Goal: Information Seeking & Learning: Learn about a topic

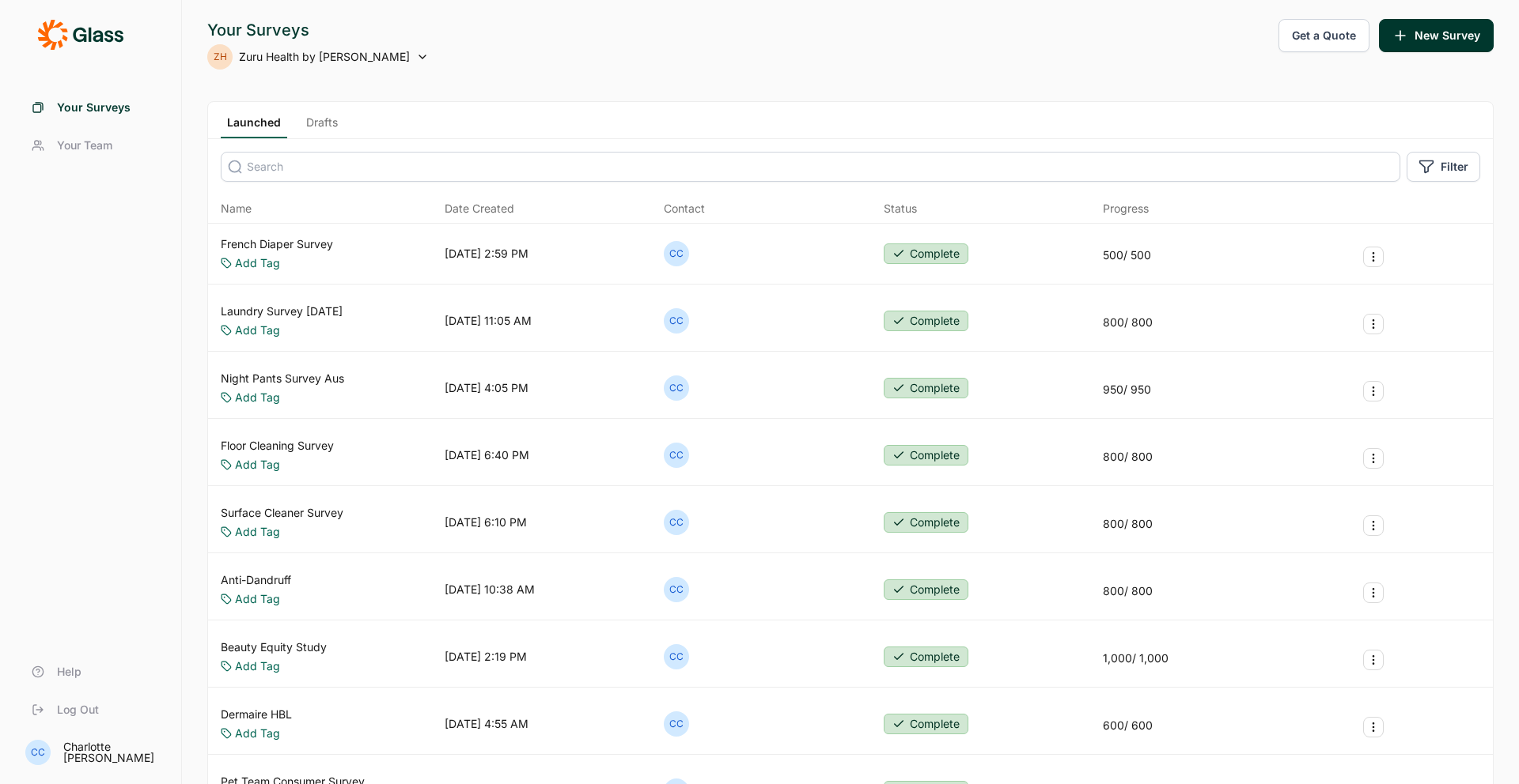
click at [322, 369] on div "Night Pants Survey Aus Add Tag [DATE] 4:05 PM CC Complete 950 / 950" at bounding box center [849, 389] width 1284 height 61
click at [323, 372] on link "Night Pants Survey Aus" at bounding box center [283, 379] width 123 height 16
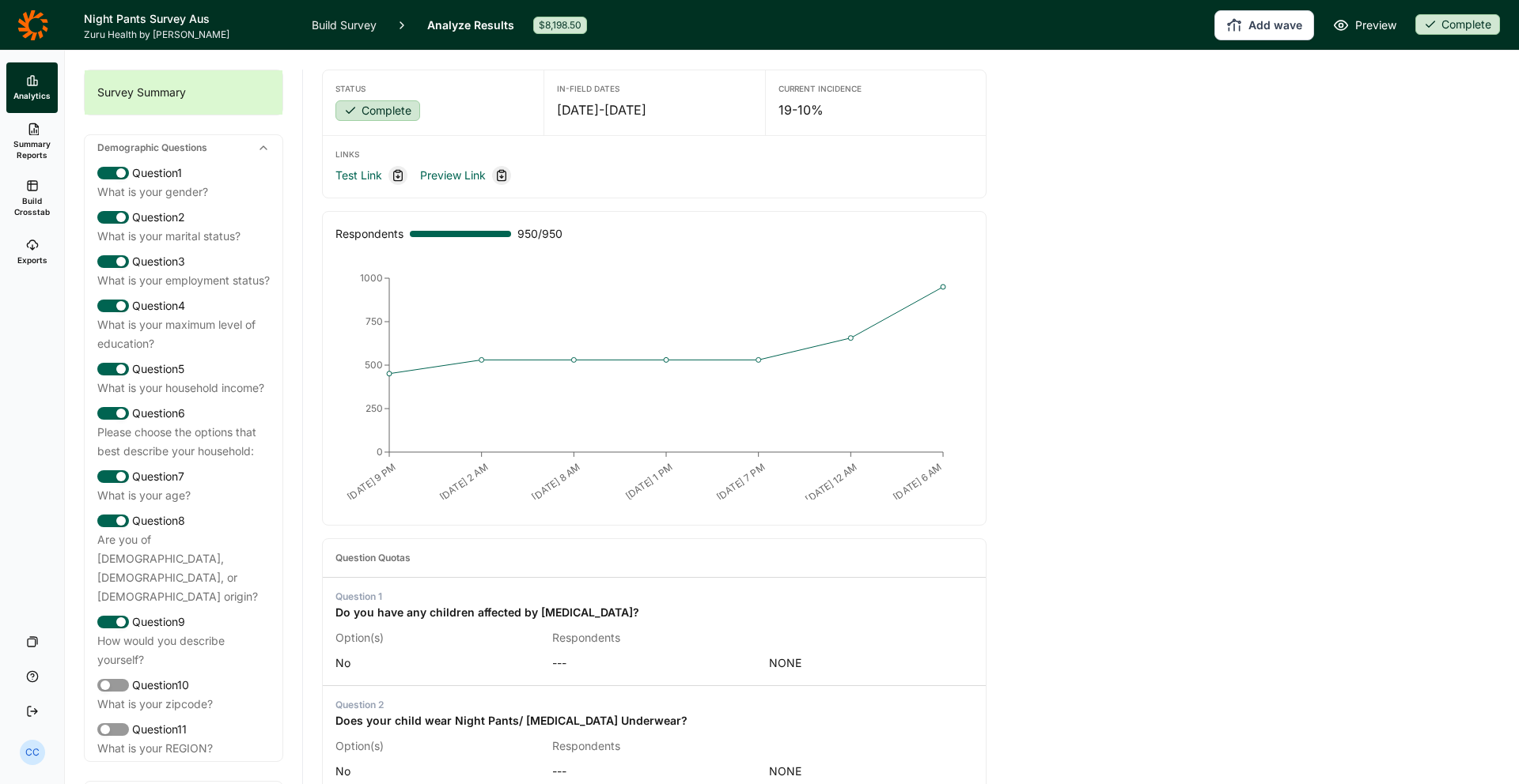
click at [266, 148] on icon at bounding box center [263, 148] width 13 height 13
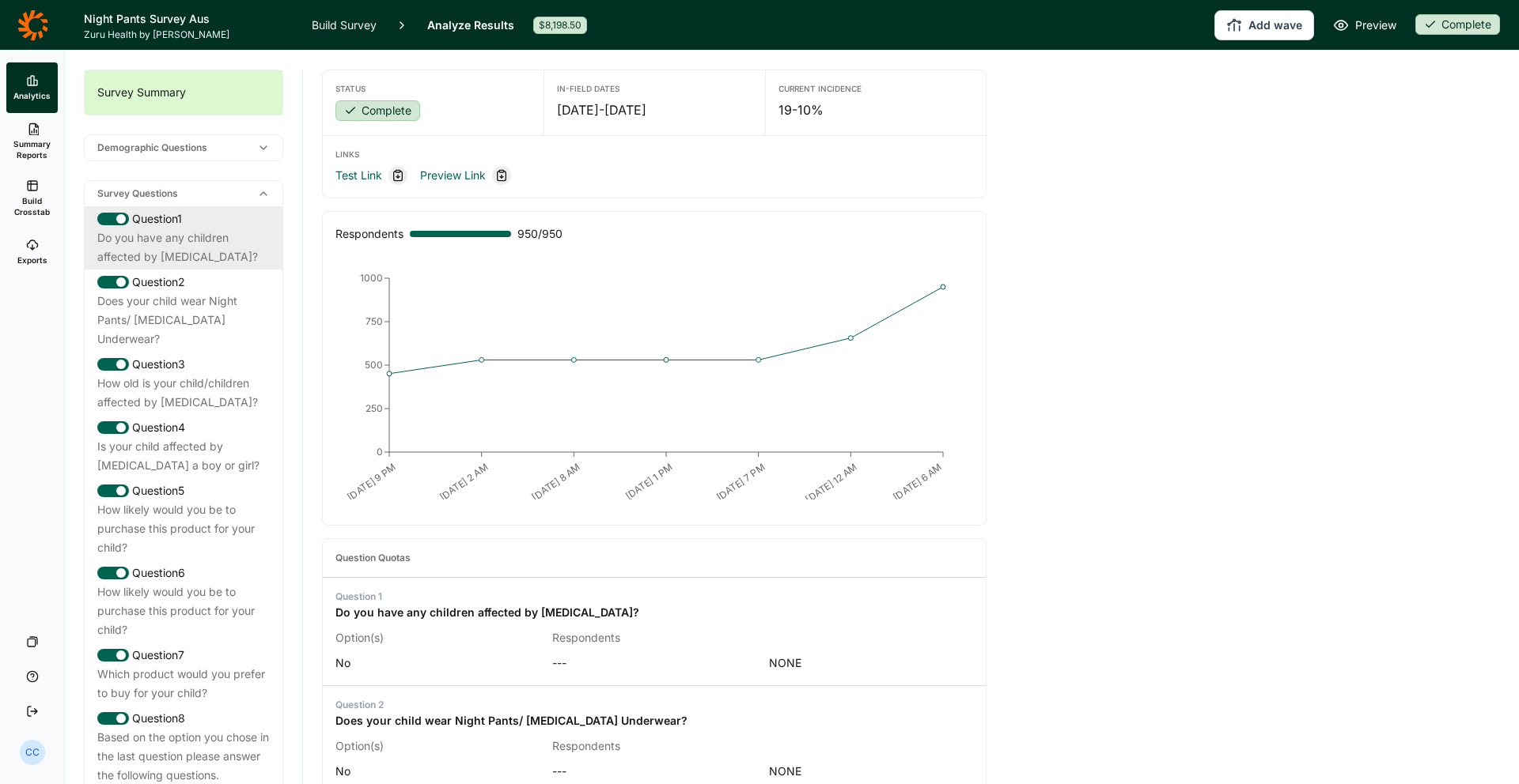
click at [262, 254] on div "Do you have any children affected by [MEDICAL_DATA]?" at bounding box center [183, 248] width 172 height 38
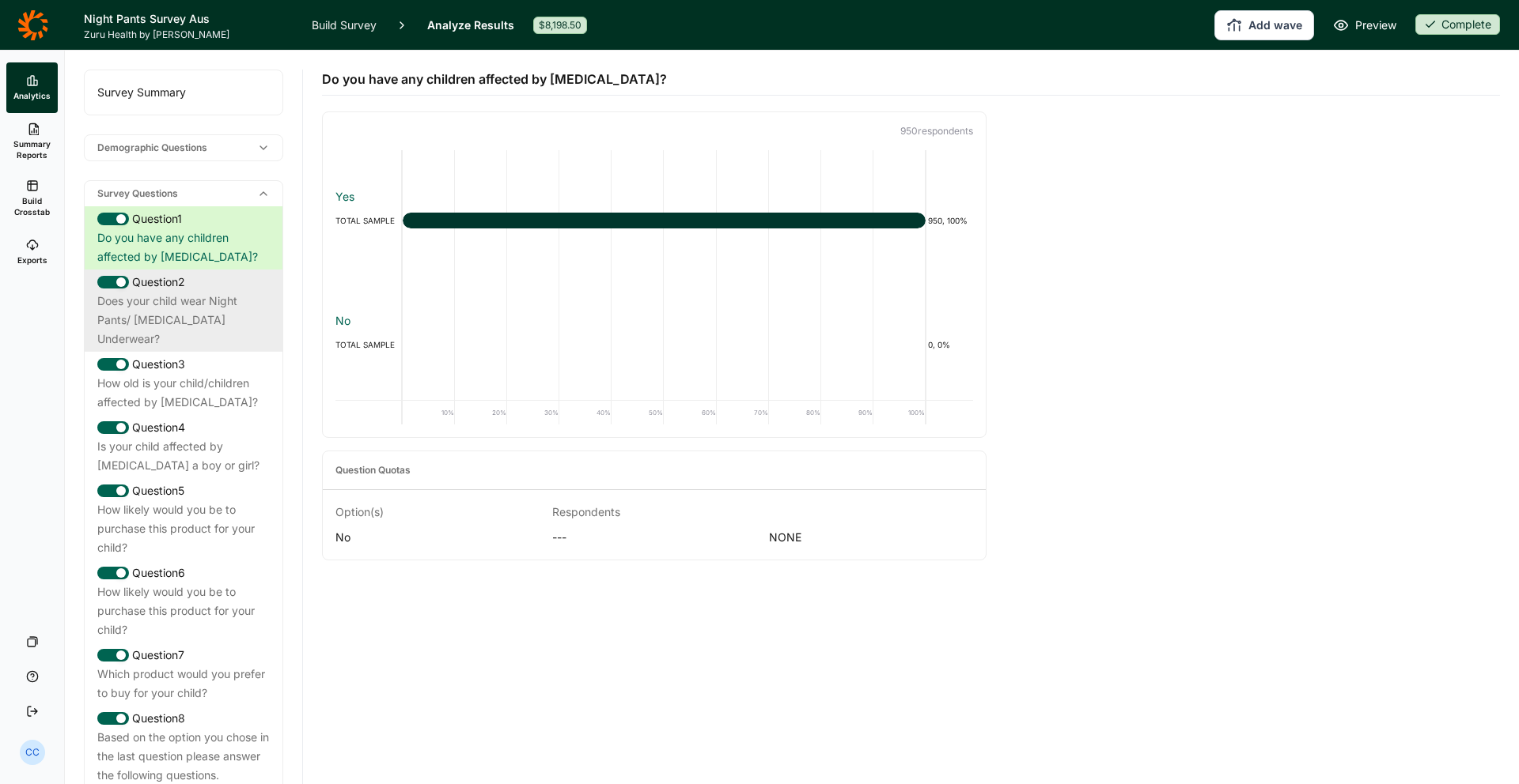
click at [263, 287] on div "Question 2" at bounding box center [183, 282] width 172 height 19
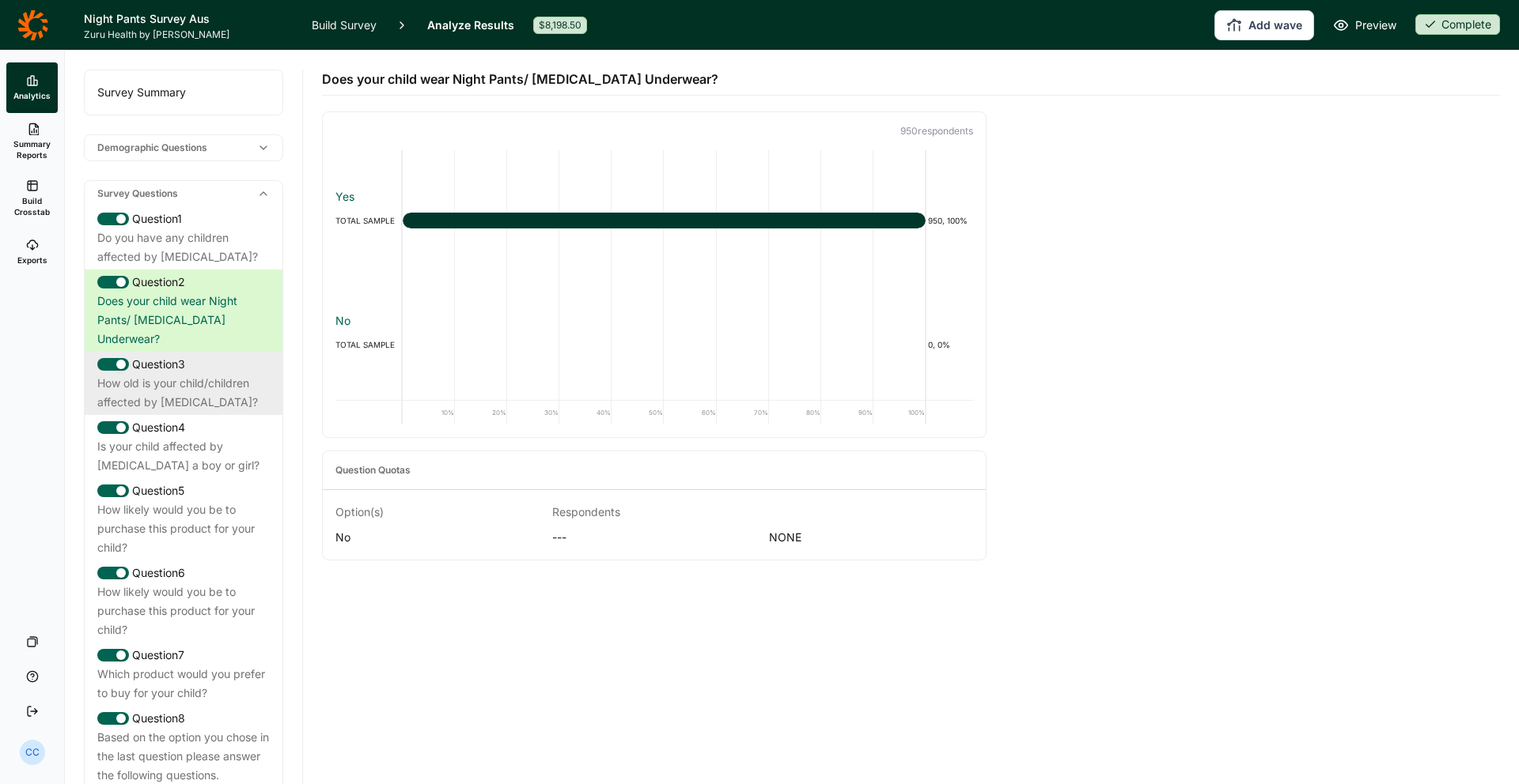
click at [162, 355] on div "Question 3" at bounding box center [183, 364] width 172 height 19
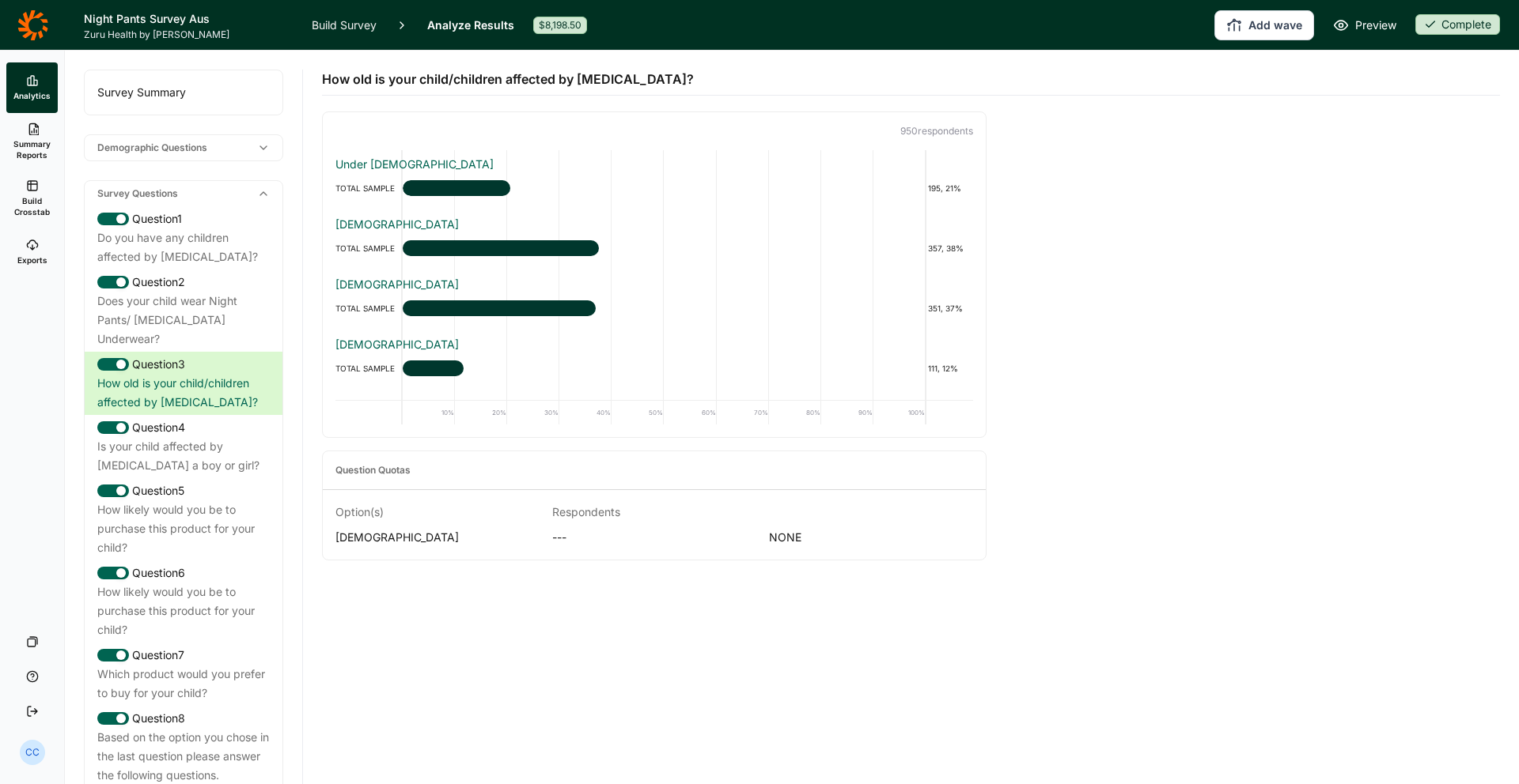
click at [47, 264] on link "Exports" at bounding box center [31, 252] width 51 height 50
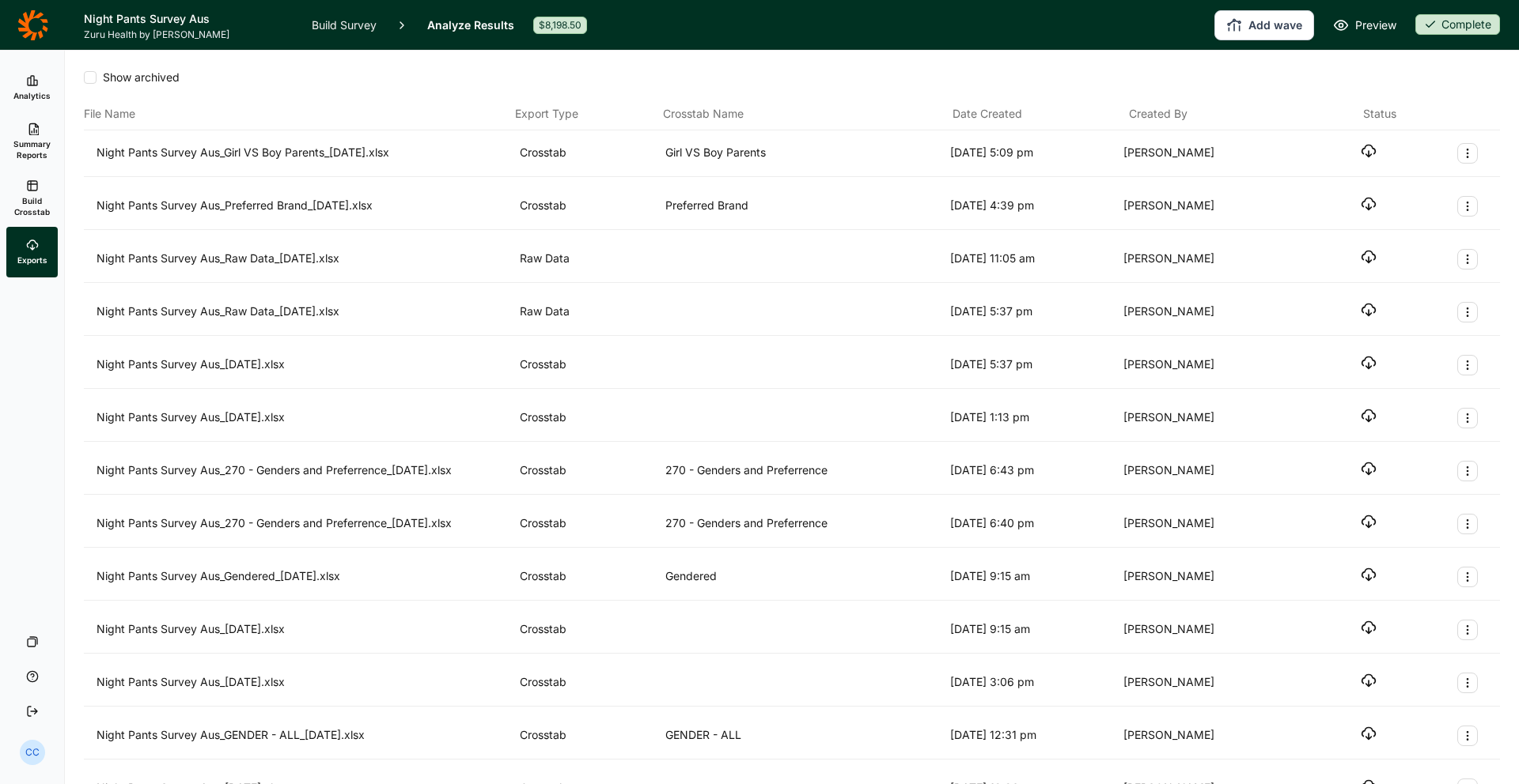
click at [41, 207] on span "Build Crosstab" at bounding box center [32, 206] width 39 height 22
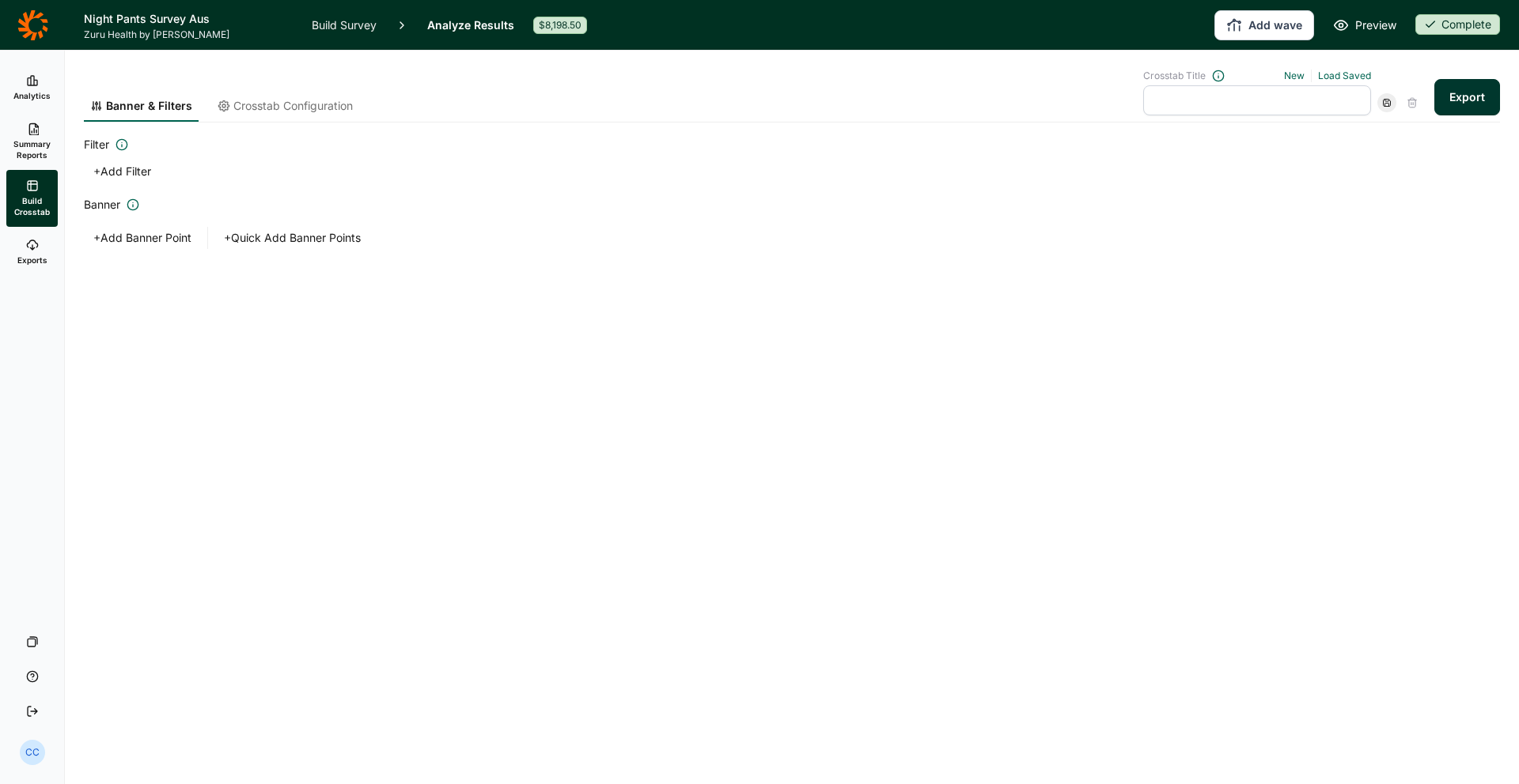
click at [47, 143] on span "Summary Reports" at bounding box center [32, 149] width 39 height 22
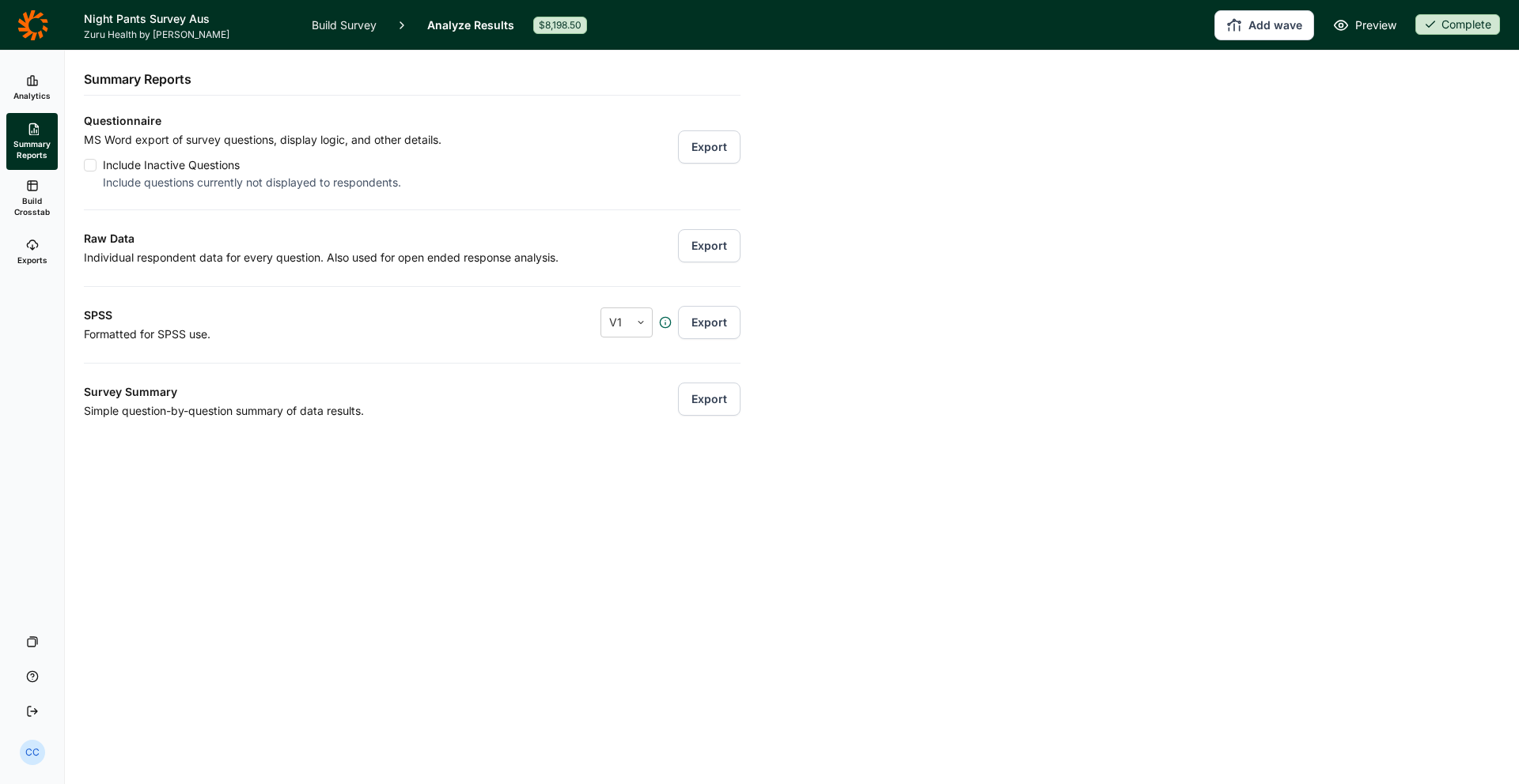
click at [57, 80] on link "Analytics" at bounding box center [31, 88] width 51 height 50
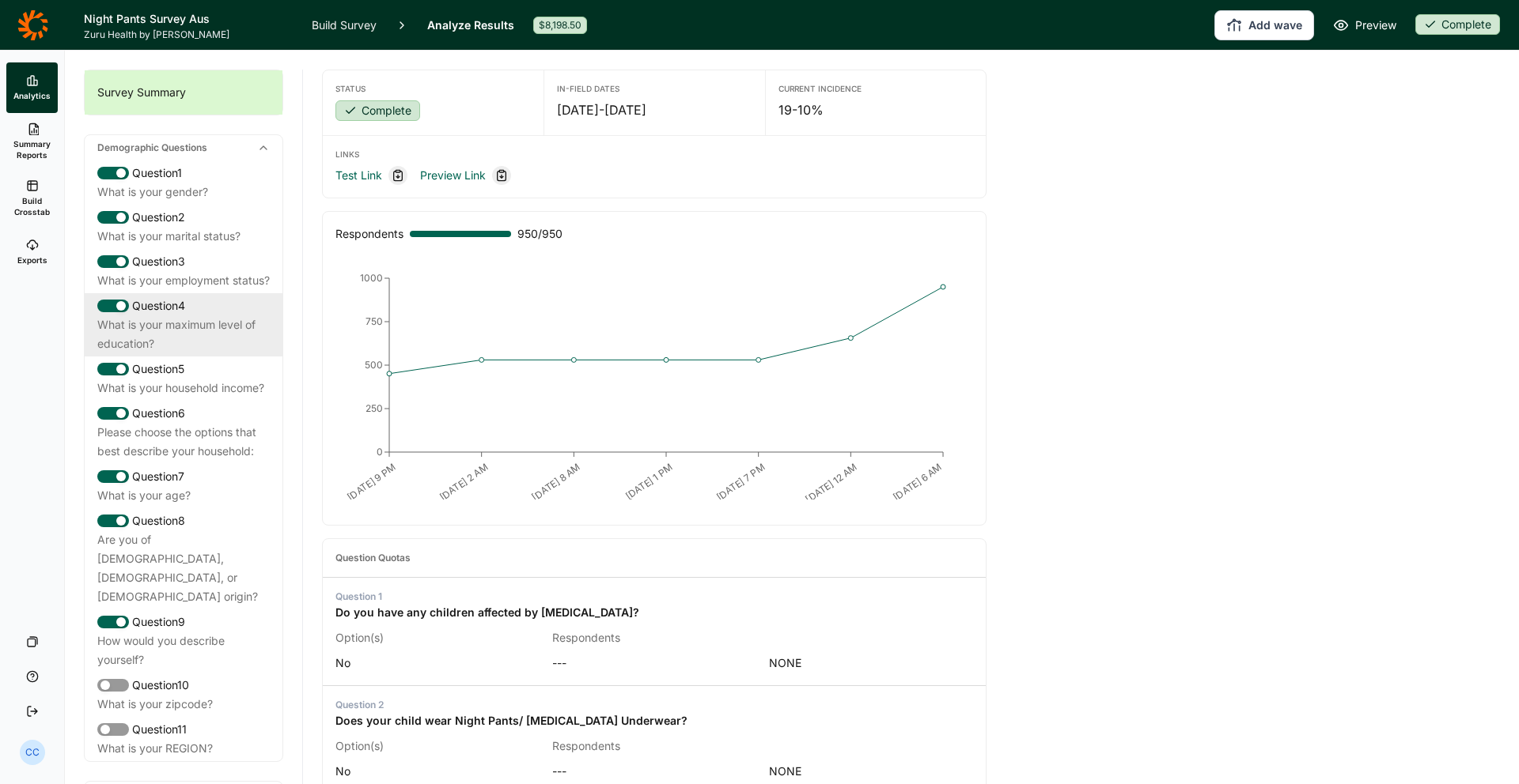
click at [212, 348] on div "What is your maximum level of education?" at bounding box center [183, 335] width 172 height 38
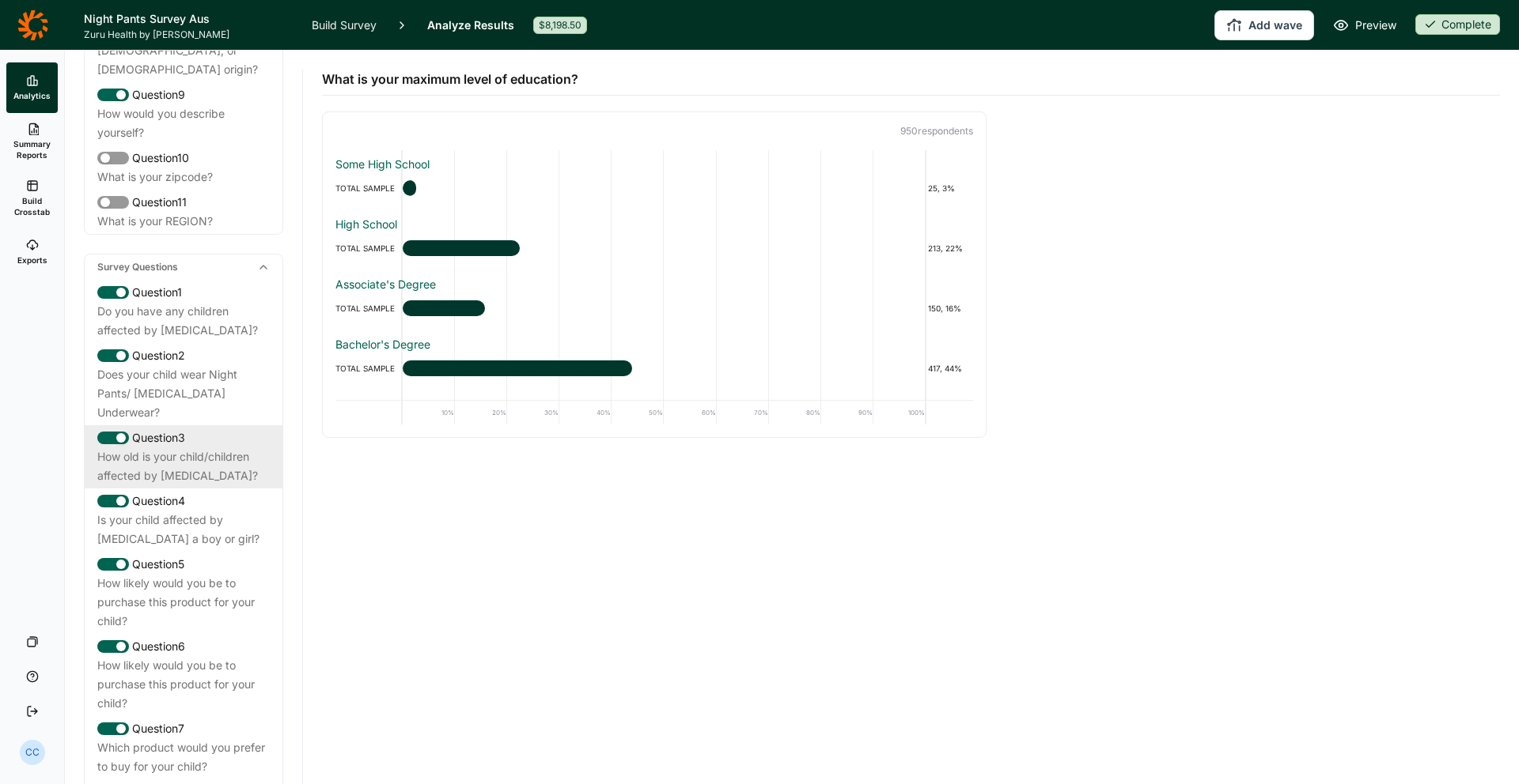
scroll to position [574, 0]
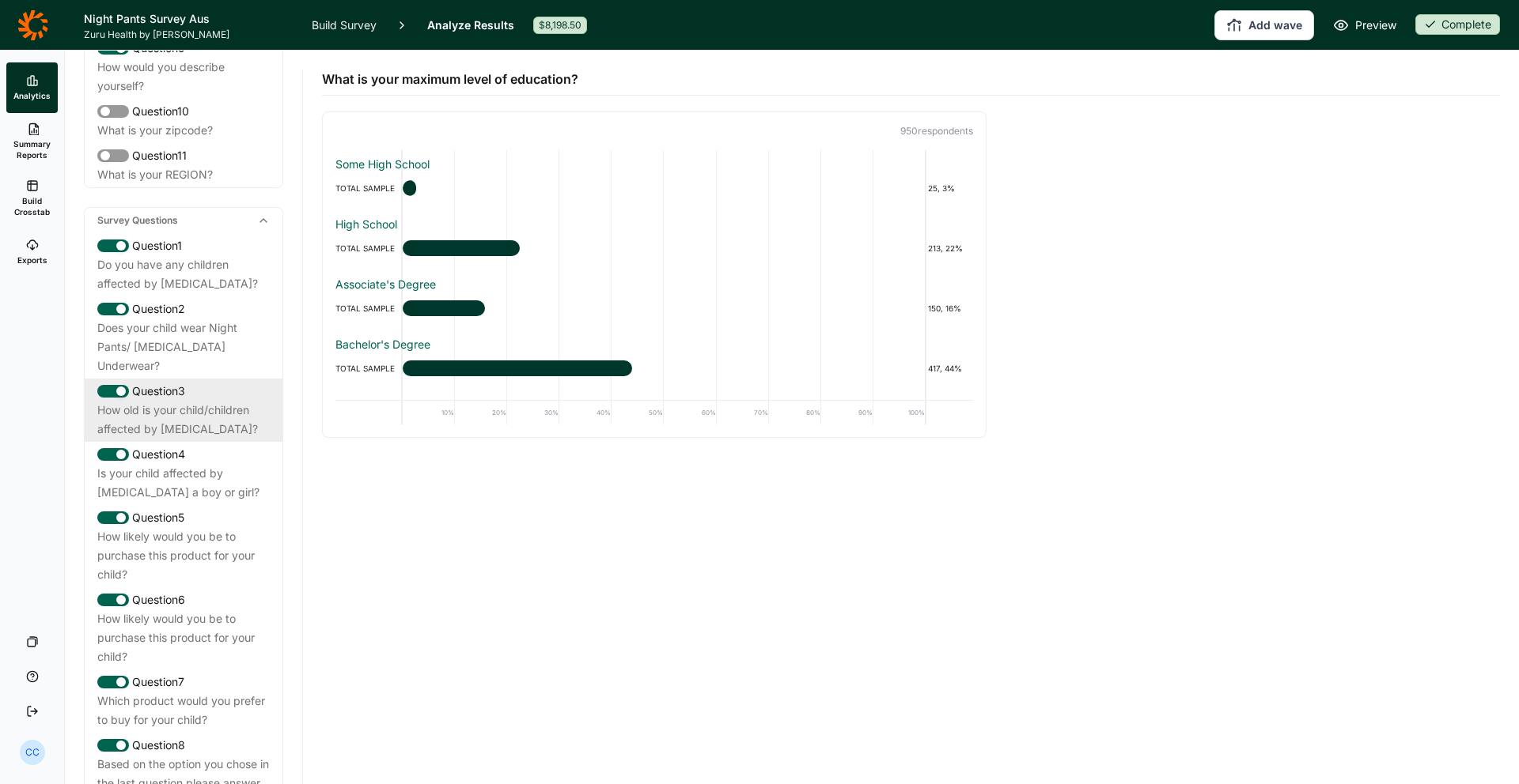
click at [269, 401] on div "How old is your child/children affected by [MEDICAL_DATA]?" at bounding box center [183, 420] width 172 height 38
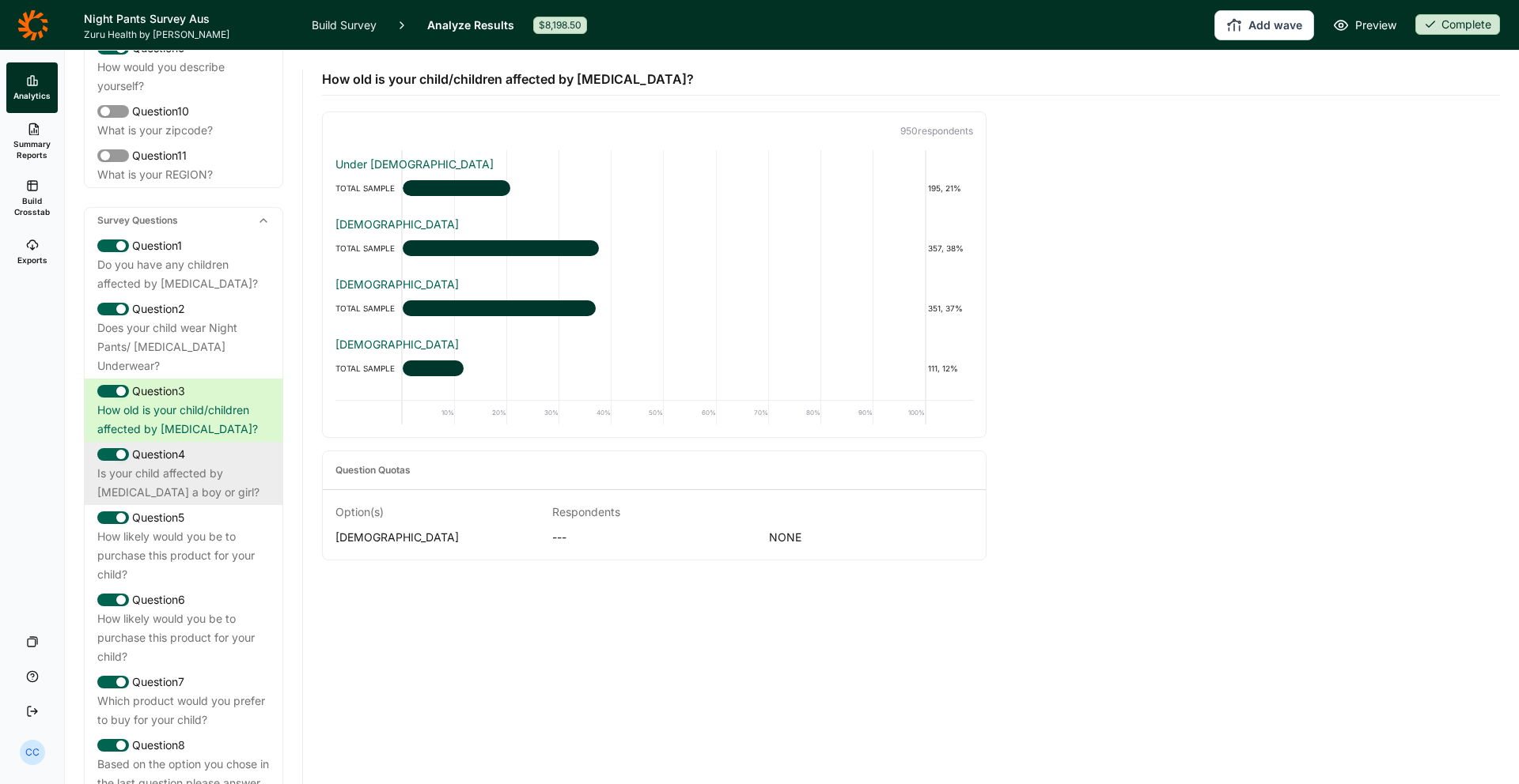
click at [256, 464] on div "Is your child affected by [MEDICAL_DATA] a boy or girl?" at bounding box center [183, 483] width 172 height 38
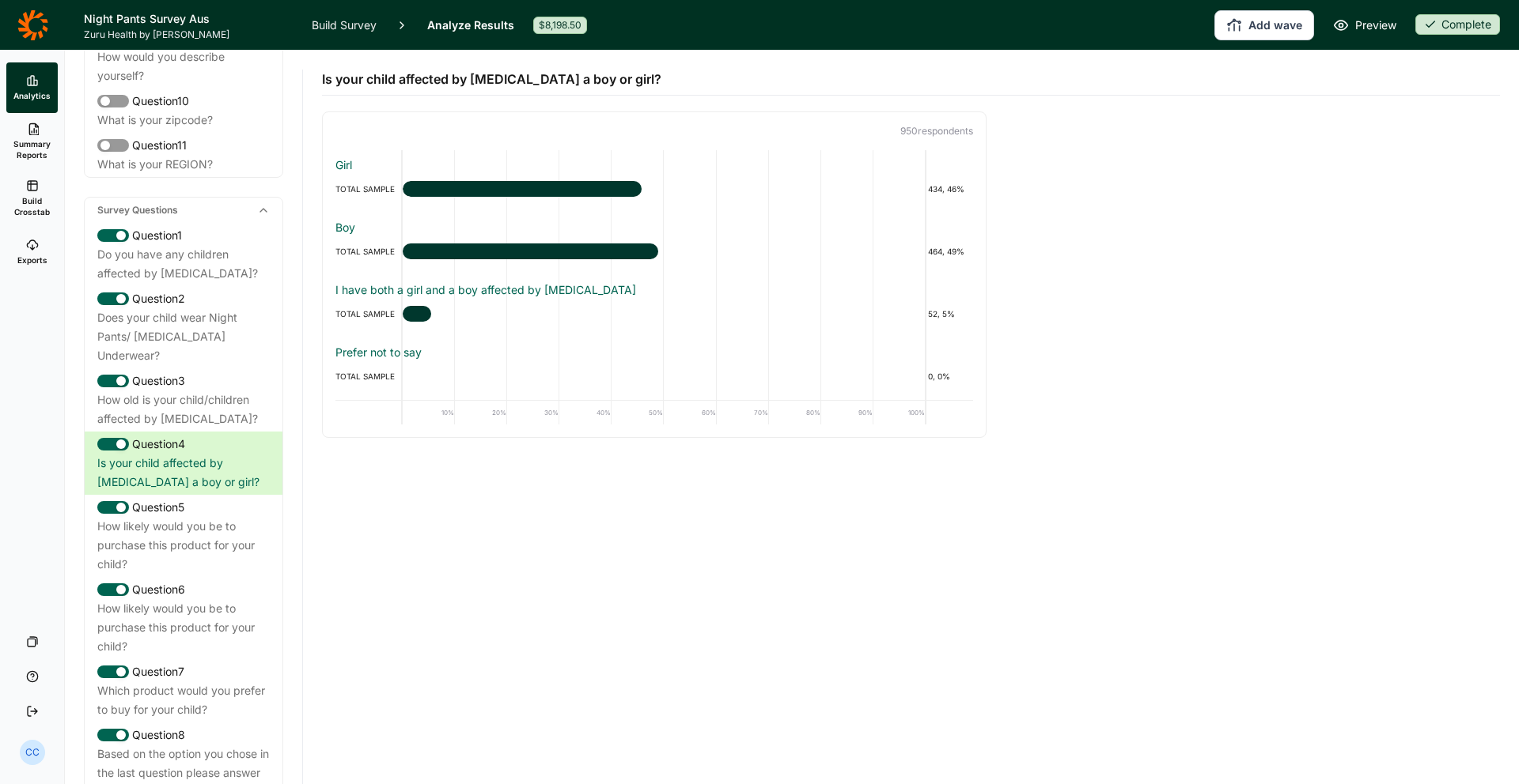
scroll to position [581, 0]
click at [40, 249] on link "Exports" at bounding box center [31, 252] width 51 height 50
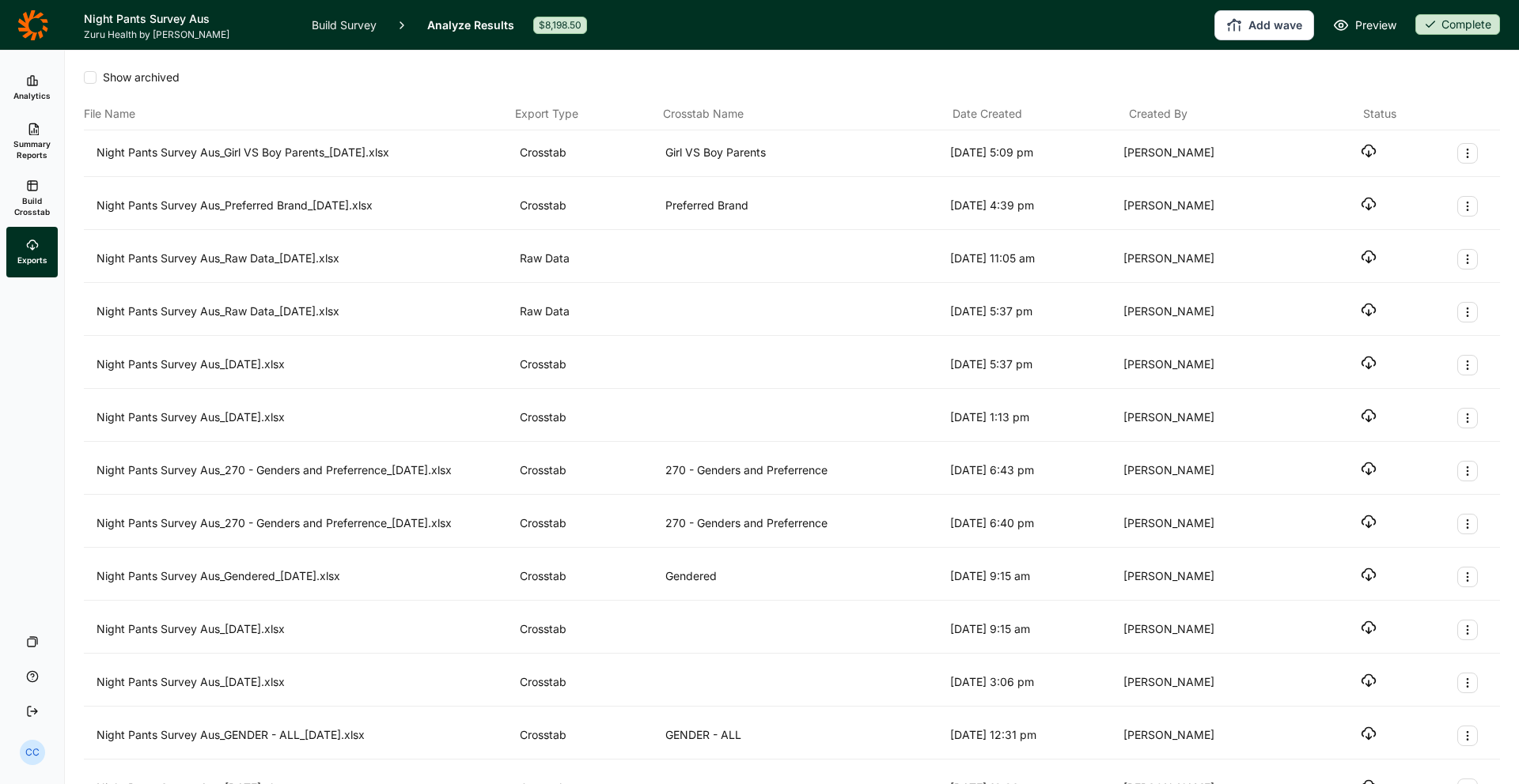
drag, startPoint x: 1369, startPoint y: 260, endPoint x: 1366, endPoint y: 270, distance: 10.4
click at [1366, 268] on div at bounding box center [1369, 260] width 16 height 21
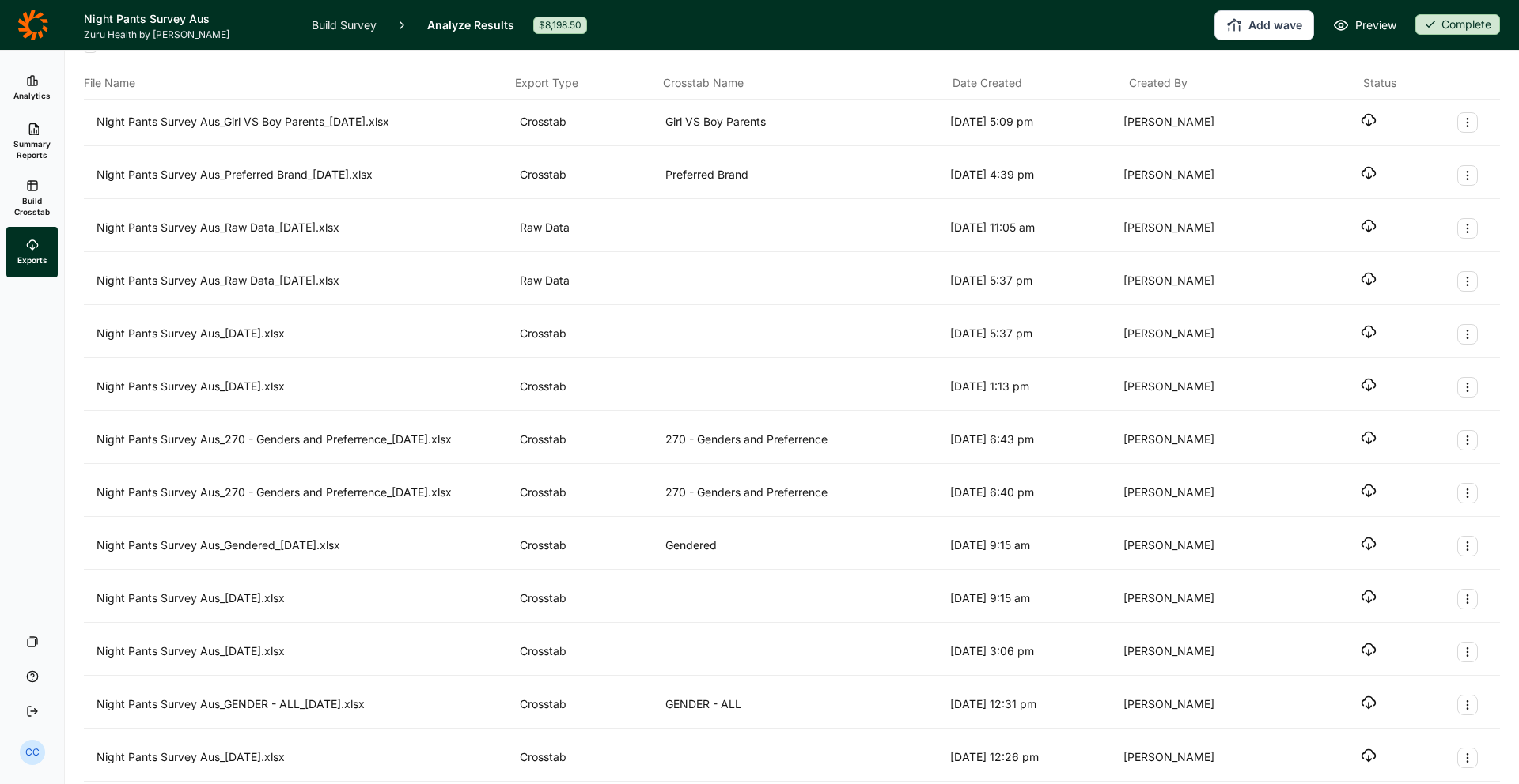
click at [1362, 249] on div "Night Pants Survey Aus_Raw Data_[DATE].xlsx Raw Data [DATE] 11:05 am [PERSON_NA…" at bounding box center [791, 229] width 1416 height 47
click at [1366, 234] on div at bounding box center [1369, 229] width 16 height 21
click at [1367, 226] on icon "button" at bounding box center [1369, 229] width 16 height 16
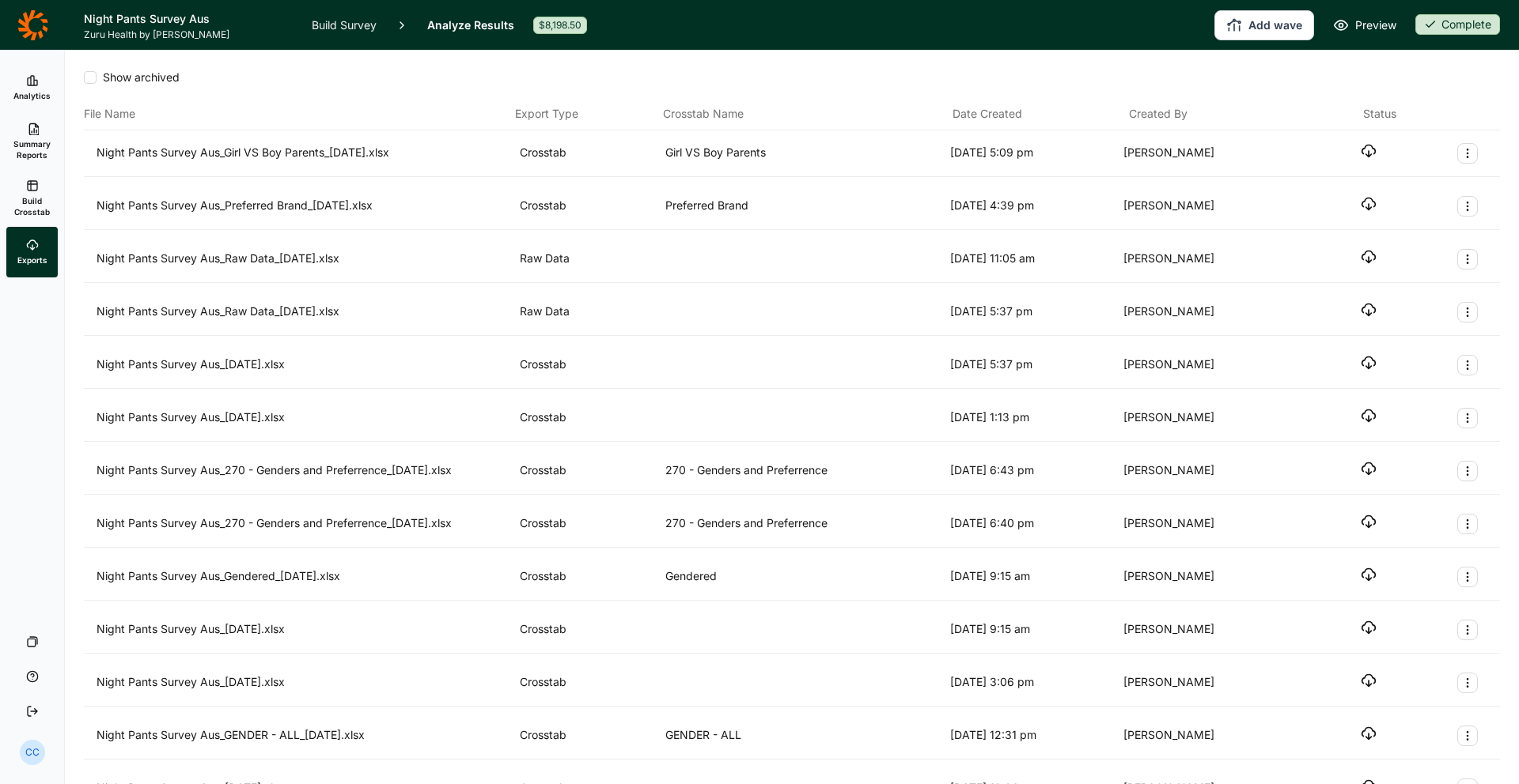
click at [1322, 143] on div "Night Pants Survey Aus_Girl VS Boy Parents_[DATE].xlsx Crosstab Girl VS Boy Par…" at bounding box center [791, 154] width 1390 height 21
click at [1372, 144] on icon "button" at bounding box center [1369, 151] width 16 height 16
drag, startPoint x: 841, startPoint y: 174, endPoint x: 903, endPoint y: 186, distance: 63.2
click at [841, 175] on div "Night Pants Survey Aus_Girl VS Boy Parents_[DATE].xlsx Crosstab Girl VS Boy Par…" at bounding box center [791, 154] width 1416 height 47
click at [1261, 307] on div "[PERSON_NAME]" at bounding box center [1207, 313] width 167 height 21
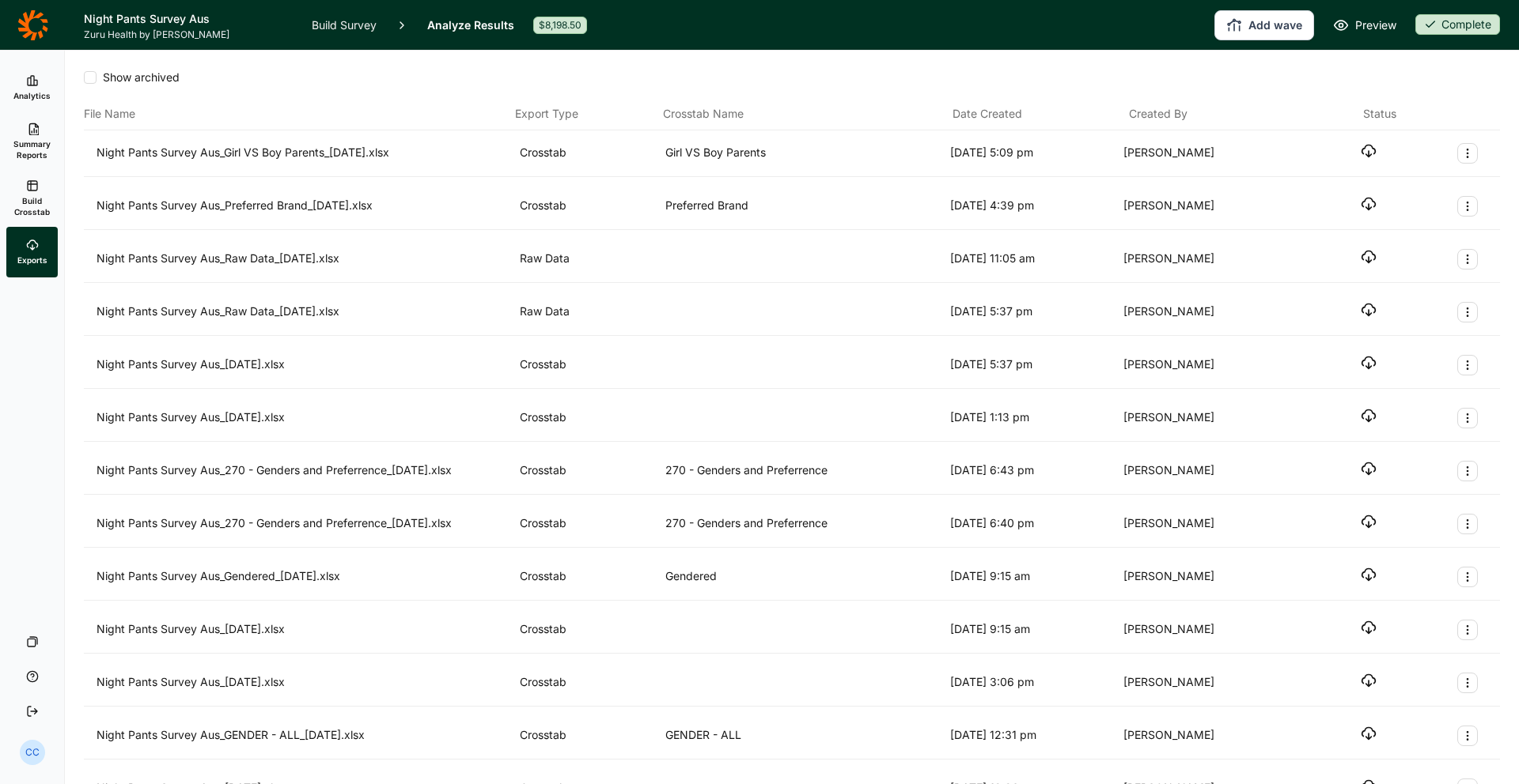
click at [1397, 254] on div "Night Pants Survey Aus_Raw Data_[DATE].xlsx Raw Data [DATE] 11:05 am [PERSON_NA…" at bounding box center [791, 260] width 1390 height 21
click at [1396, 247] on div "Night Pants Survey Aus_Raw Data_[DATE].xlsx Raw Data [DATE] 11:05 am [PERSON_NA…" at bounding box center [791, 260] width 1416 height 47
click at [1370, 258] on icon "button" at bounding box center [1369, 257] width 16 height 16
drag, startPoint x: 1173, startPoint y: 129, endPoint x: 1241, endPoint y: 149, distance: 70.9
click at [1173, 129] on div "File Name Export Type Crosstab Name Date Created Created By Status" at bounding box center [791, 114] width 1416 height 32
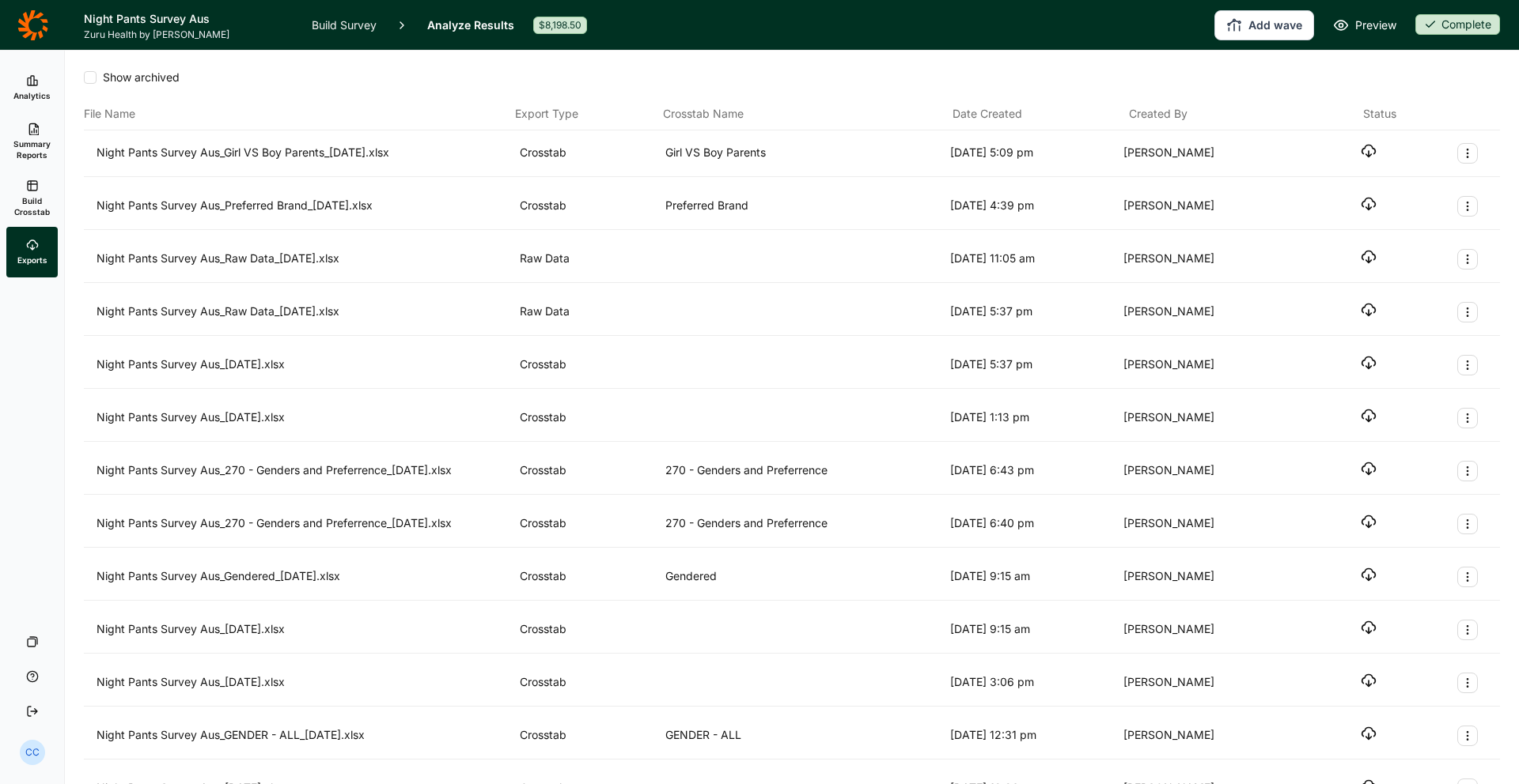
drag, startPoint x: 909, startPoint y: 64, endPoint x: 929, endPoint y: 69, distance: 20.6
click at [911, 64] on div "Show archived File Name Export Type Crosstab Name Date Created Created By Statu…" at bounding box center [791, 511] width 1416 height 921
click at [39, 83] on link "Analytics" at bounding box center [31, 88] width 51 height 50
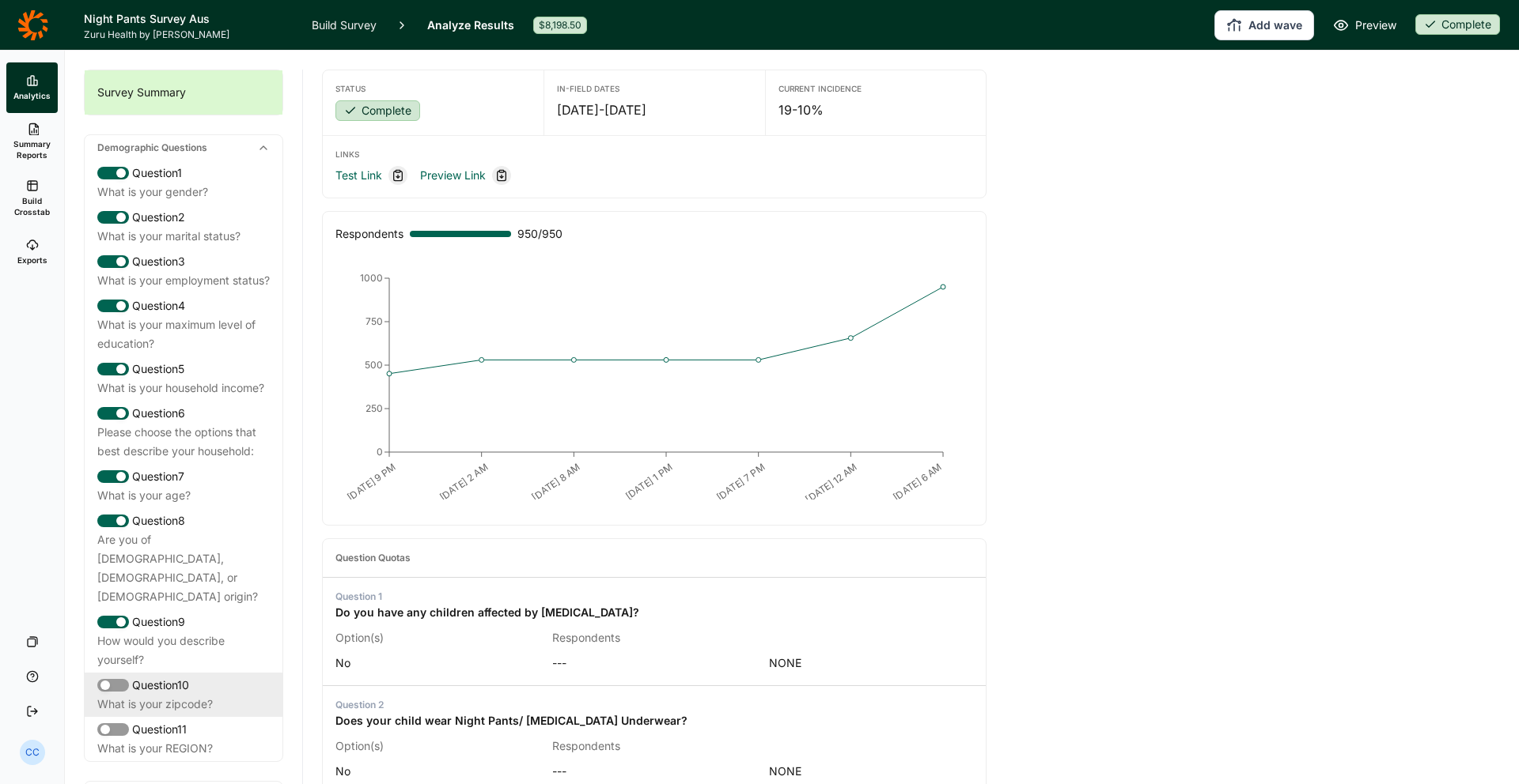
click at [238, 695] on div "What is your zipcode?" at bounding box center [183, 705] width 172 height 19
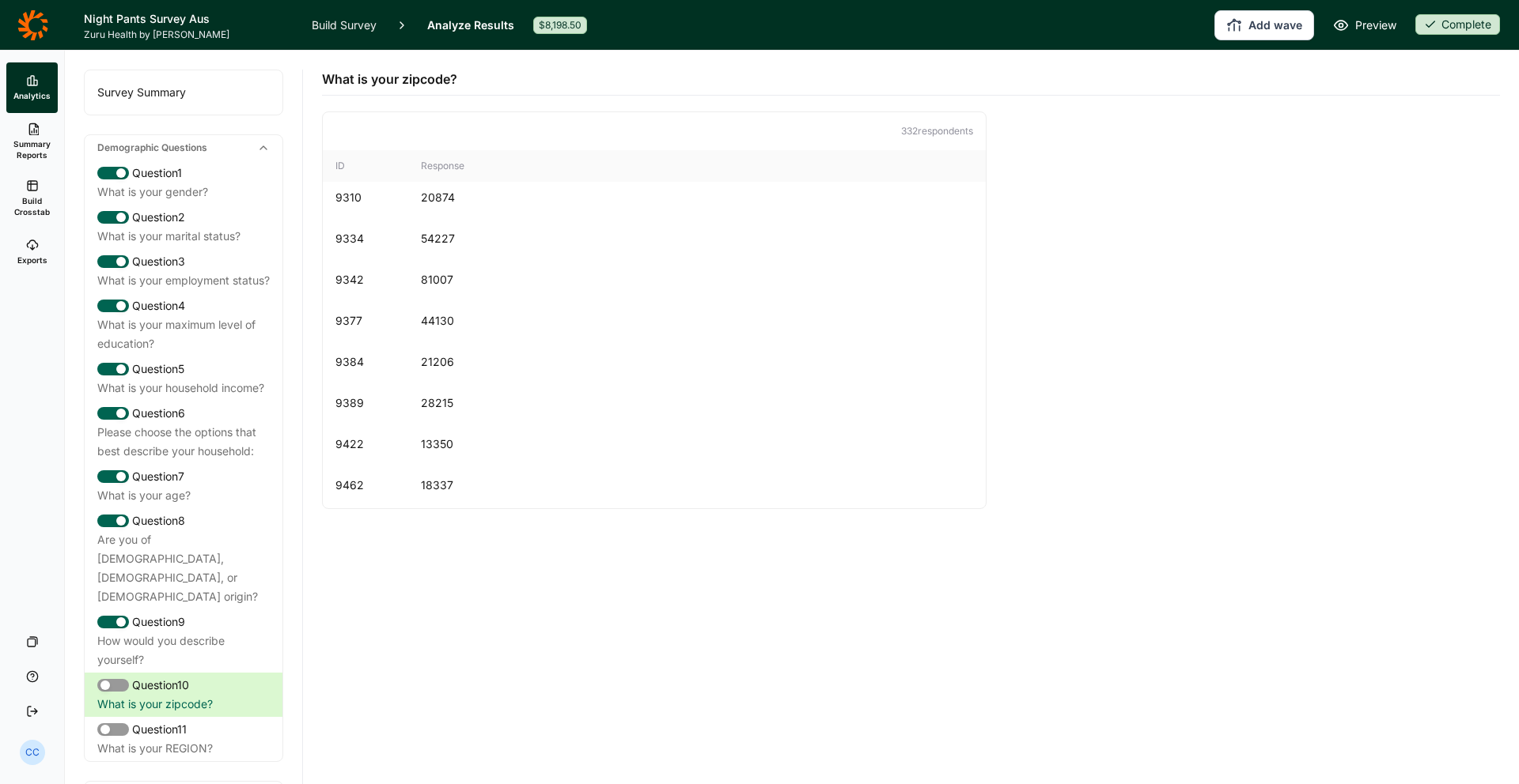
scroll to position [1910, 0]
drag, startPoint x: 202, startPoint y: 72, endPoint x: 166, endPoint y: 90, distance: 40.2
click at [197, 75] on div "Survey Summary" at bounding box center [183, 92] width 197 height 44
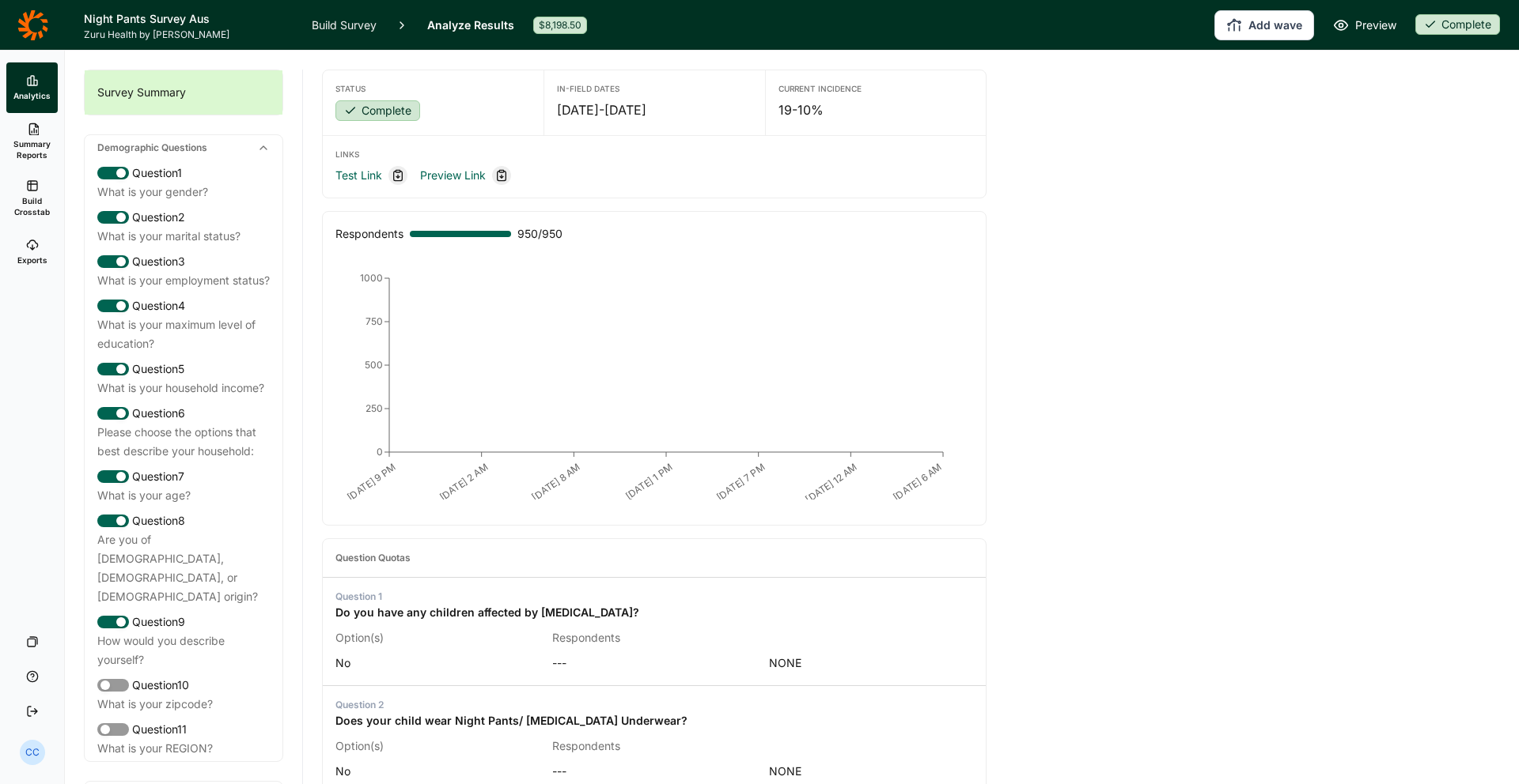
click at [157, 93] on div "Survey Summary" at bounding box center [183, 92] width 197 height 44
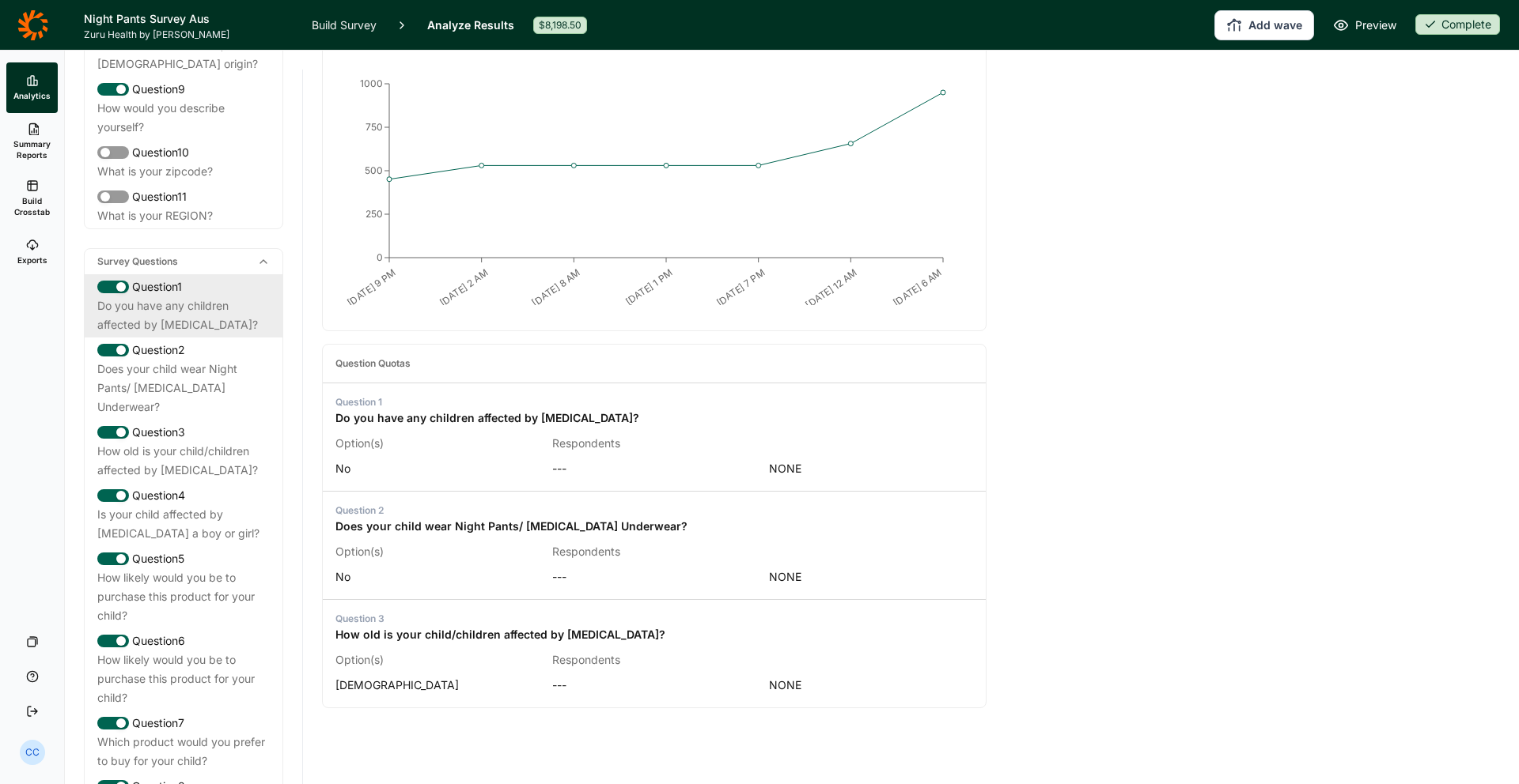
scroll to position [535, 0]
click at [243, 297] on div "Do you have any children affected by [MEDICAL_DATA]?" at bounding box center [183, 313] width 172 height 38
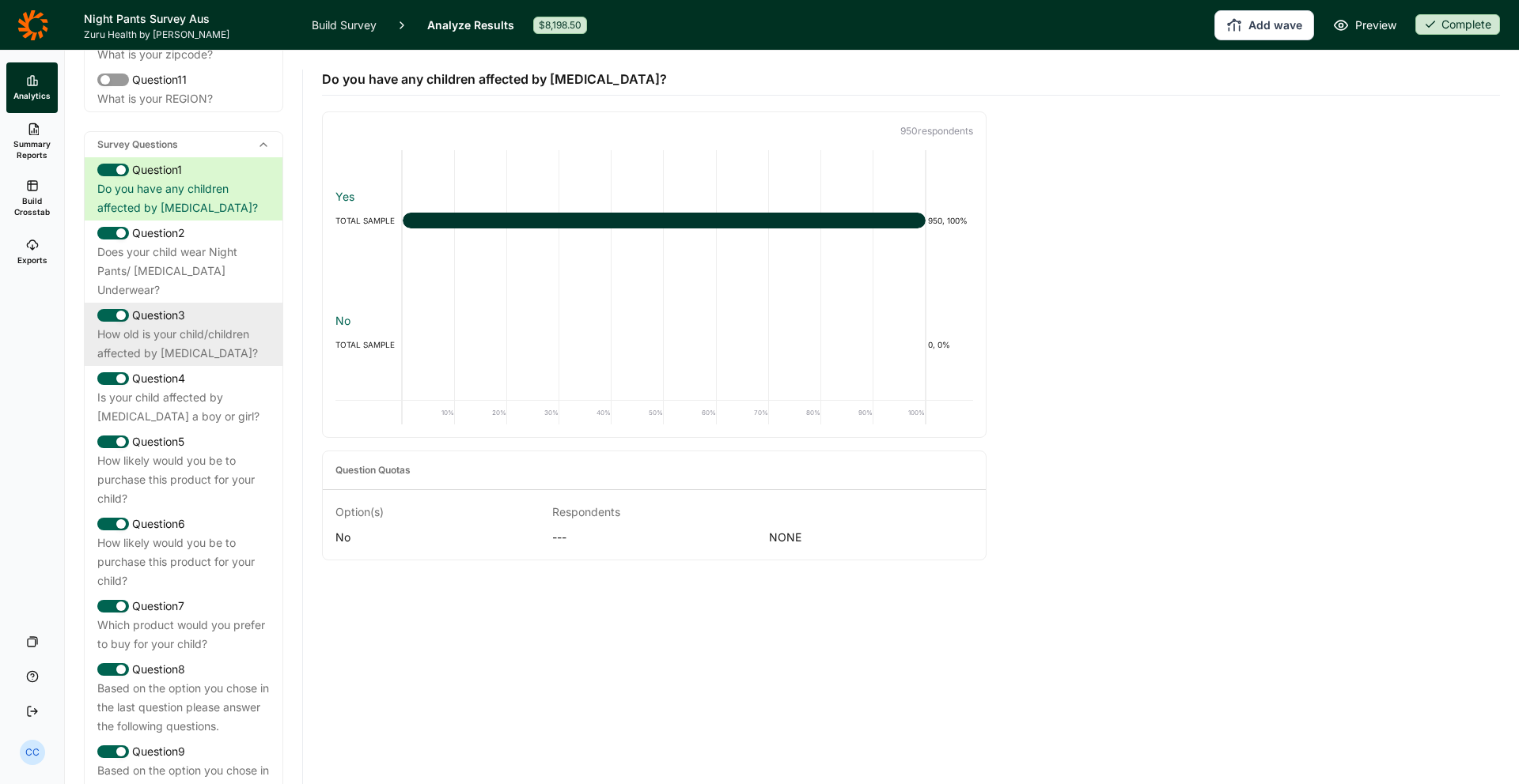
scroll to position [669, 0]
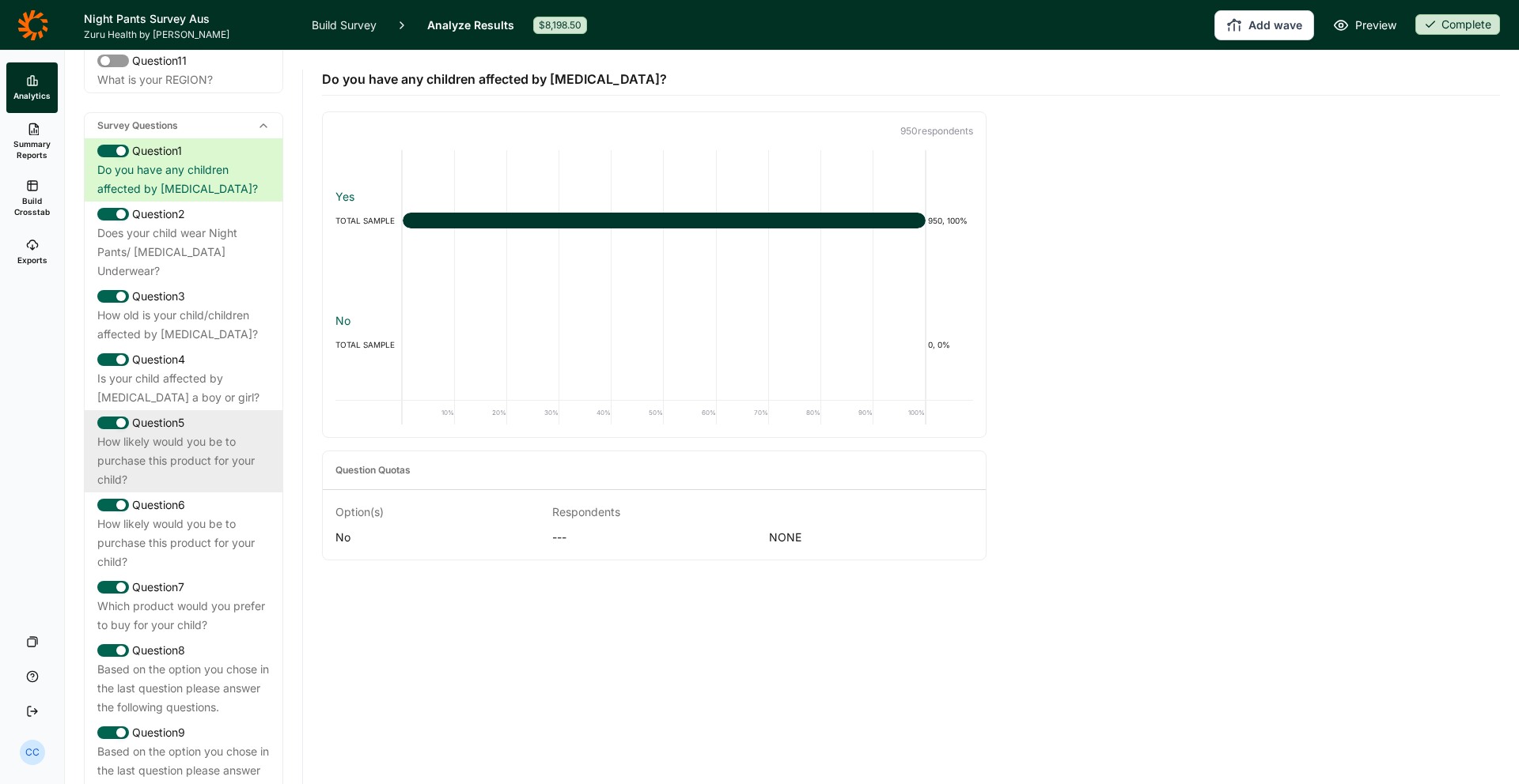
click at [228, 414] on div "Question 5" at bounding box center [183, 423] width 172 height 19
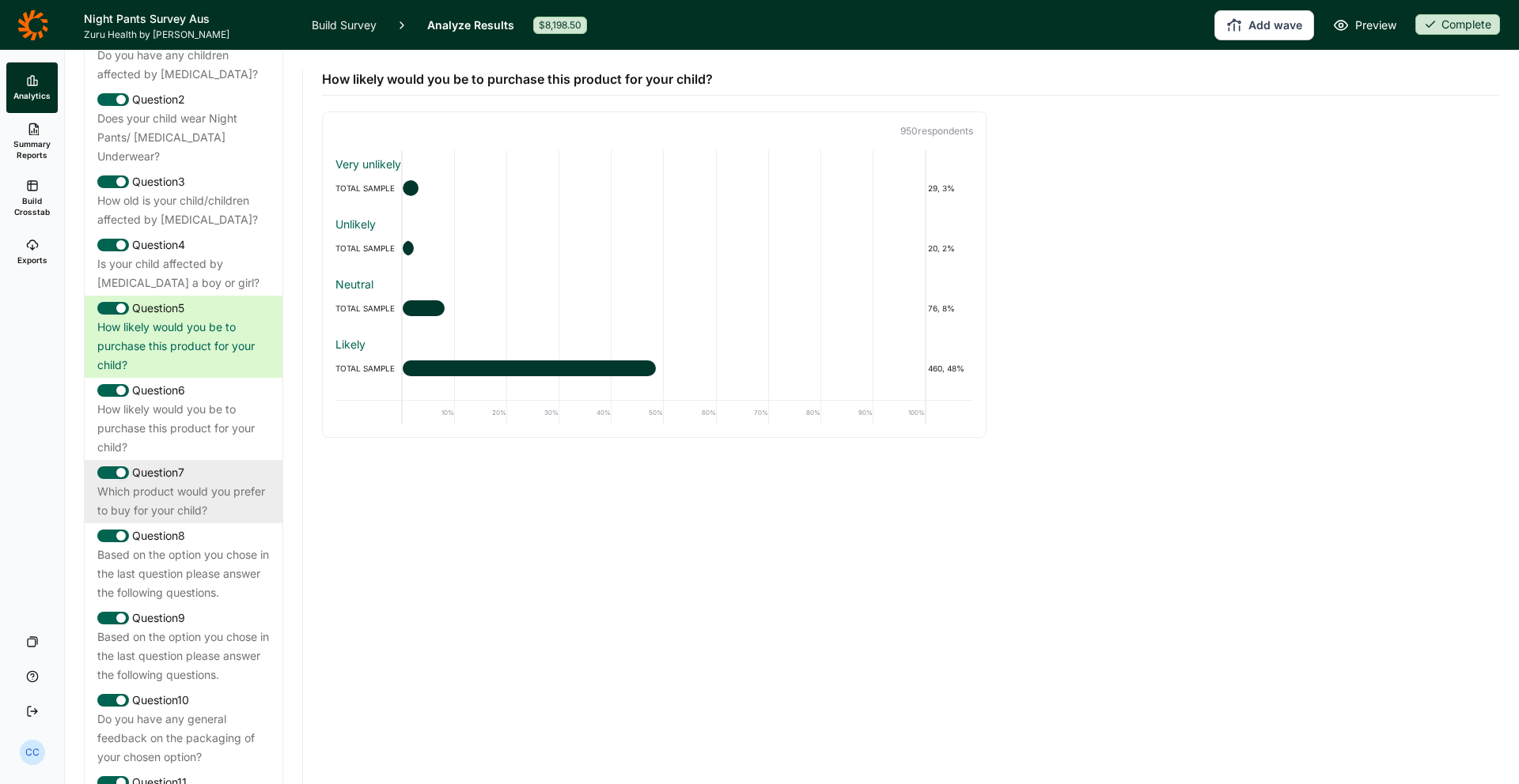
scroll to position [848, 0]
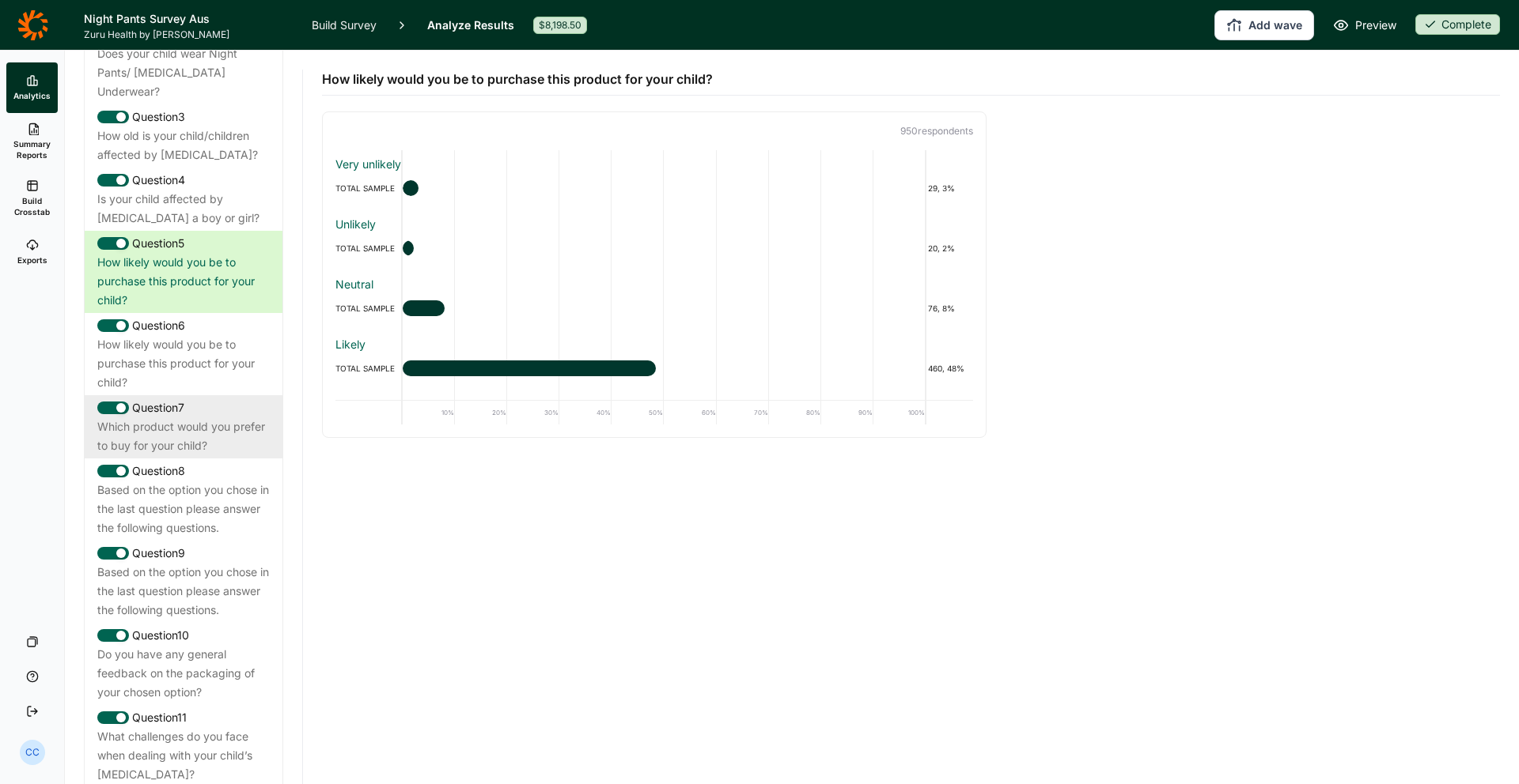
click at [213, 417] on div "Which product would you prefer to buy for your child?" at bounding box center [183, 436] width 172 height 38
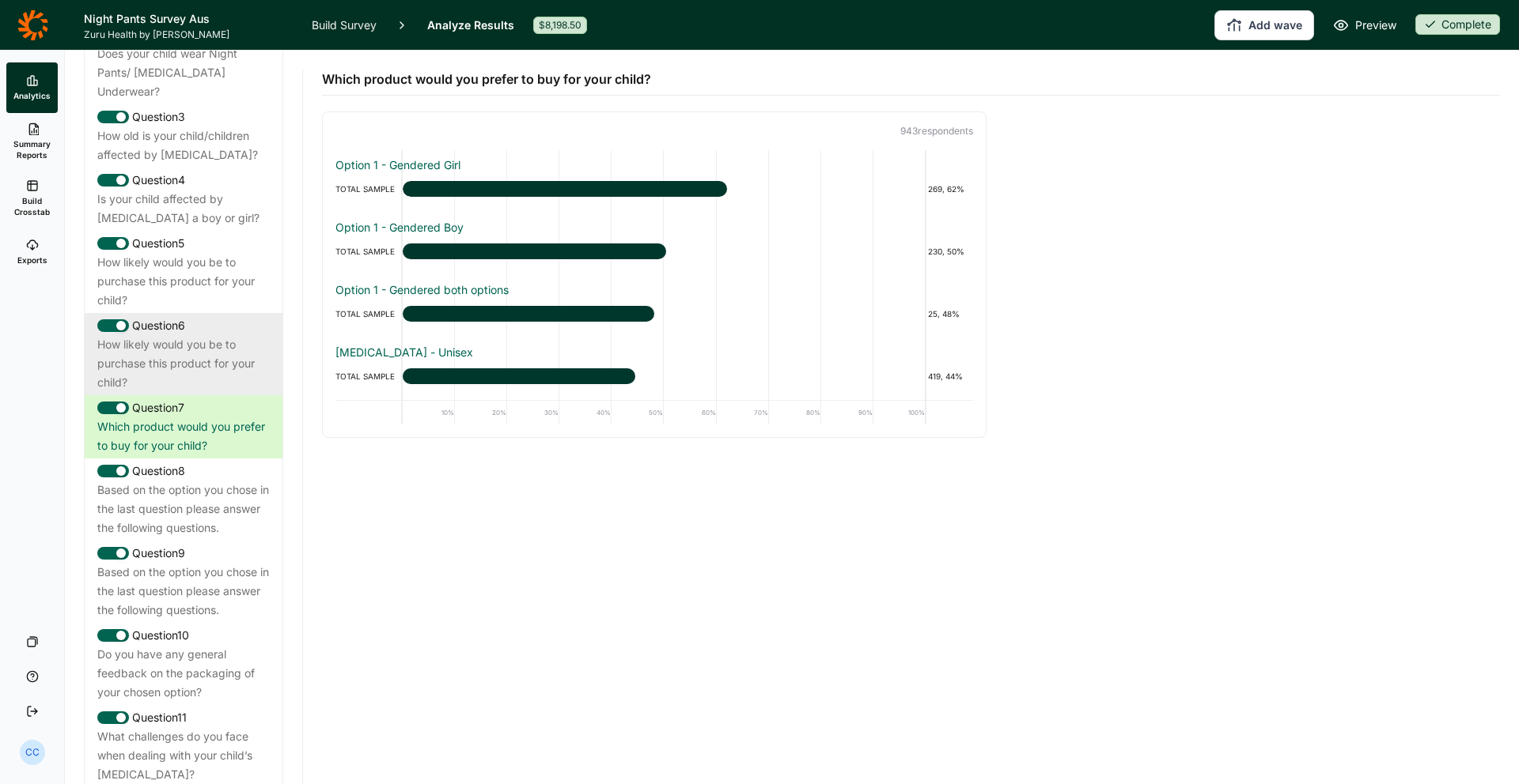
click at [210, 336] on div "How likely would you be to purchase this product for your child?" at bounding box center [183, 363] width 172 height 56
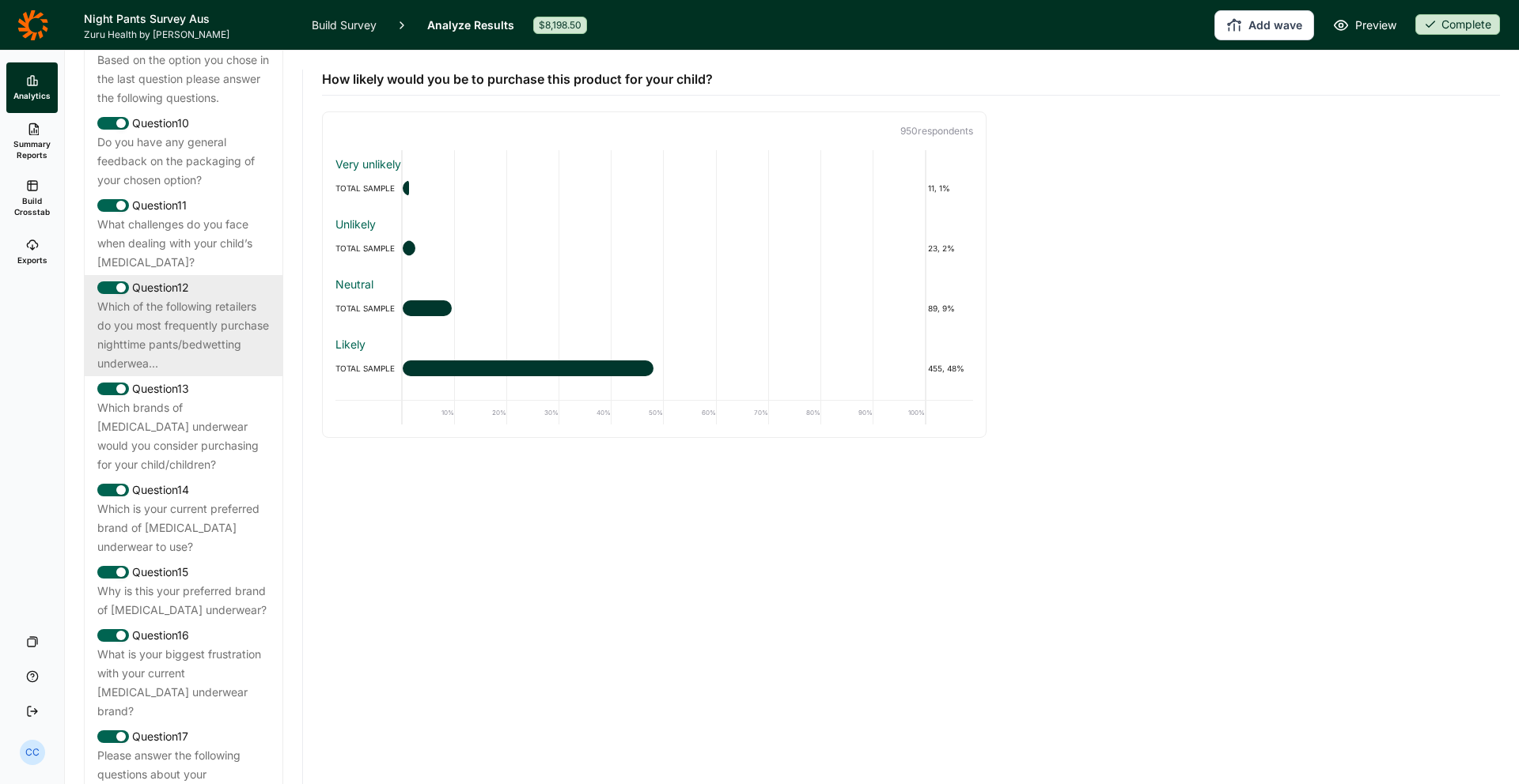
scroll to position [1445, 0]
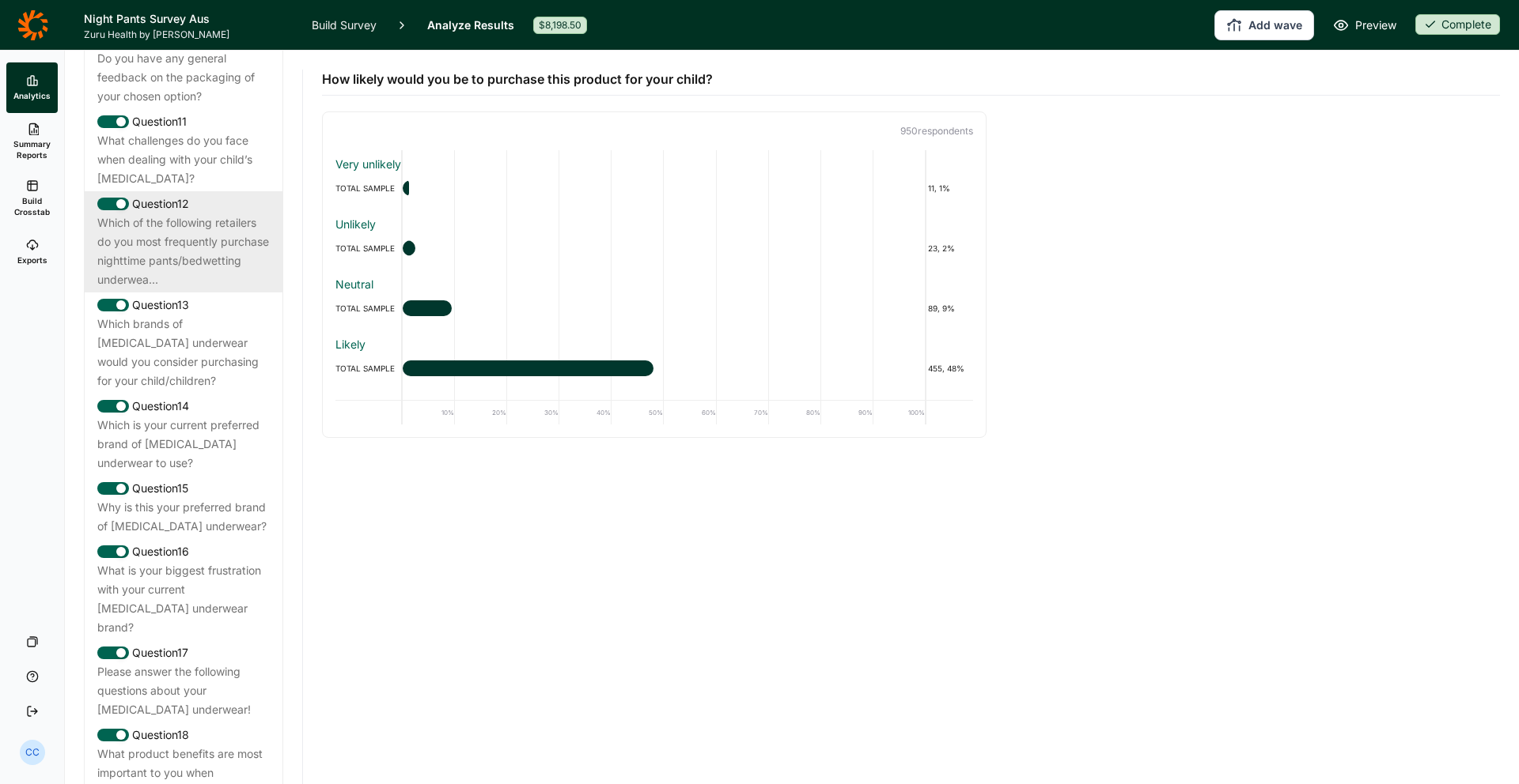
click at [210, 416] on div "Which is your current preferred brand of [MEDICAL_DATA] underwear to use?" at bounding box center [183, 444] width 172 height 56
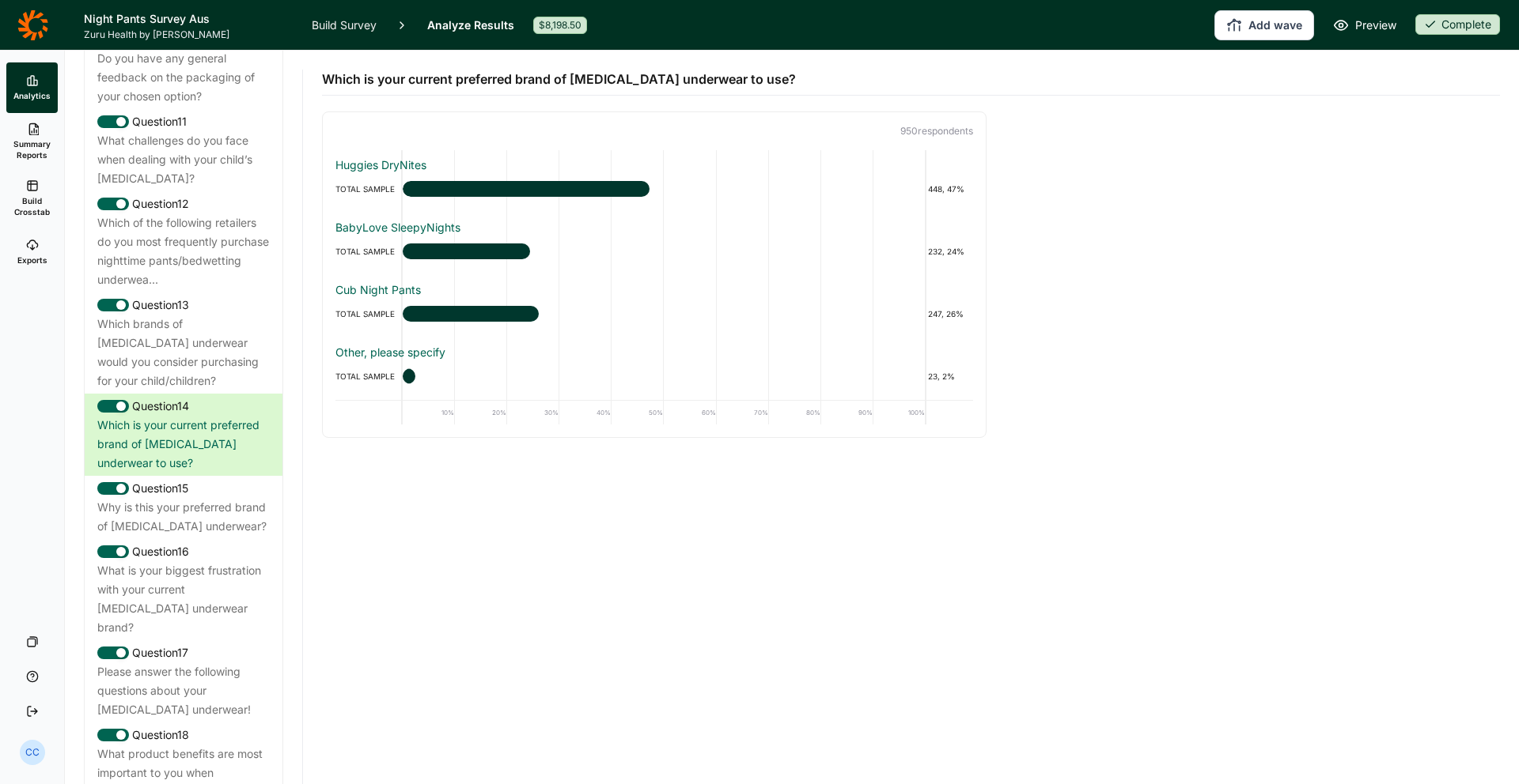
click at [407, 376] on div at bounding box center [409, 376] width 13 height 16
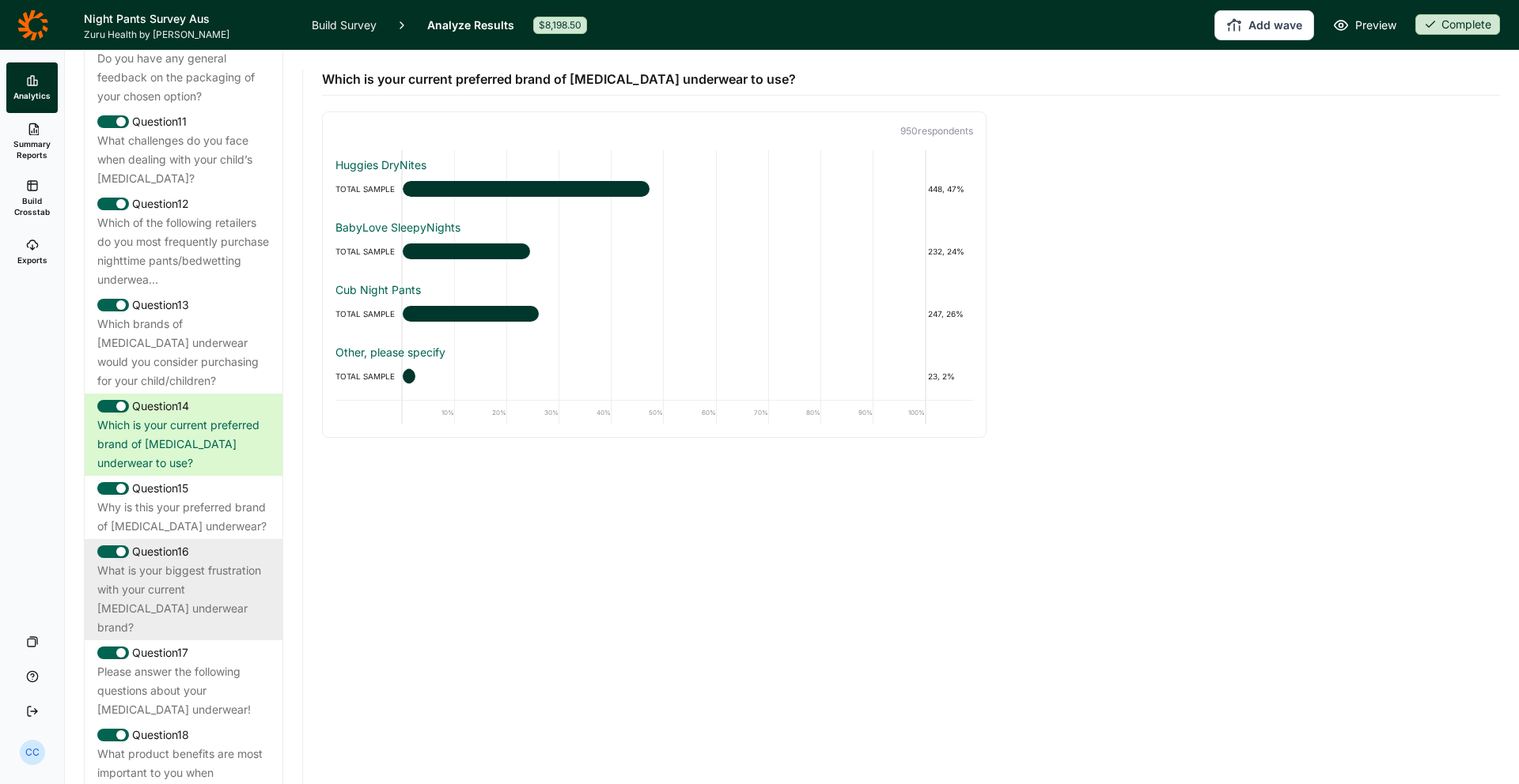
click at [190, 561] on div "What is your biggest frustration with your current [MEDICAL_DATA] underwear bra…" at bounding box center [183, 599] width 172 height 76
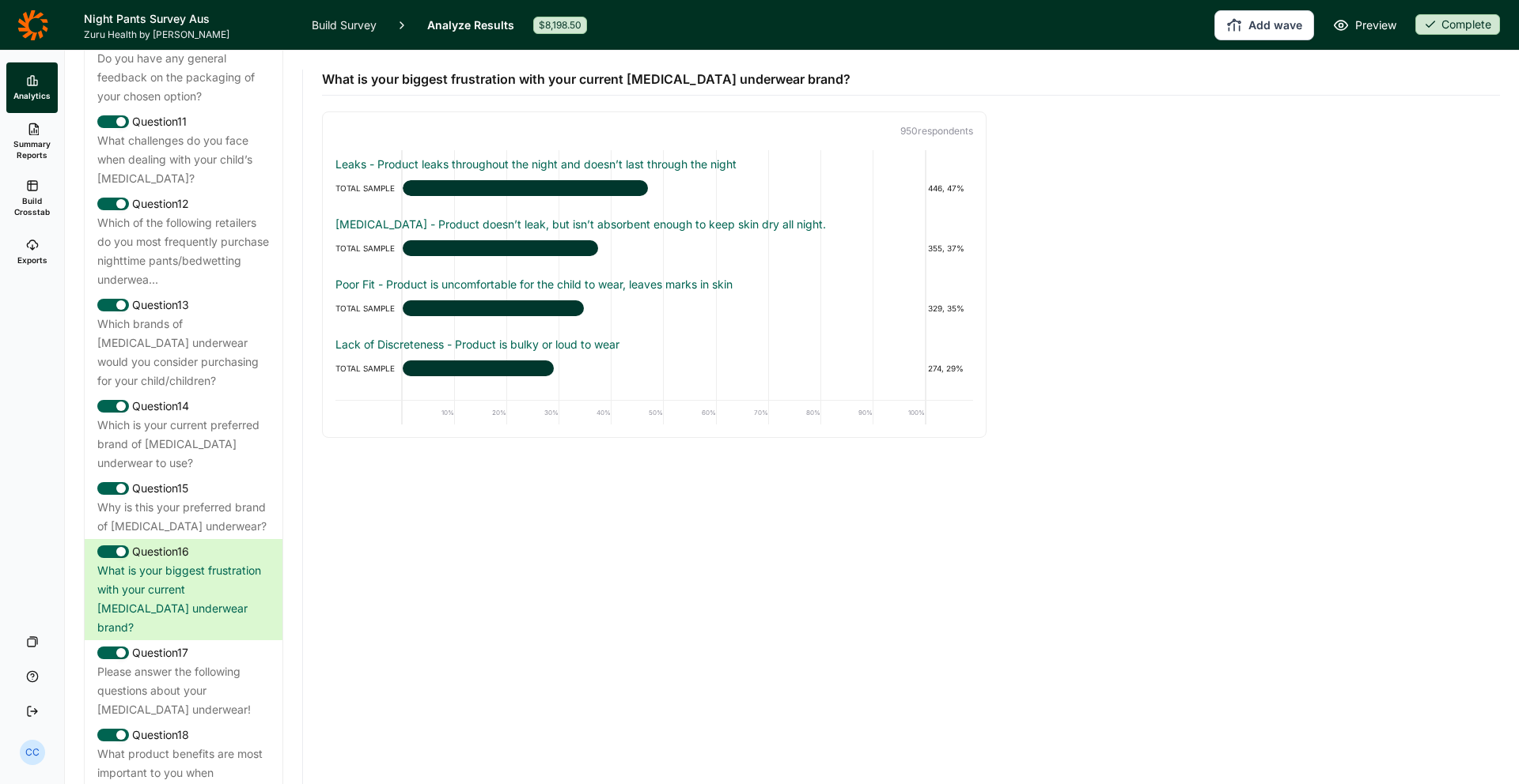
click at [648, 162] on div "Leaks - Product leaks throughout the night and doesn’t last through the night" at bounding box center [654, 164] width 637 height 16
click at [387, 289] on div "Poor Fit - Product is uncomfortable for the child to wear, leaves marks in skin" at bounding box center [654, 284] width 637 height 16
click at [451, 355] on div "Lack of Discreteness - Product is bulky or loud to wear TOTAL SAMPLE 274, 29%" at bounding box center [654, 354] width 637 height 48
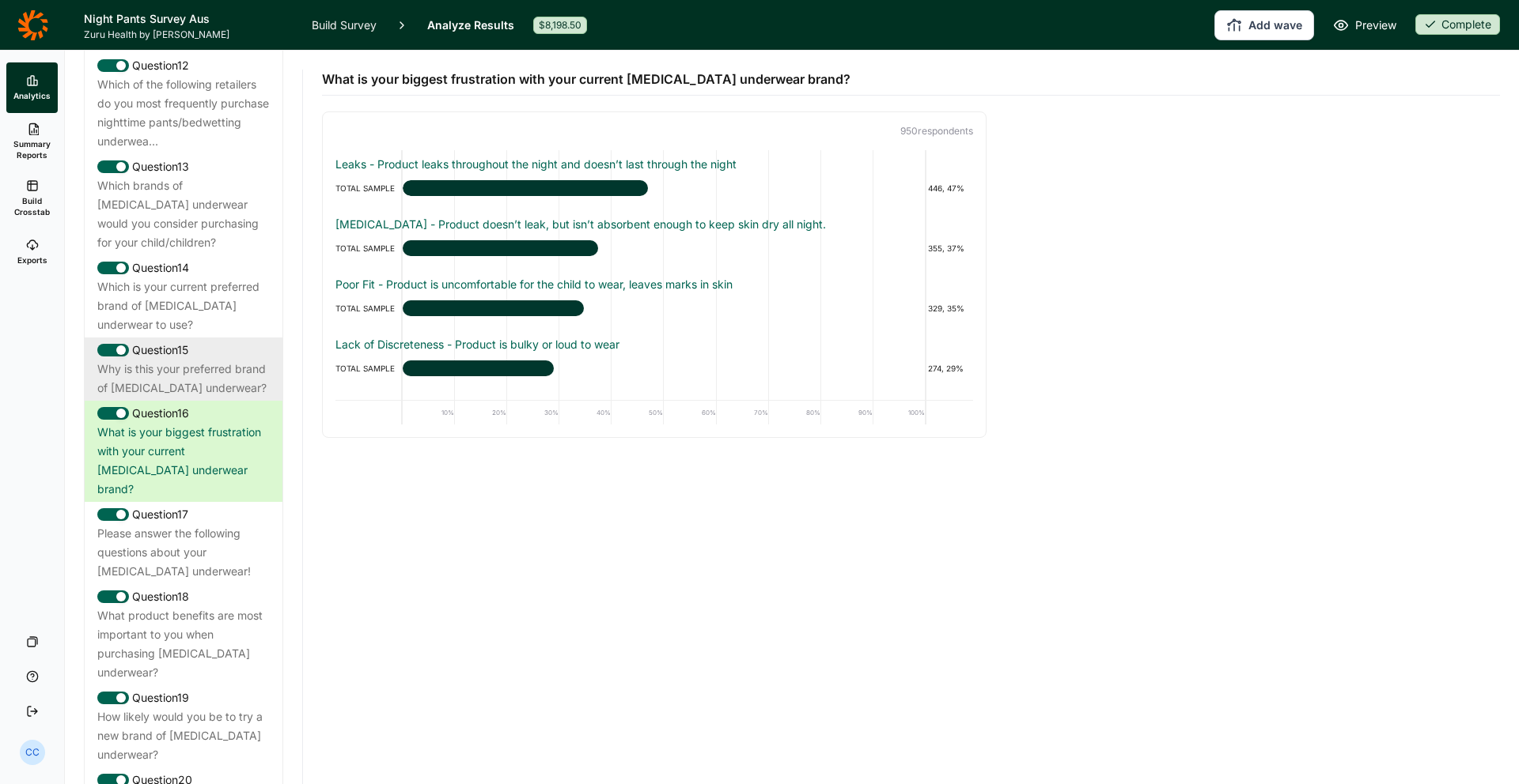
scroll to position [1829, 0]
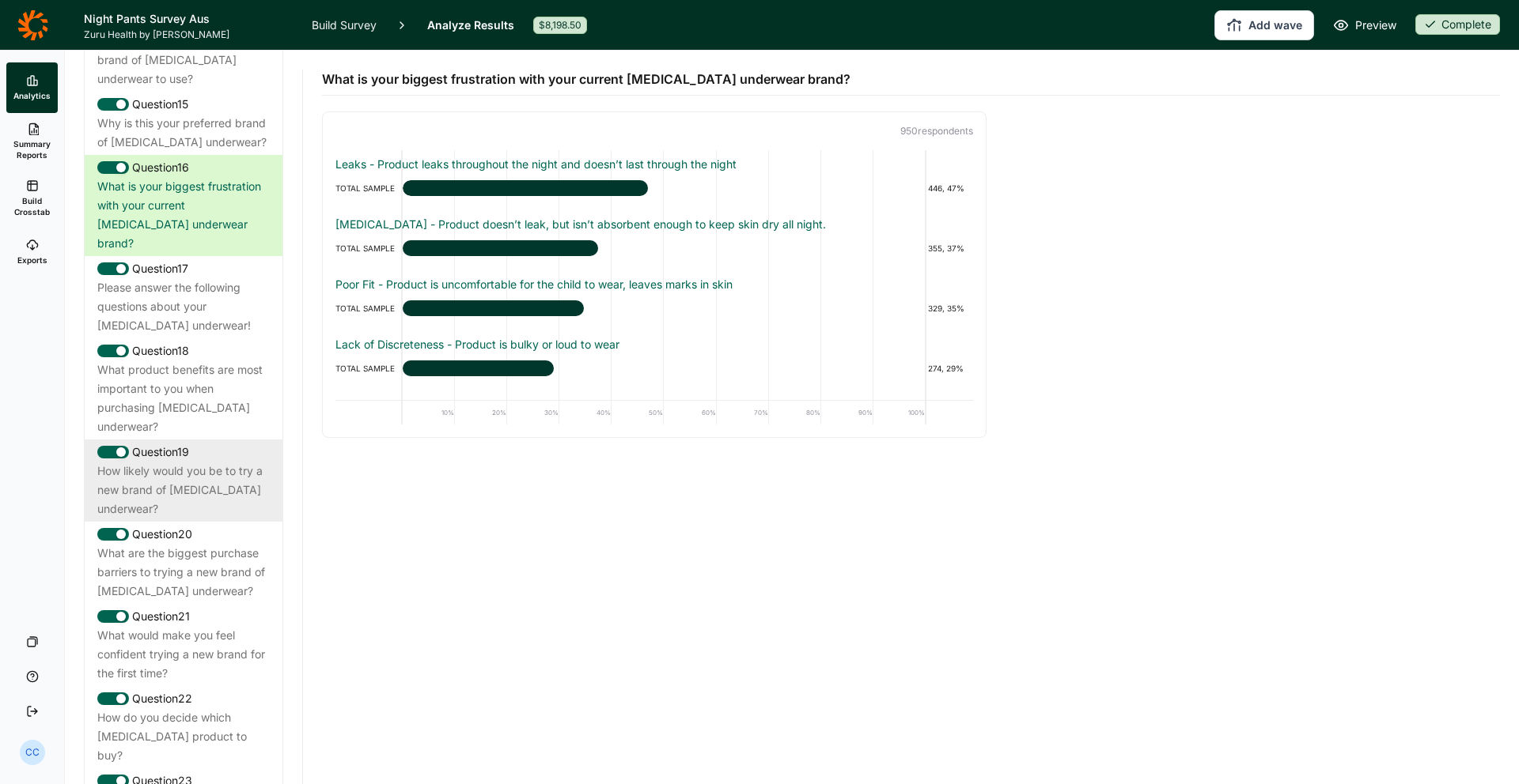
click at [233, 462] on div "How likely would you be to try a new brand of [MEDICAL_DATA] underwear?" at bounding box center [183, 489] width 172 height 56
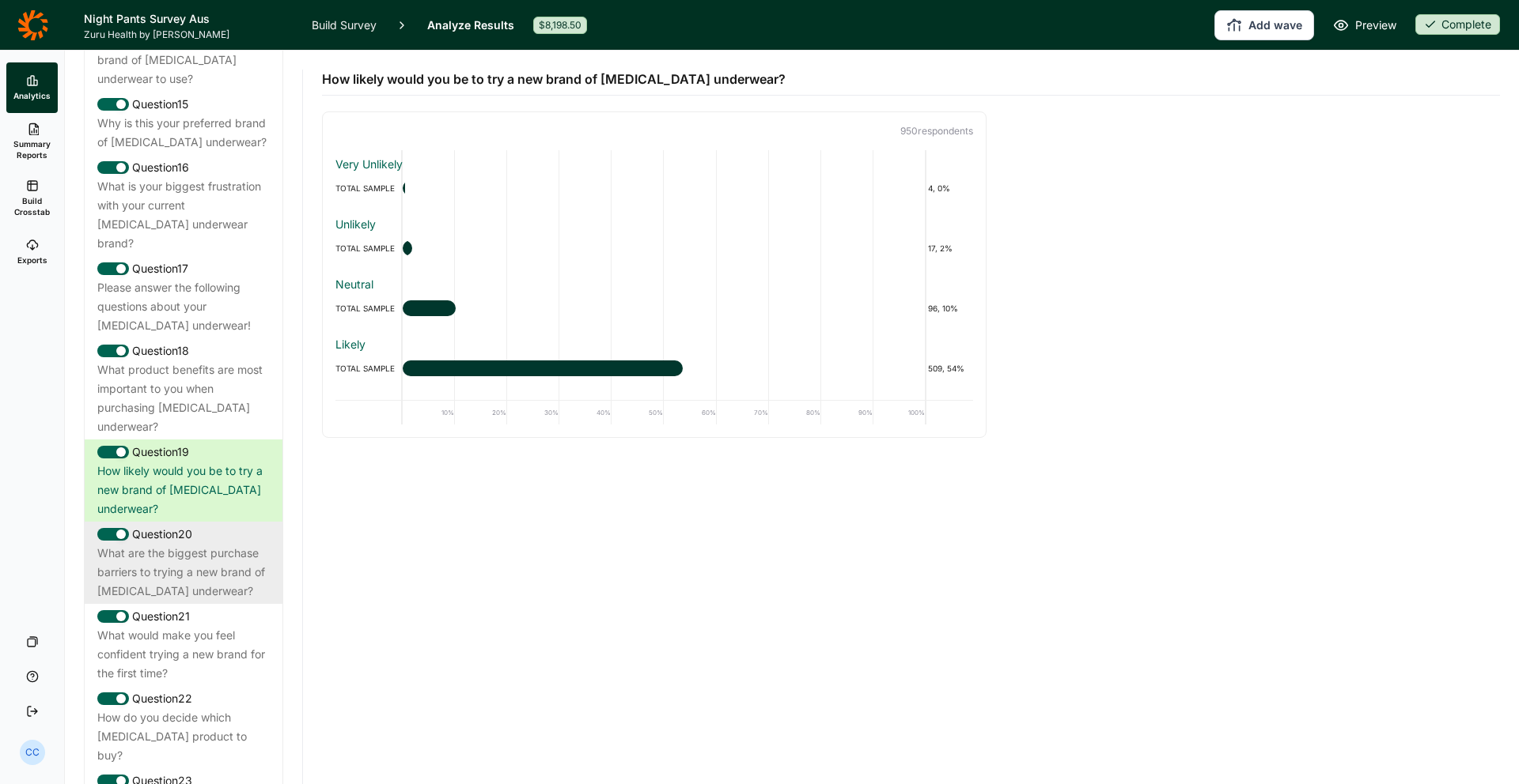
click at [249, 525] on div "Question 20" at bounding box center [183, 535] width 172 height 19
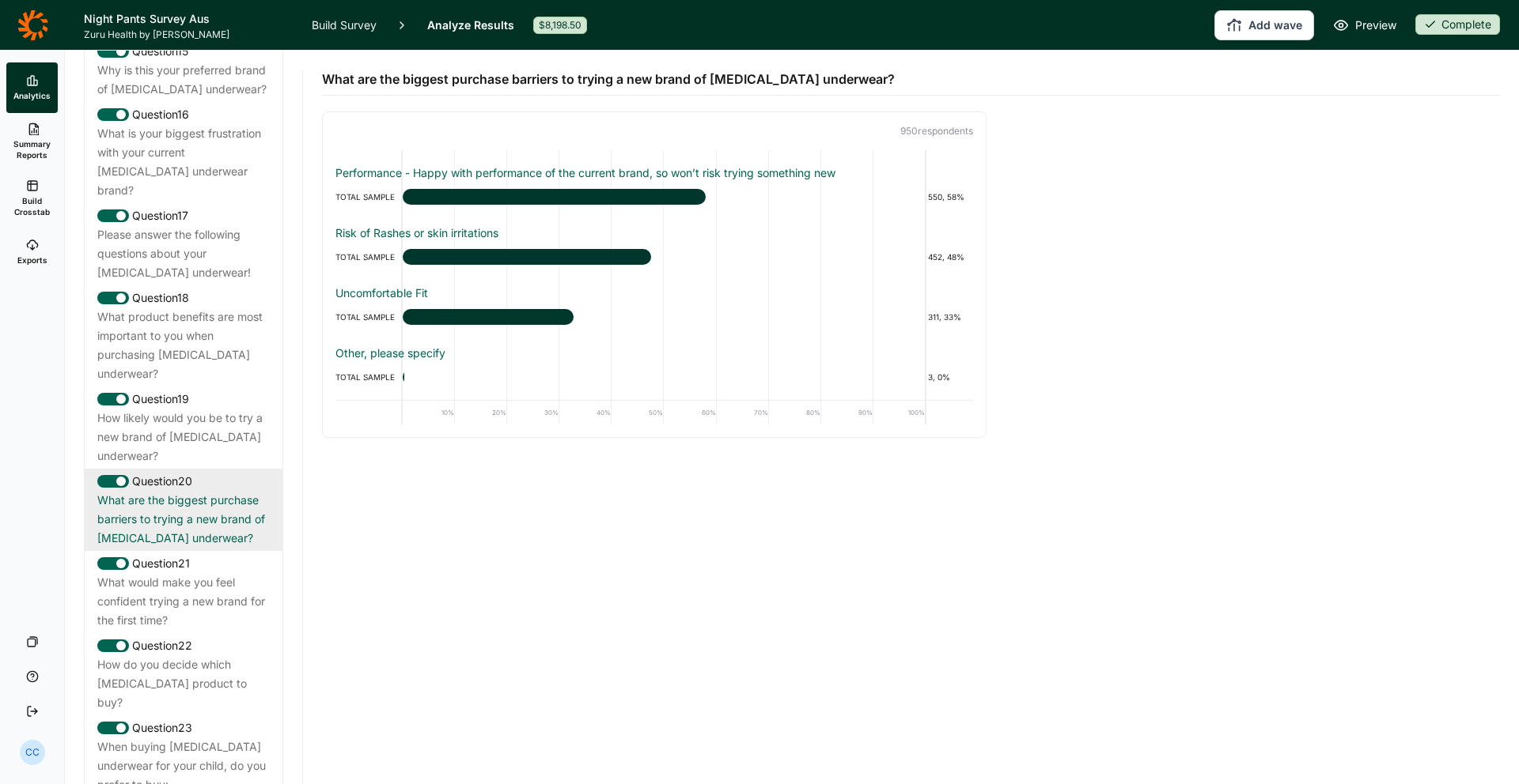
scroll to position [1936, 0]
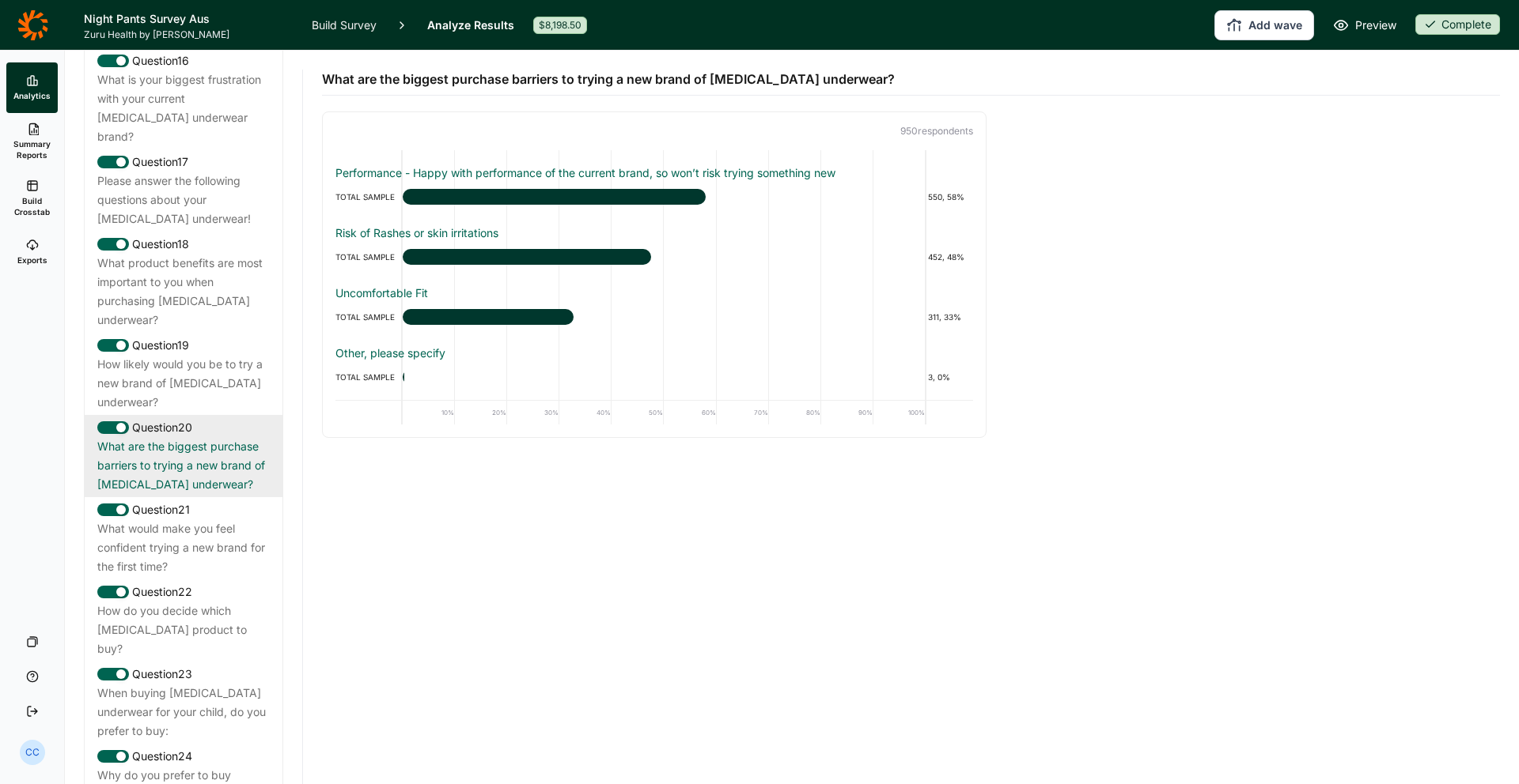
drag, startPoint x: 163, startPoint y: 437, endPoint x: 180, endPoint y: 468, distance: 35.4
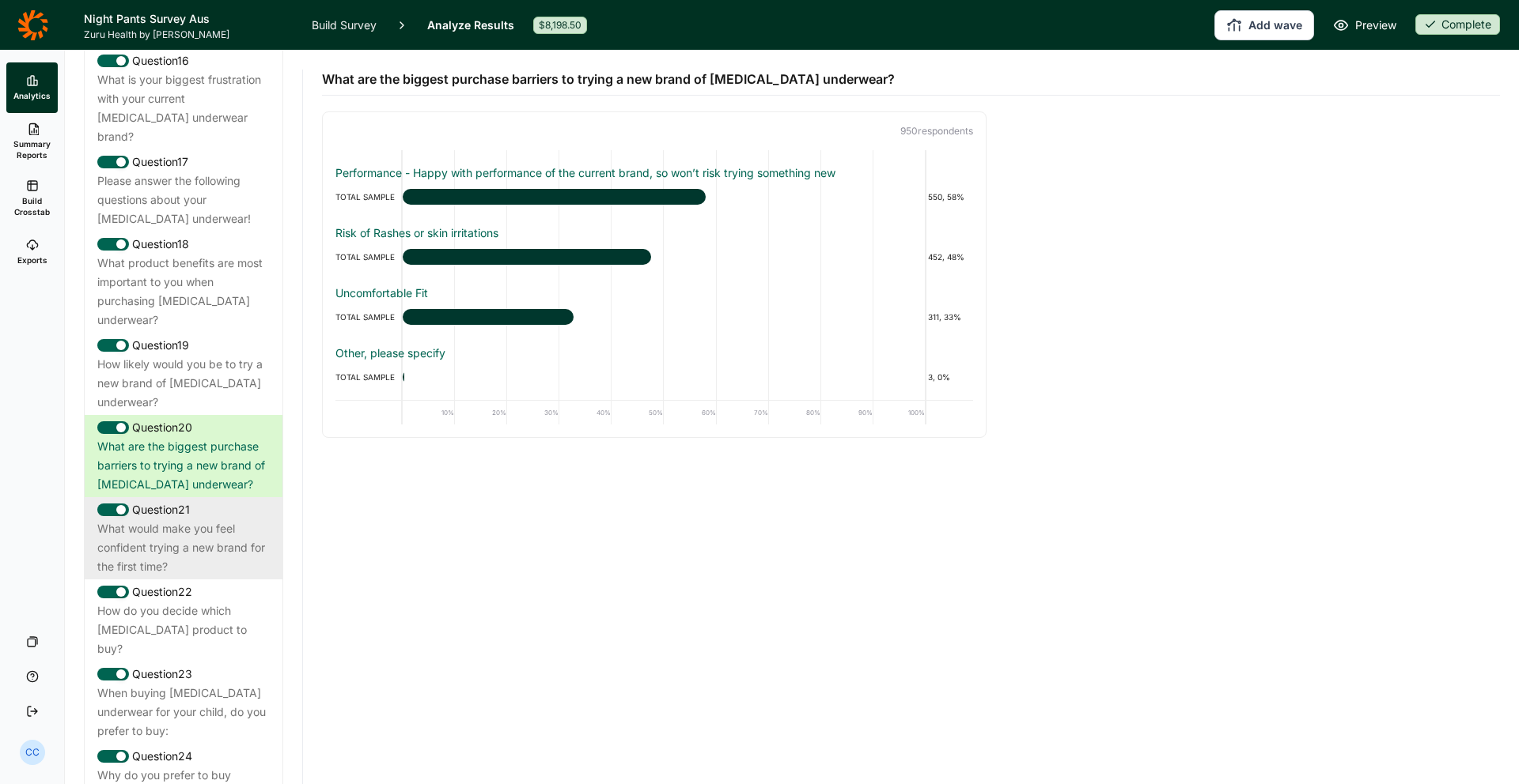
click at [163, 437] on div "Question 20 What are the biggest purchase barriers to trying a new brand of bed…" at bounding box center [183, 456] width 197 height 83
click at [180, 520] on div "What would make you feel confident trying a new brand for the first time?" at bounding box center [183, 548] width 172 height 56
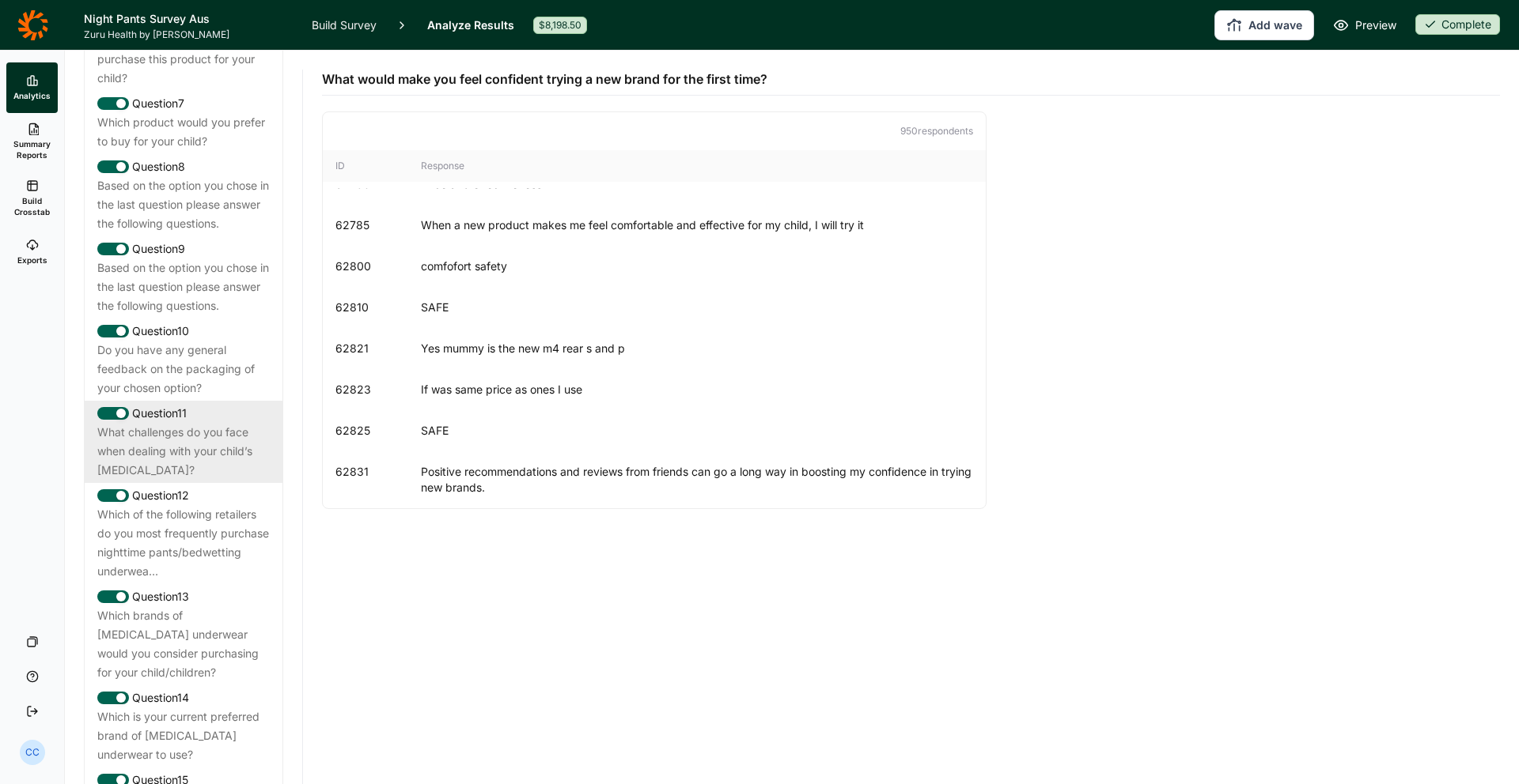
scroll to position [1180, 0]
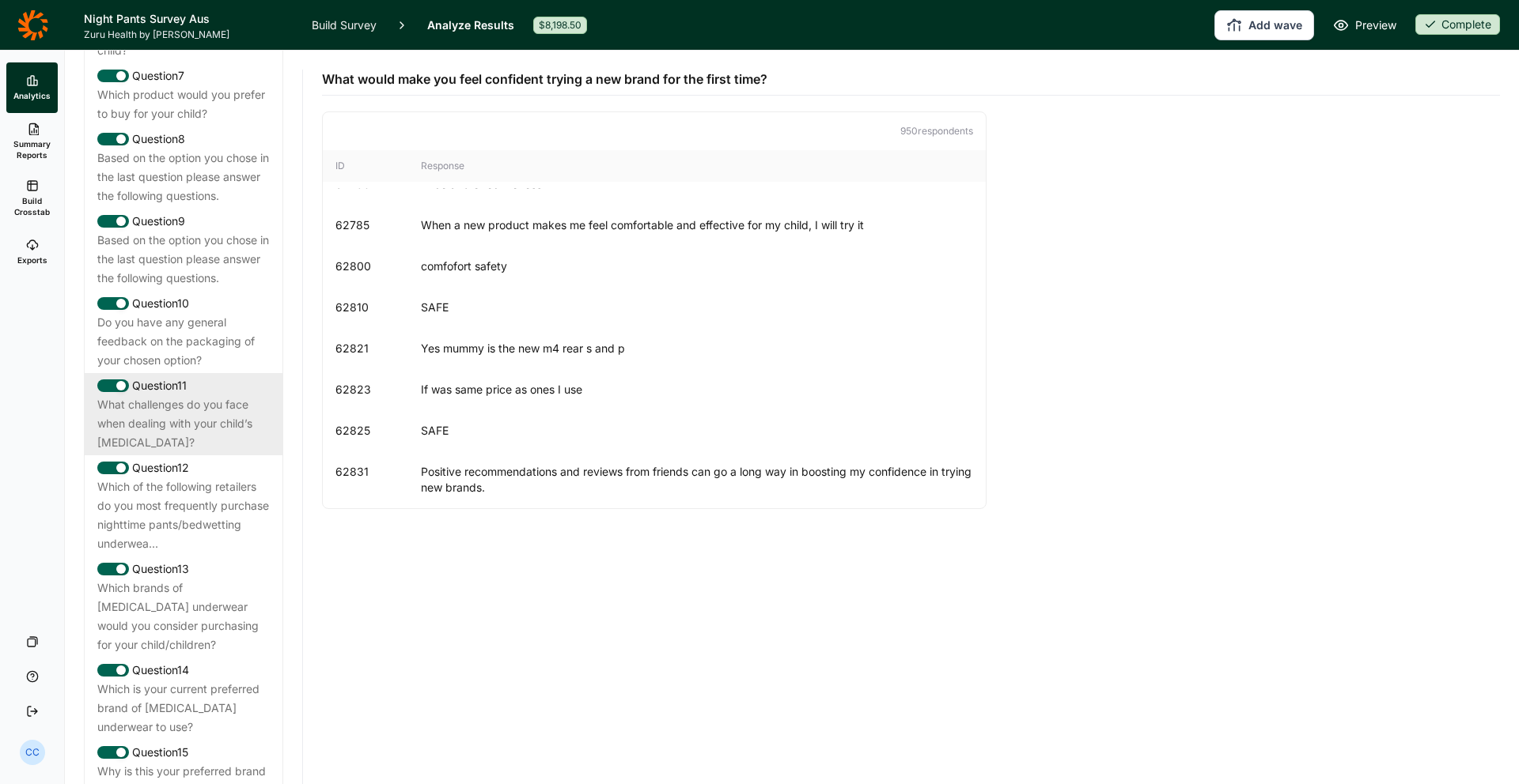
click at [210, 395] on div "What challenges do you face when dealing with your child’s [MEDICAL_DATA]?" at bounding box center [183, 423] width 172 height 56
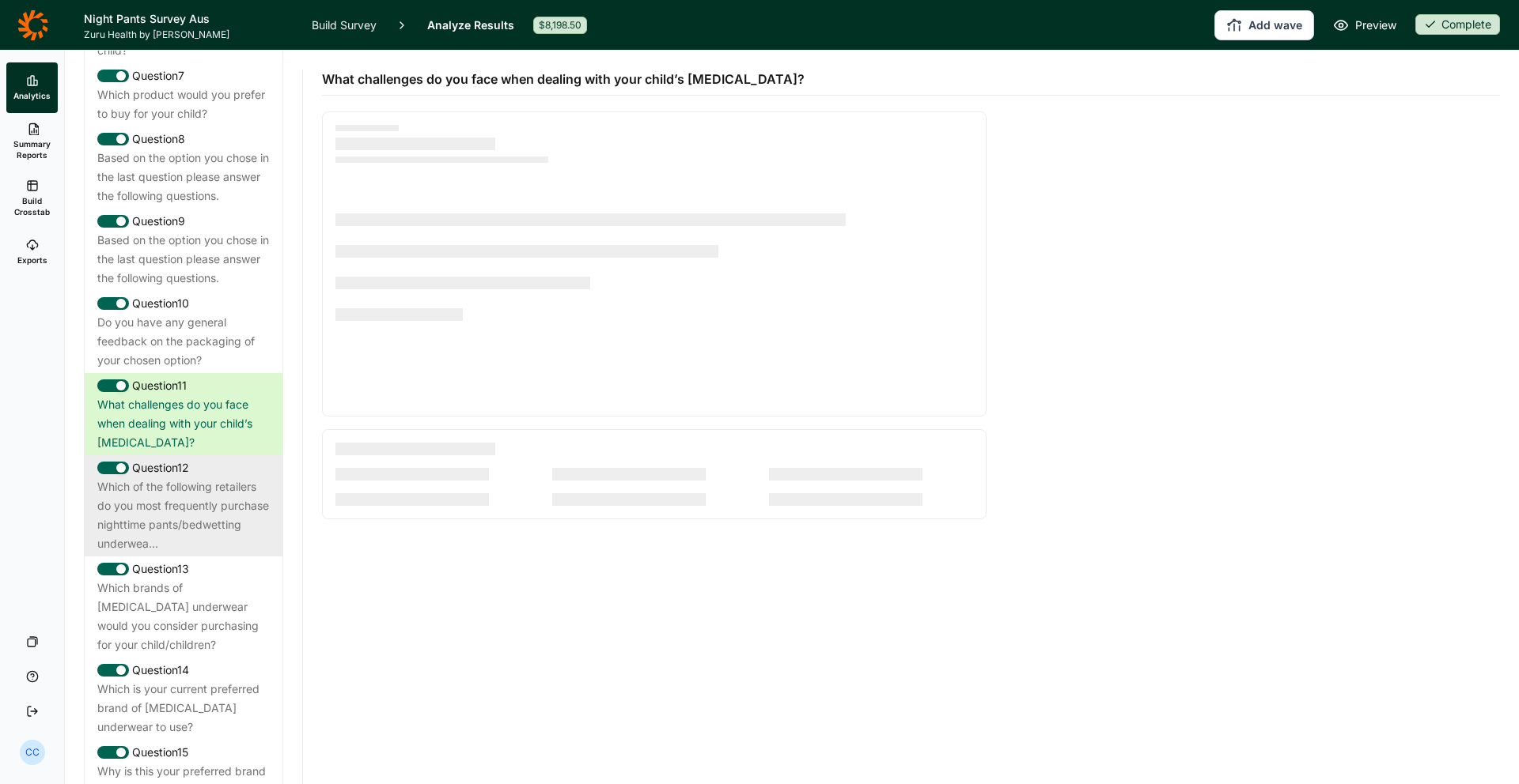
click at [232, 459] on div "Question 12" at bounding box center [183, 468] width 172 height 19
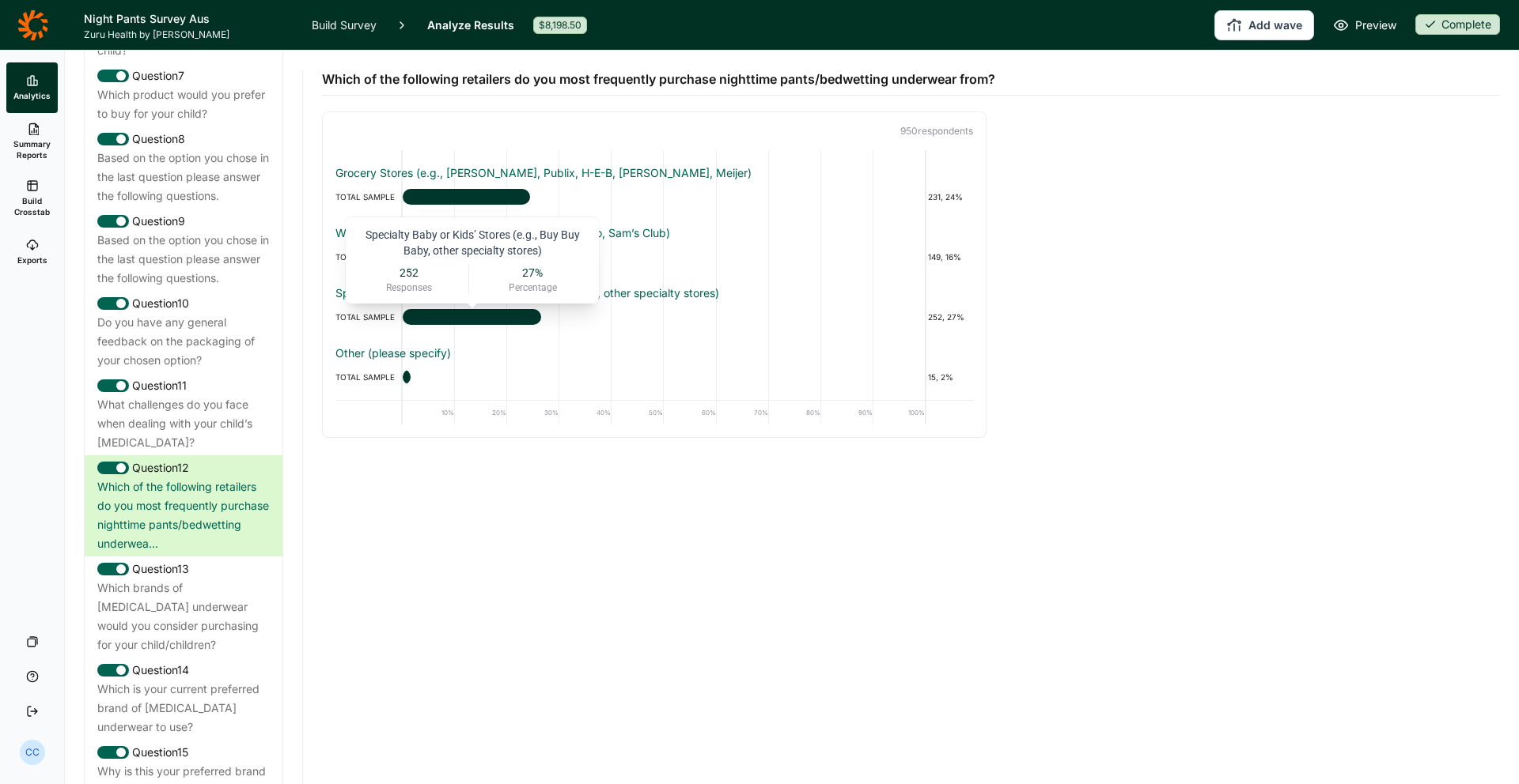
scroll to position [0, 0]
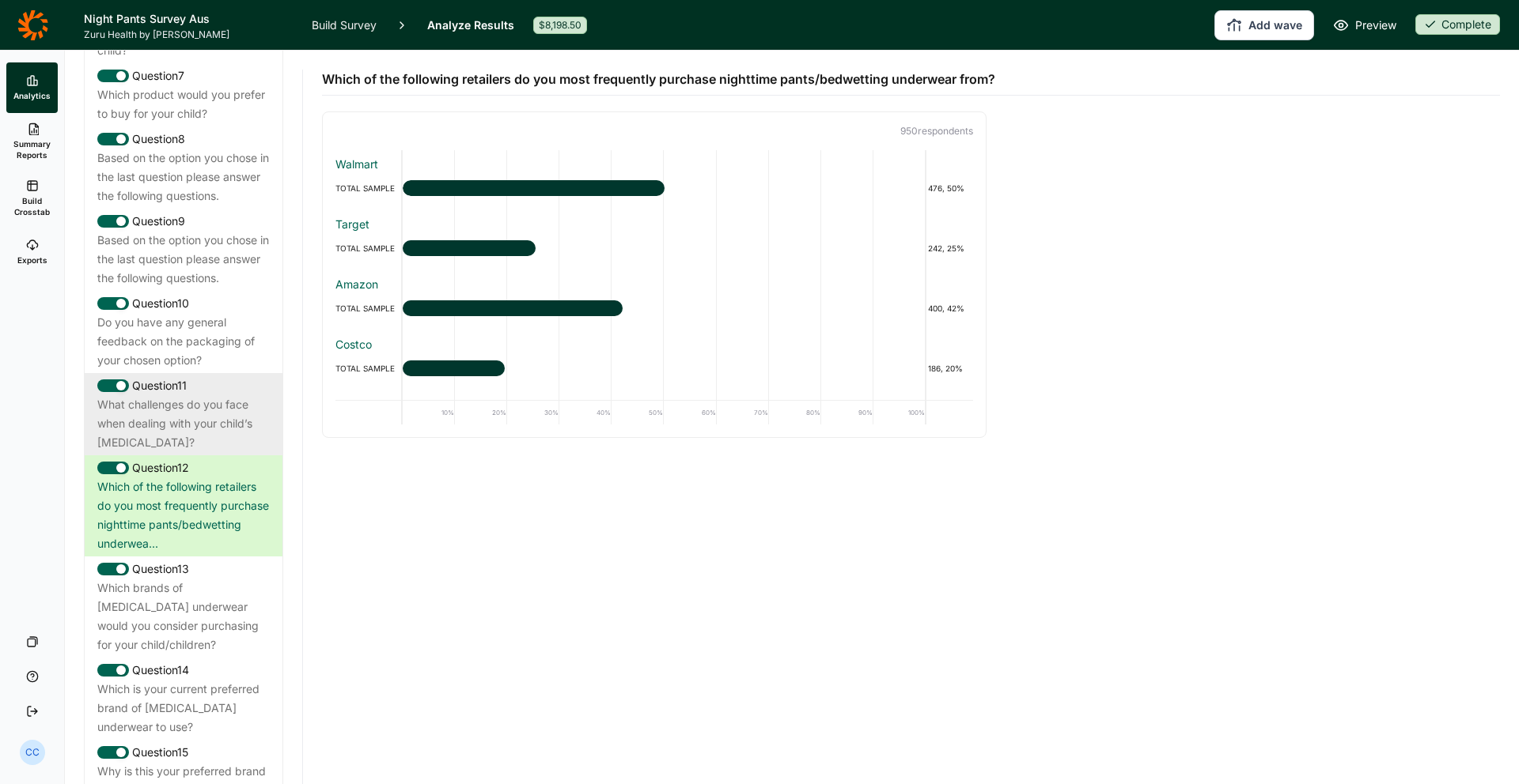
click at [170, 395] on div "What challenges do you face when dealing with your child’s [MEDICAL_DATA]?" at bounding box center [183, 423] width 172 height 56
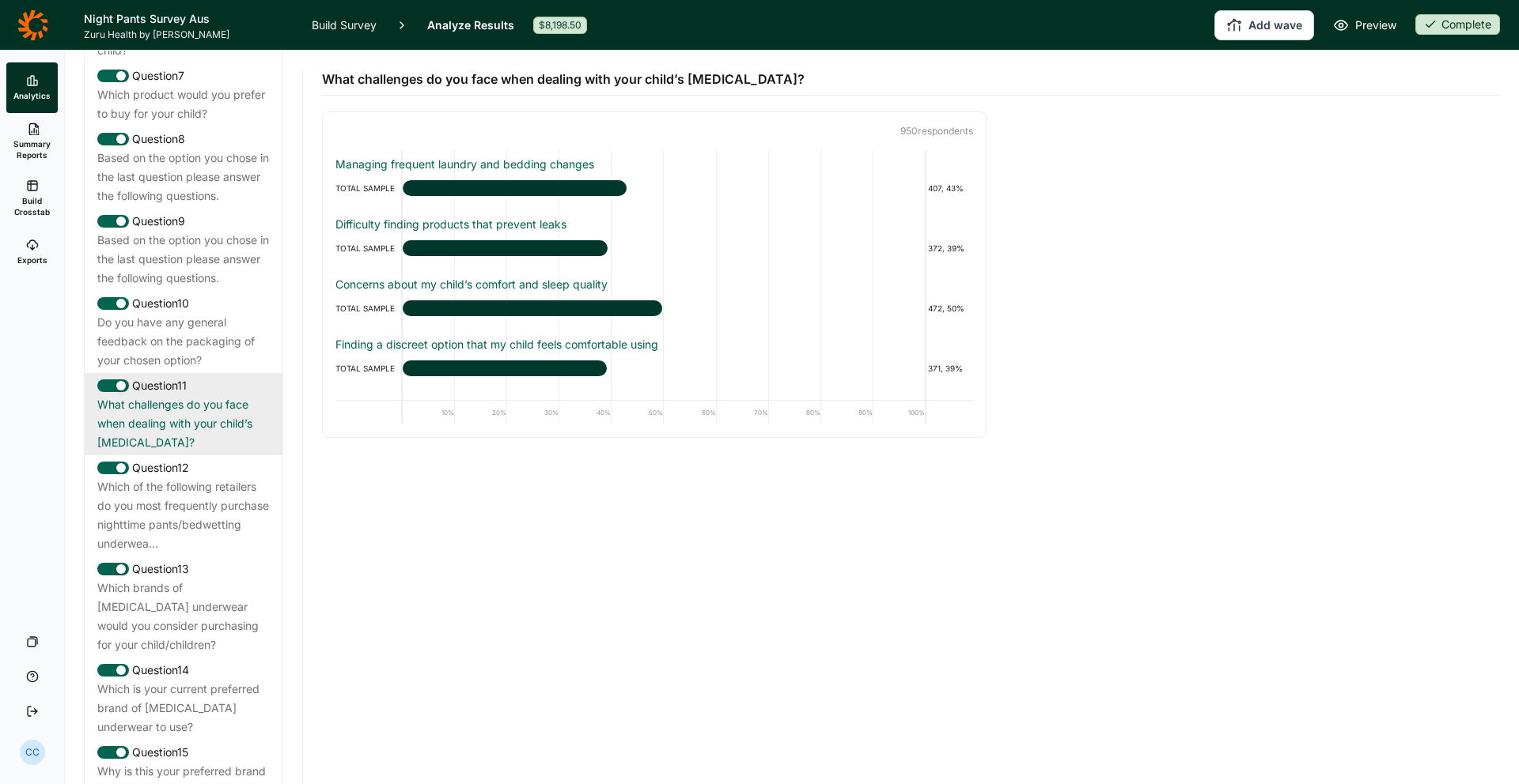
click at [198, 409] on div "What challenges do you face when dealing with your child’s [MEDICAL_DATA]?" at bounding box center [183, 423] width 172 height 56
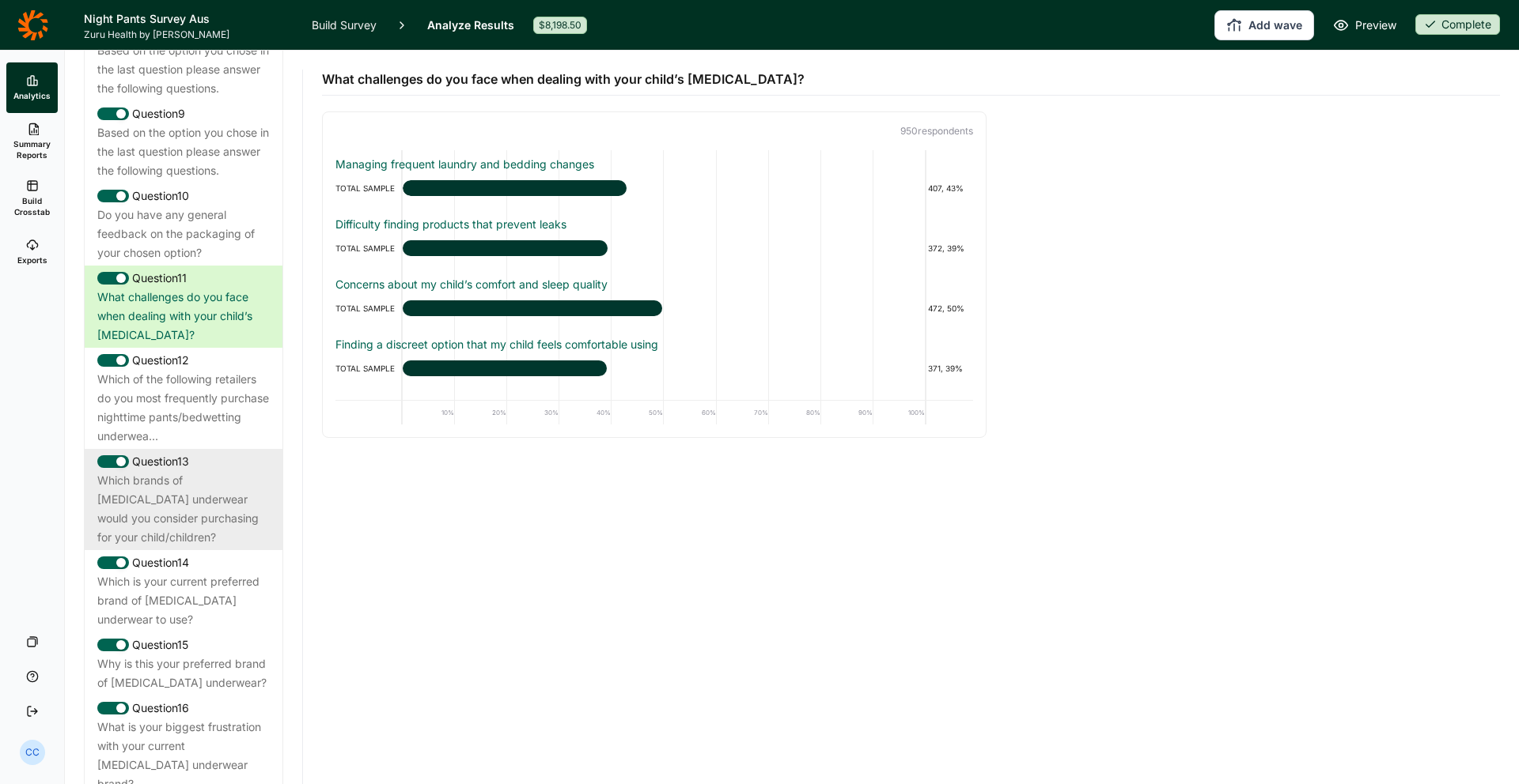
scroll to position [1357, 0]
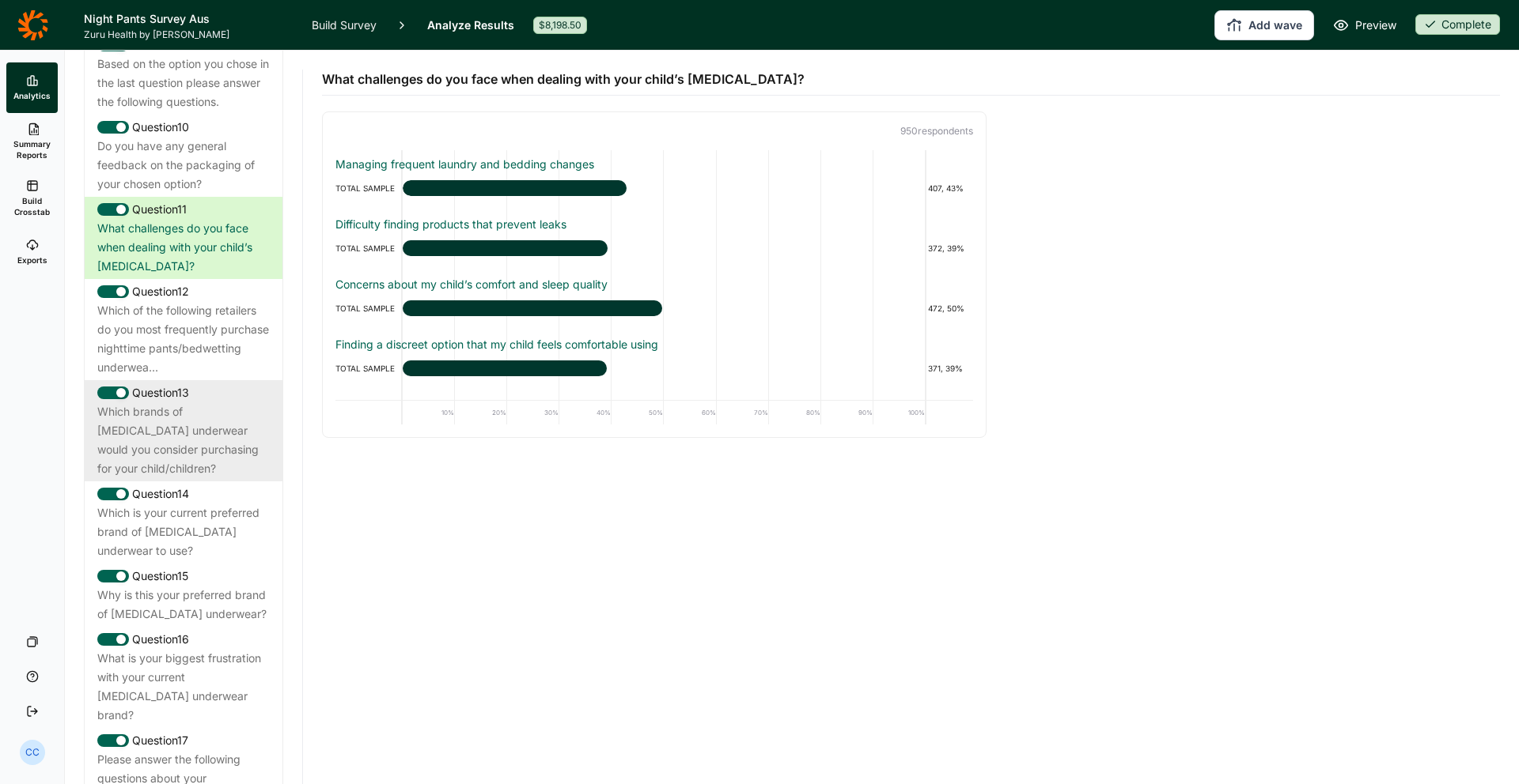
click at [211, 424] on div "Which brands of [MEDICAL_DATA] underwear would you consider purchasing for your…" at bounding box center [183, 440] width 172 height 76
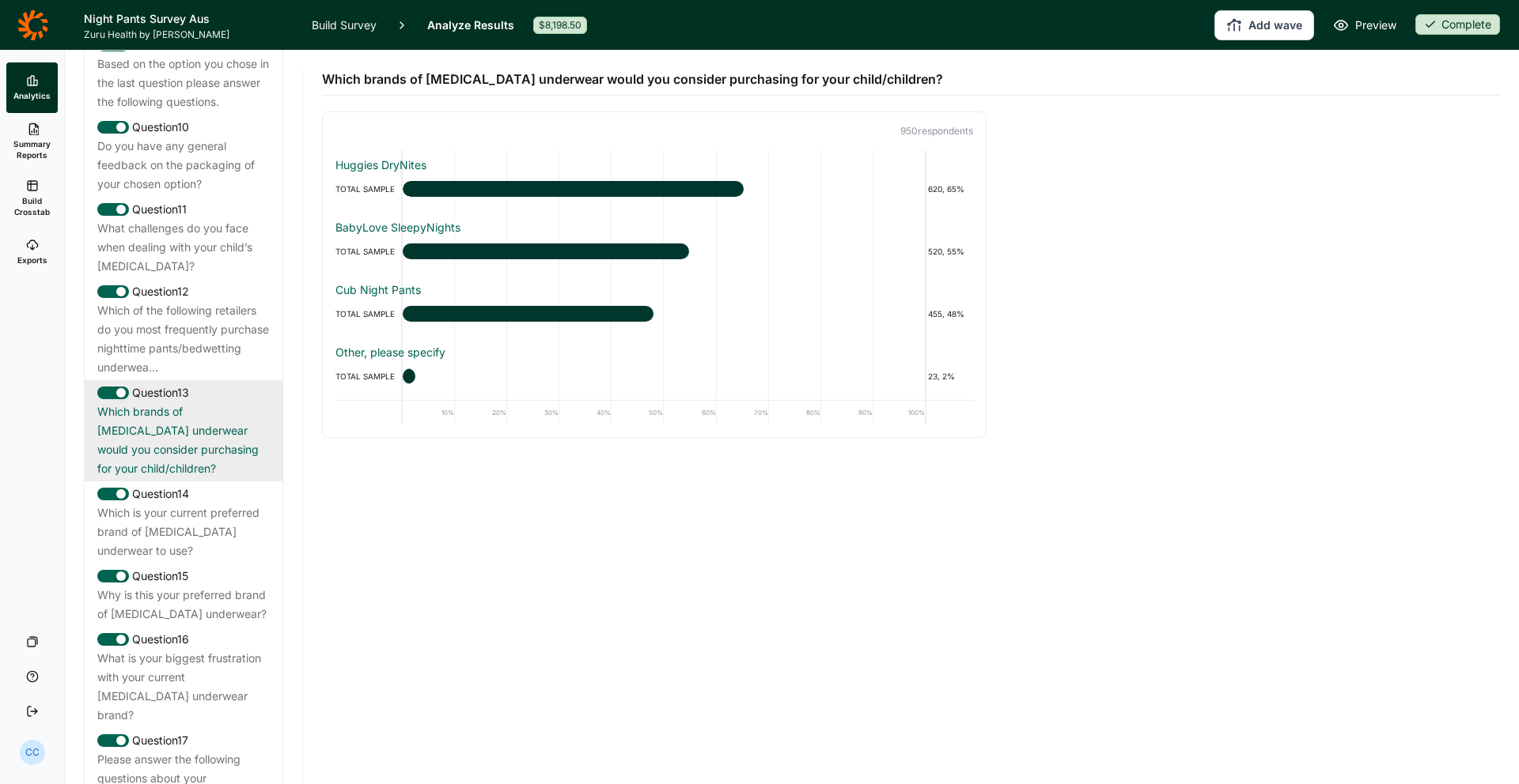
scroll to position [1551, 0]
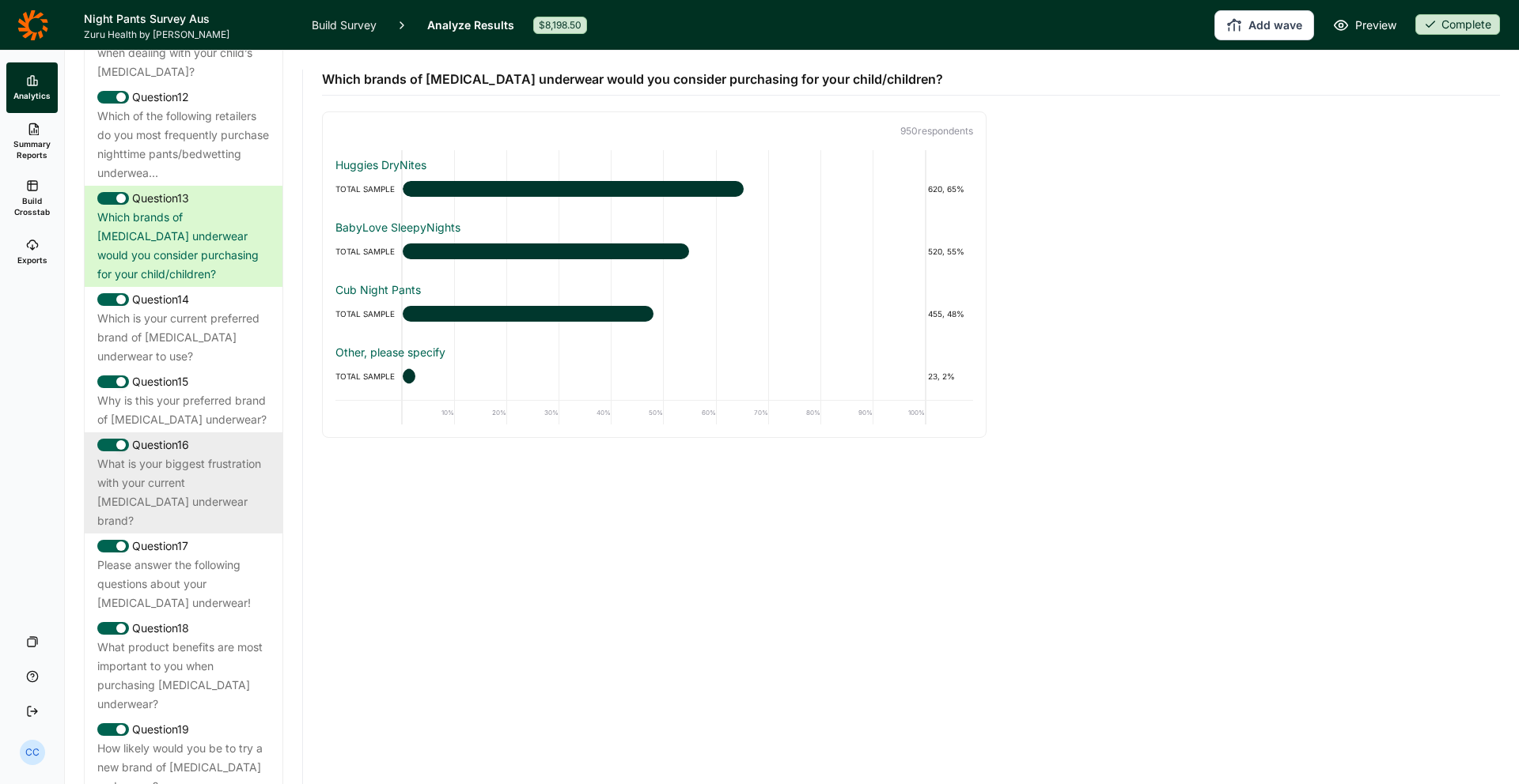
click at [189, 455] on div "What is your biggest frustration with your current [MEDICAL_DATA] underwear bra…" at bounding box center [183, 492] width 172 height 76
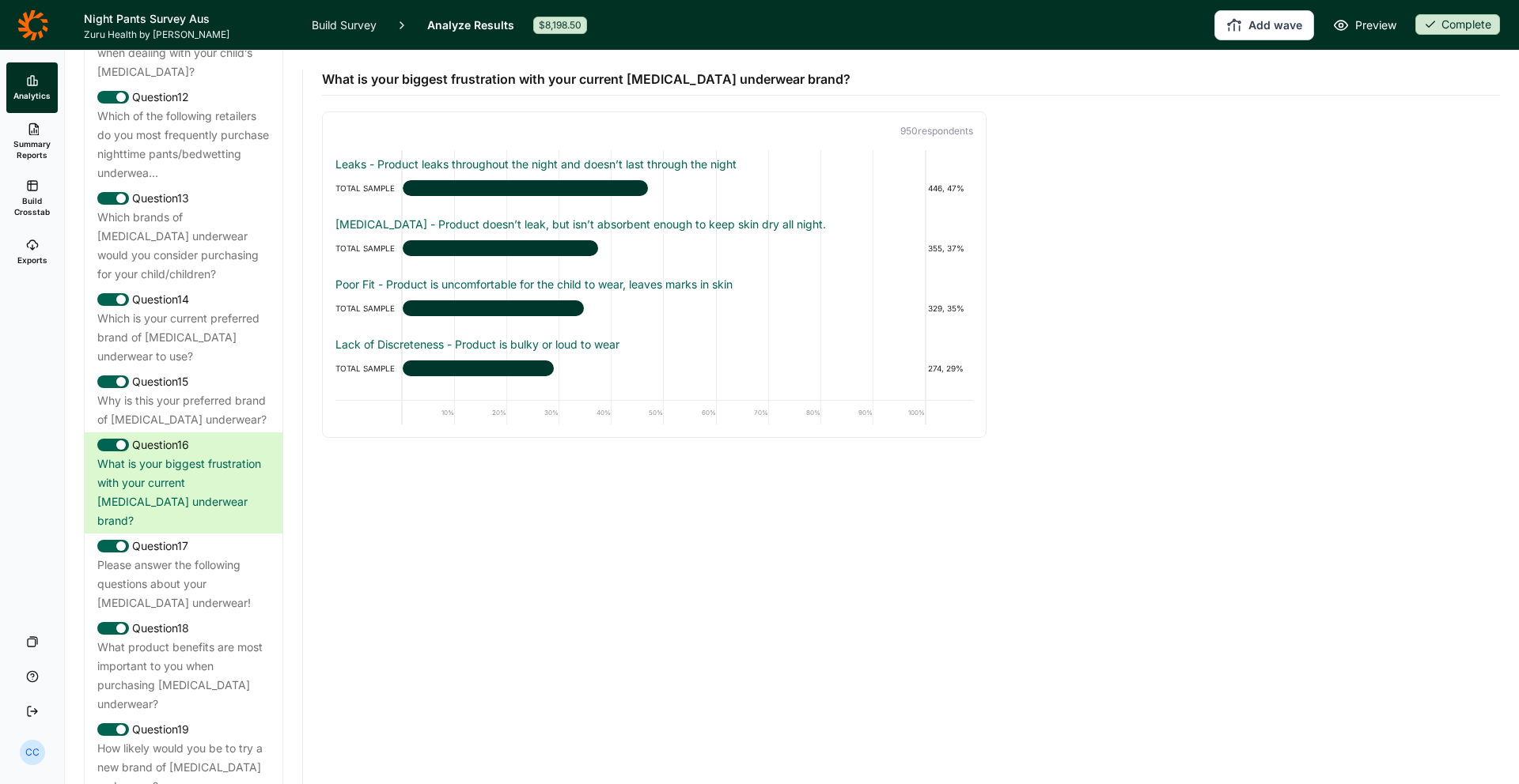
scroll to position [1, 0]
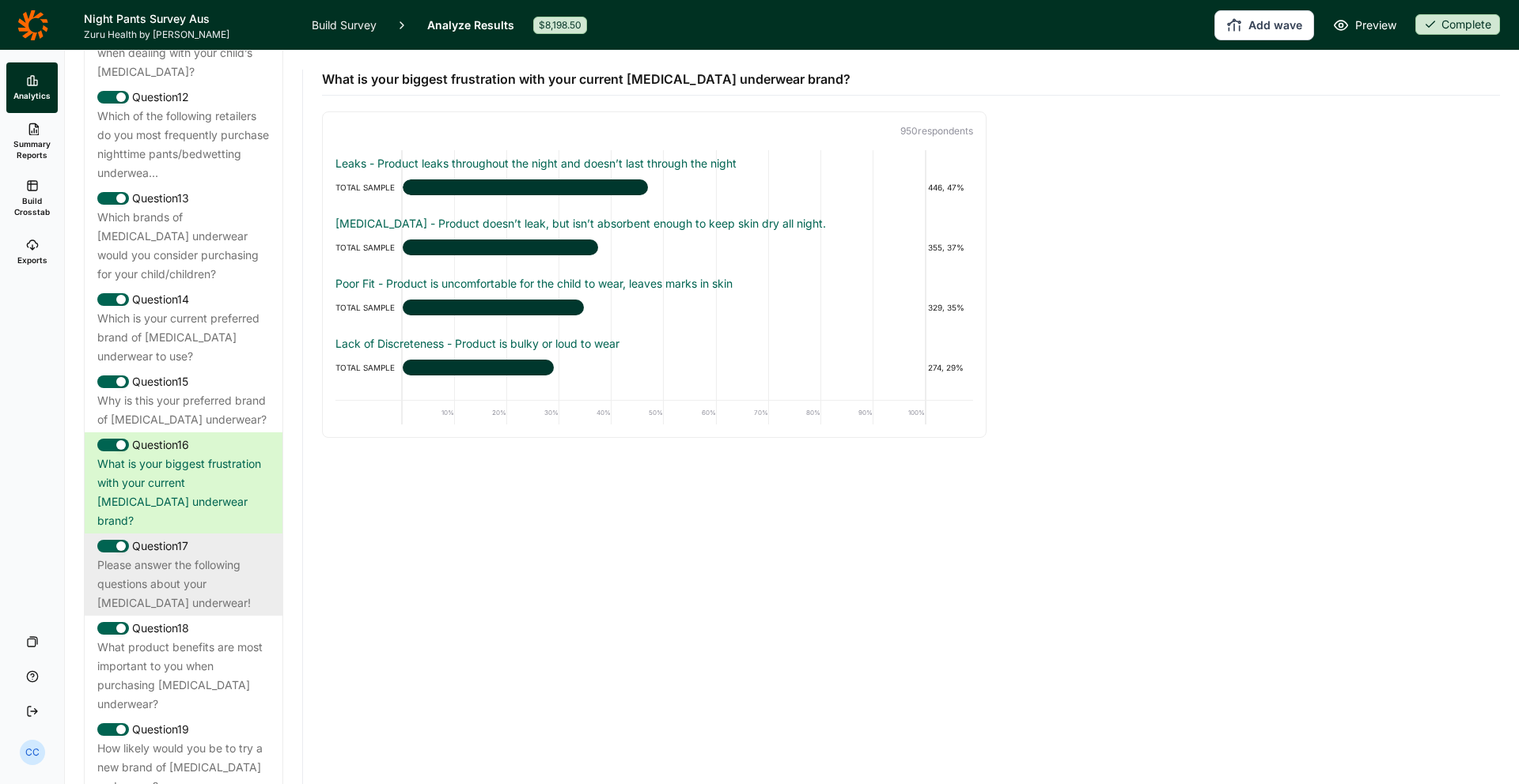
drag, startPoint x: 271, startPoint y: 478, endPoint x: 256, endPoint y: 495, distance: 22.7
click at [261, 534] on div "Question 17 Please answer the following questions about your bedwetting underwe…" at bounding box center [183, 575] width 197 height 83
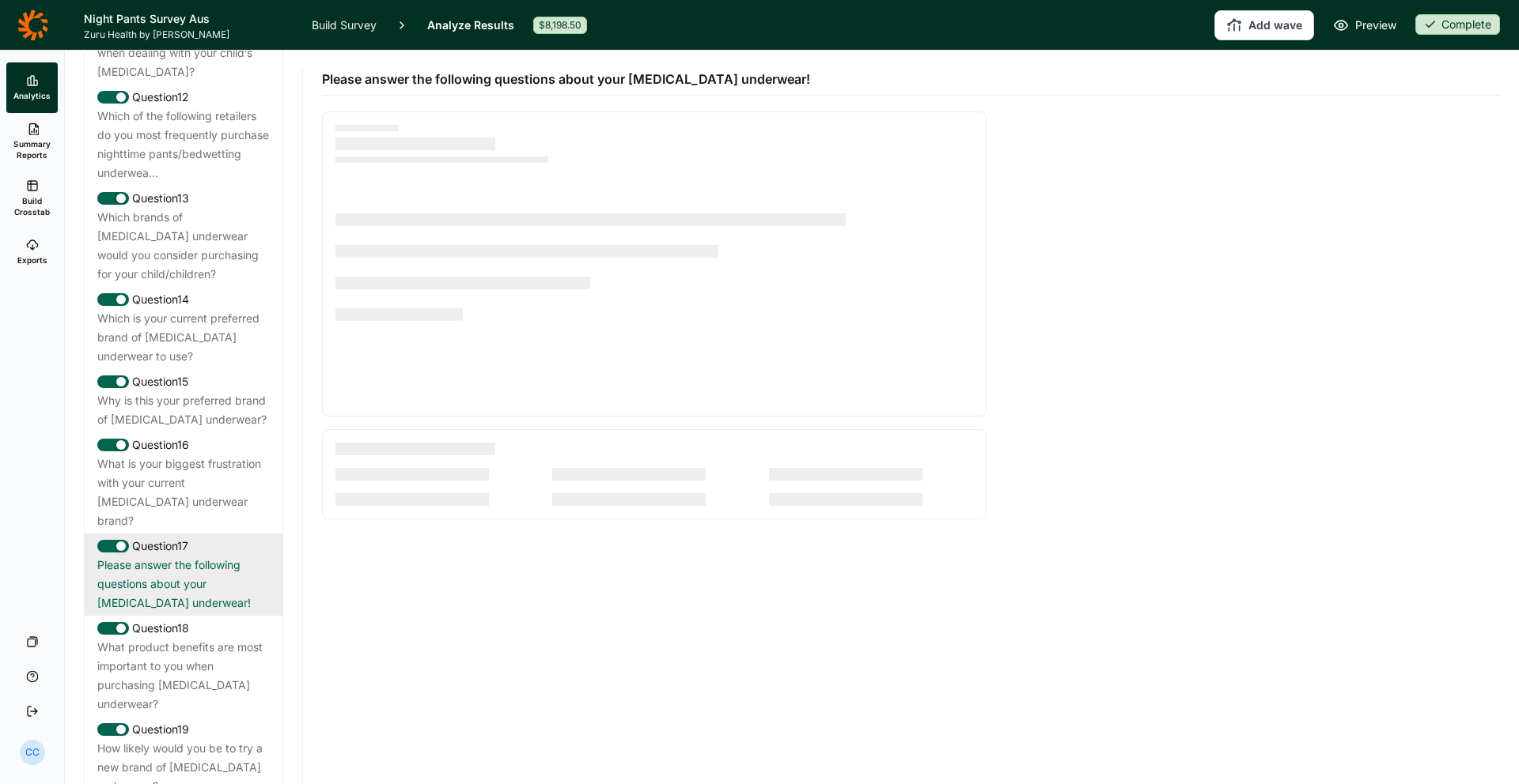
click at [256, 537] on div "Question 17" at bounding box center [183, 547] width 172 height 19
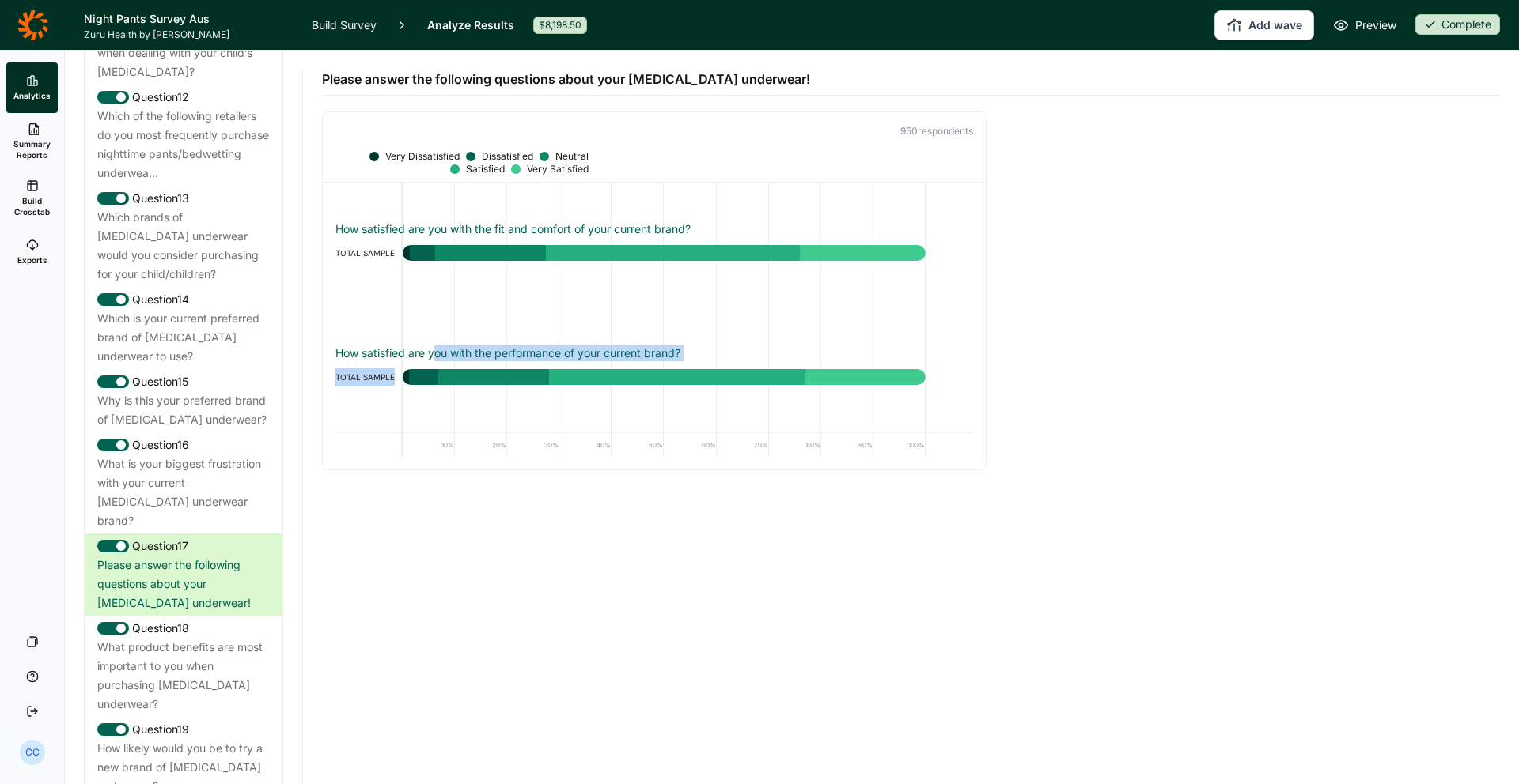
drag, startPoint x: 436, startPoint y: 359, endPoint x: 613, endPoint y: 368, distance: 177.2
click at [613, 368] on div "How satisfied are you with the performance of your current brand? TOTAL SAMPLE" at bounding box center [654, 362] width 637 height 48
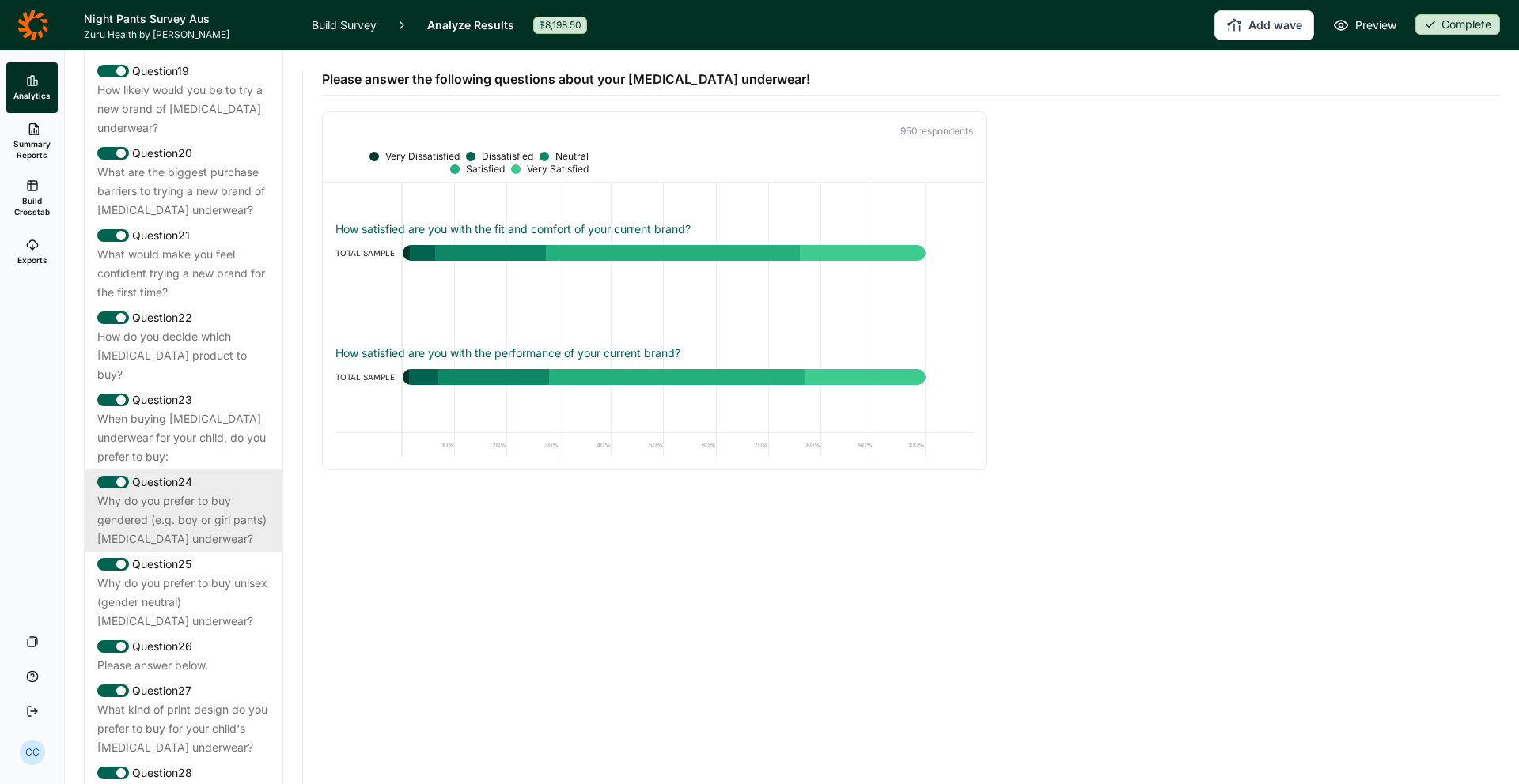
click at [181, 492] on div "Why do you prefer to buy gendered (e.g. boy or girl pants) [MEDICAL_DATA] under…" at bounding box center [183, 520] width 172 height 56
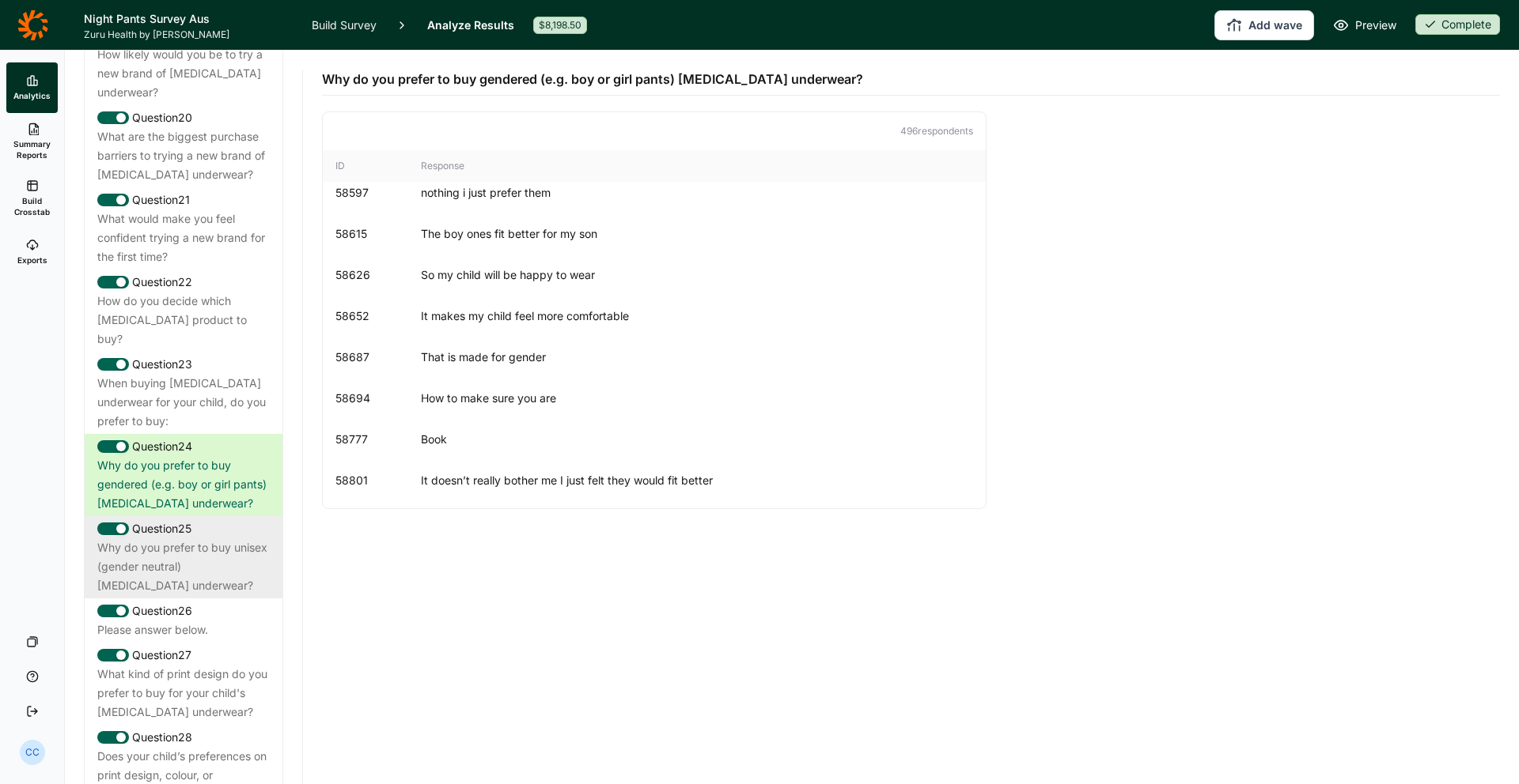
scroll to position [2241, 0]
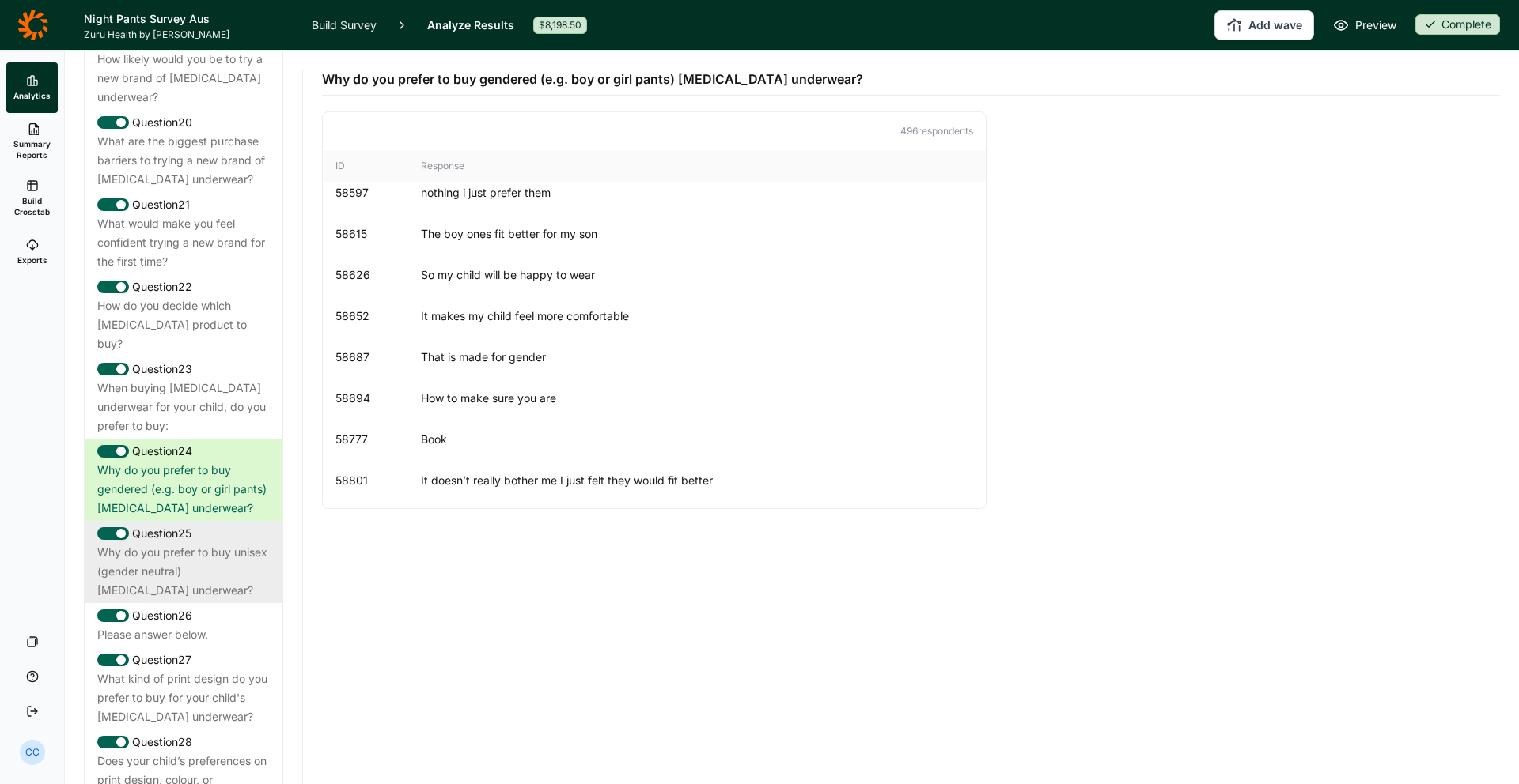
click at [267, 543] on div "Why do you prefer to buy unisex (gender neutral) [MEDICAL_DATA] underwear?" at bounding box center [183, 571] width 172 height 56
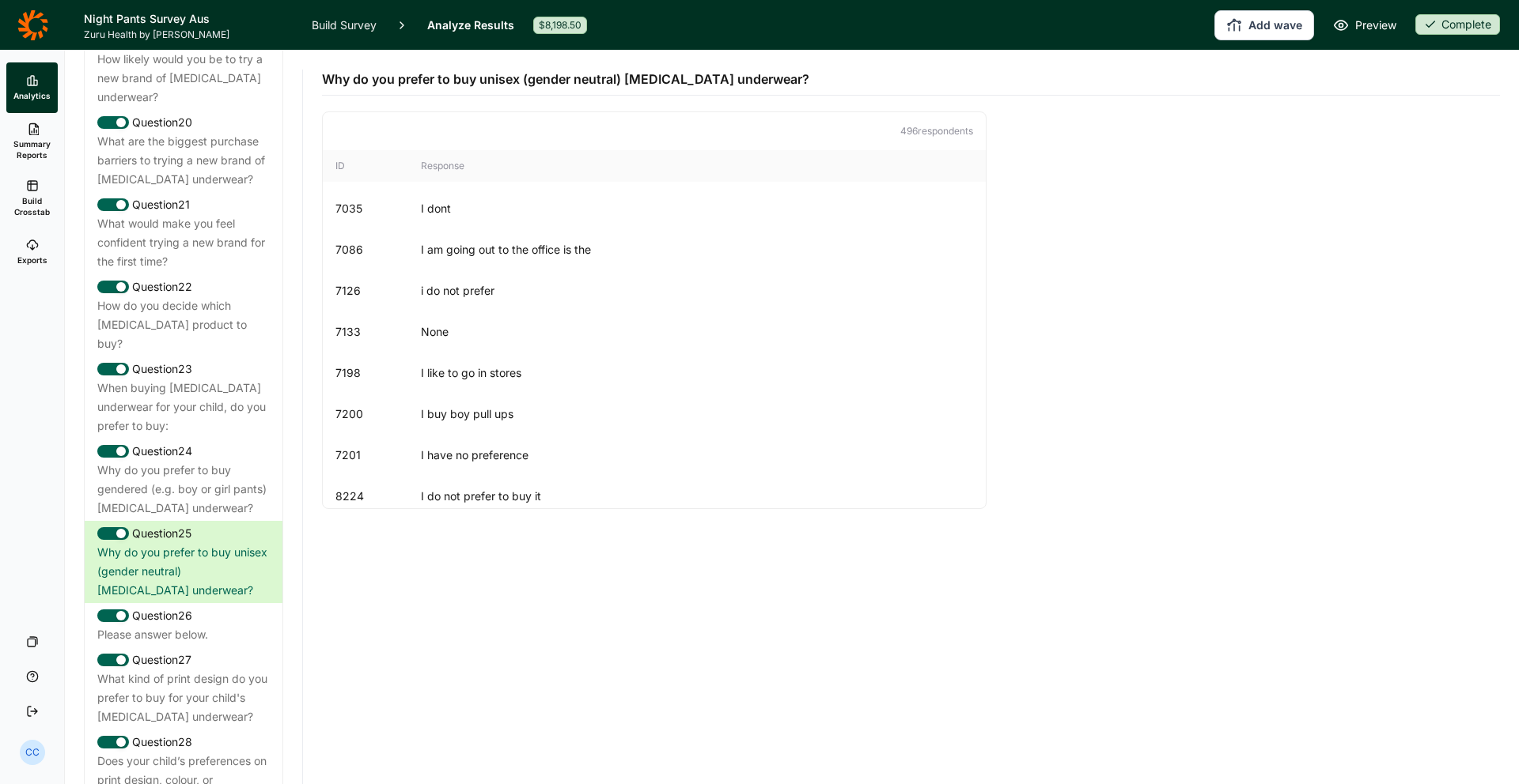
click at [623, 363] on div "7198 I like to go in stores" at bounding box center [654, 373] width 663 height 41
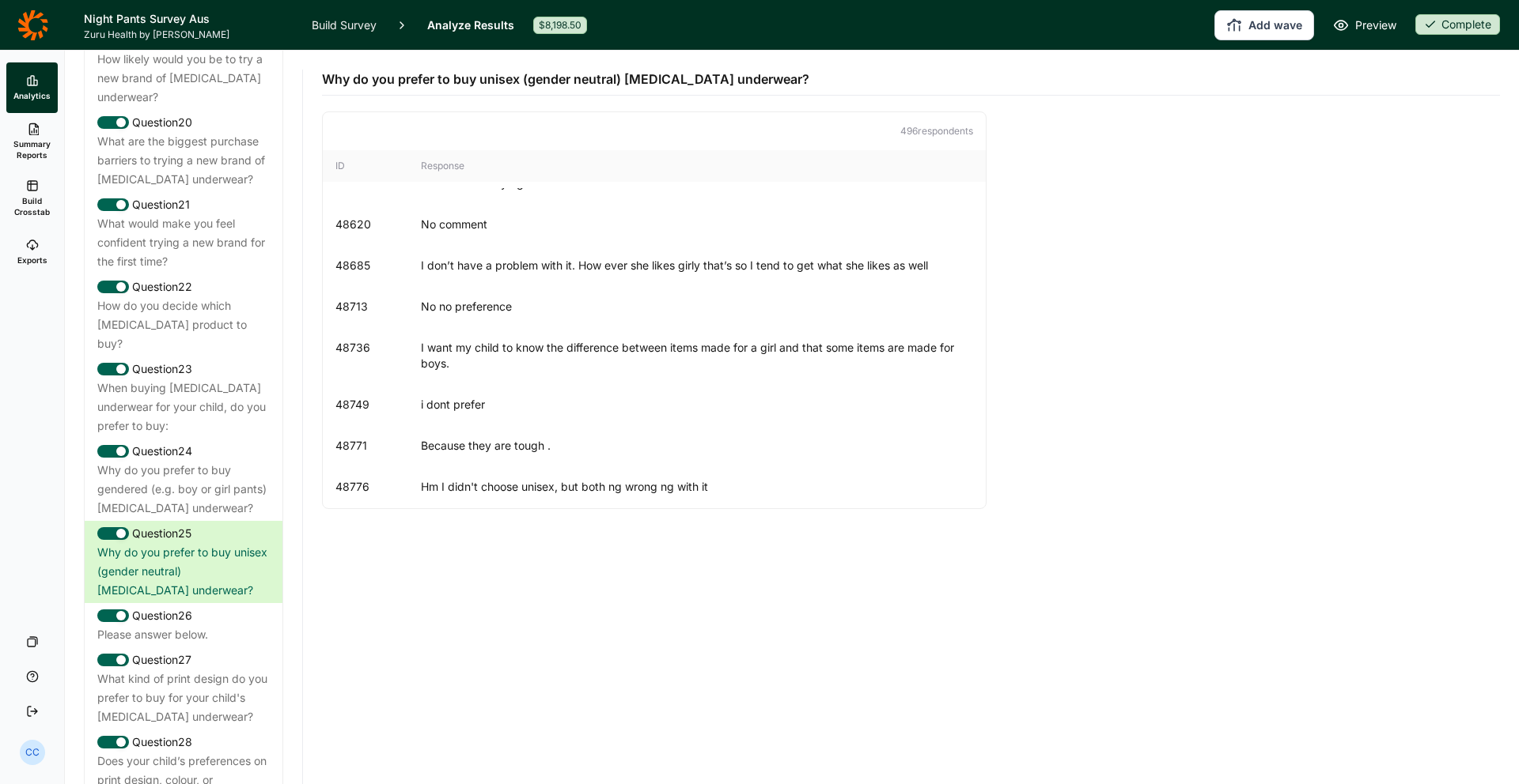
scroll to position [3735, 0]
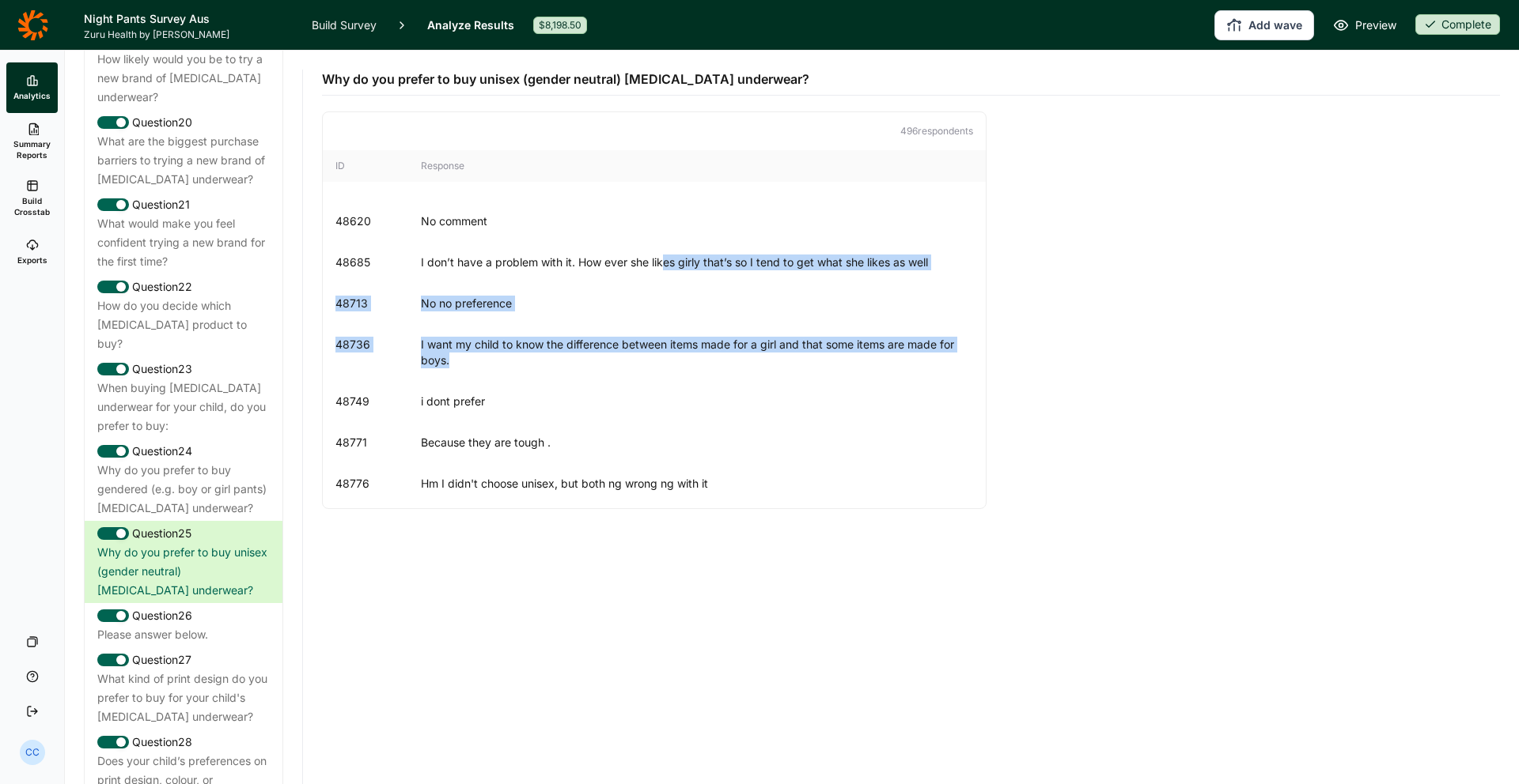
drag, startPoint x: 665, startPoint y: 266, endPoint x: 855, endPoint y: 362, distance: 212.9
click at [855, 362] on div "7035 I dont 7086 I am going out to the office is the 7126 i do not prefer 7133 …" at bounding box center [654, 349] width 663 height 320
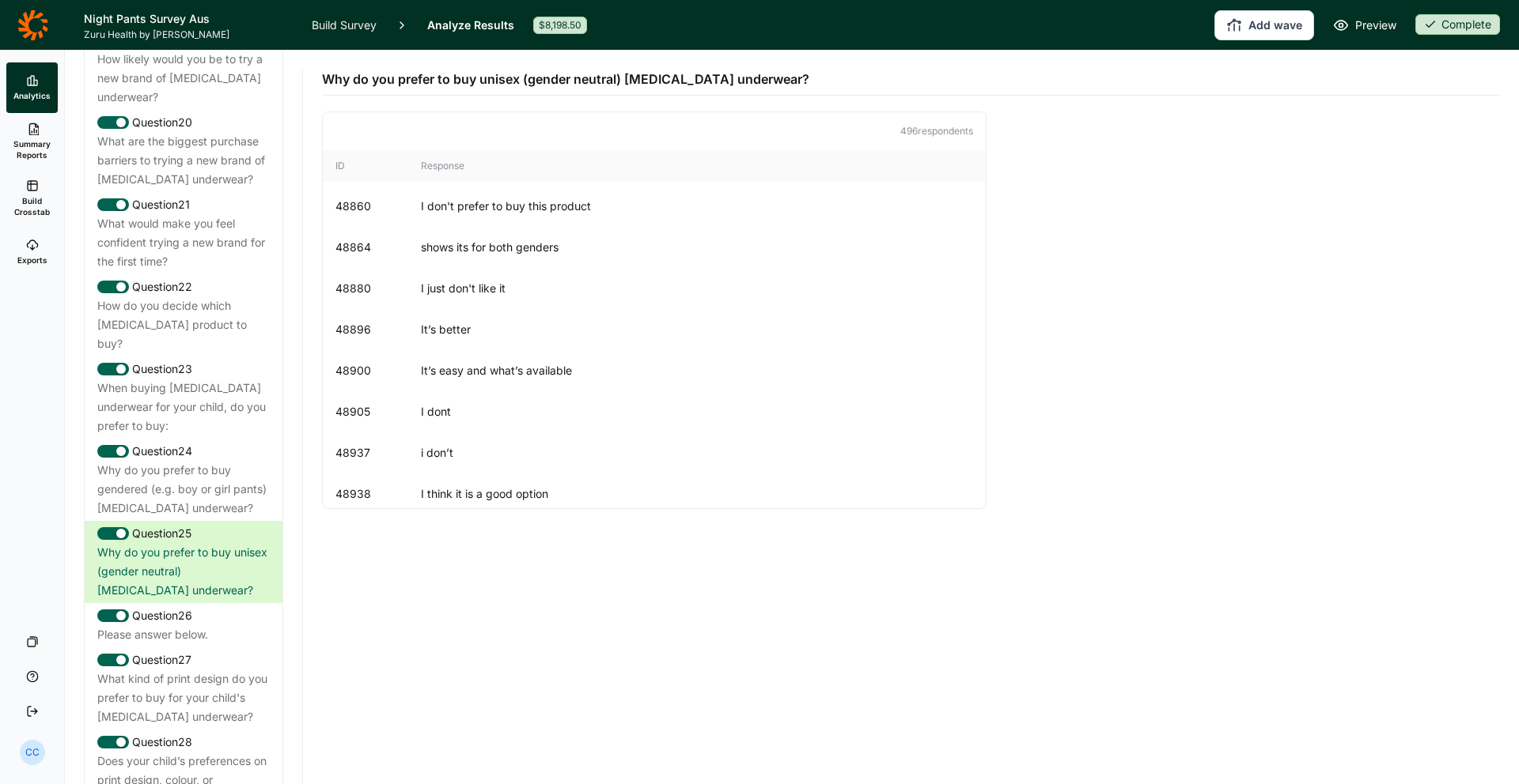
scroll to position [4548, 0]
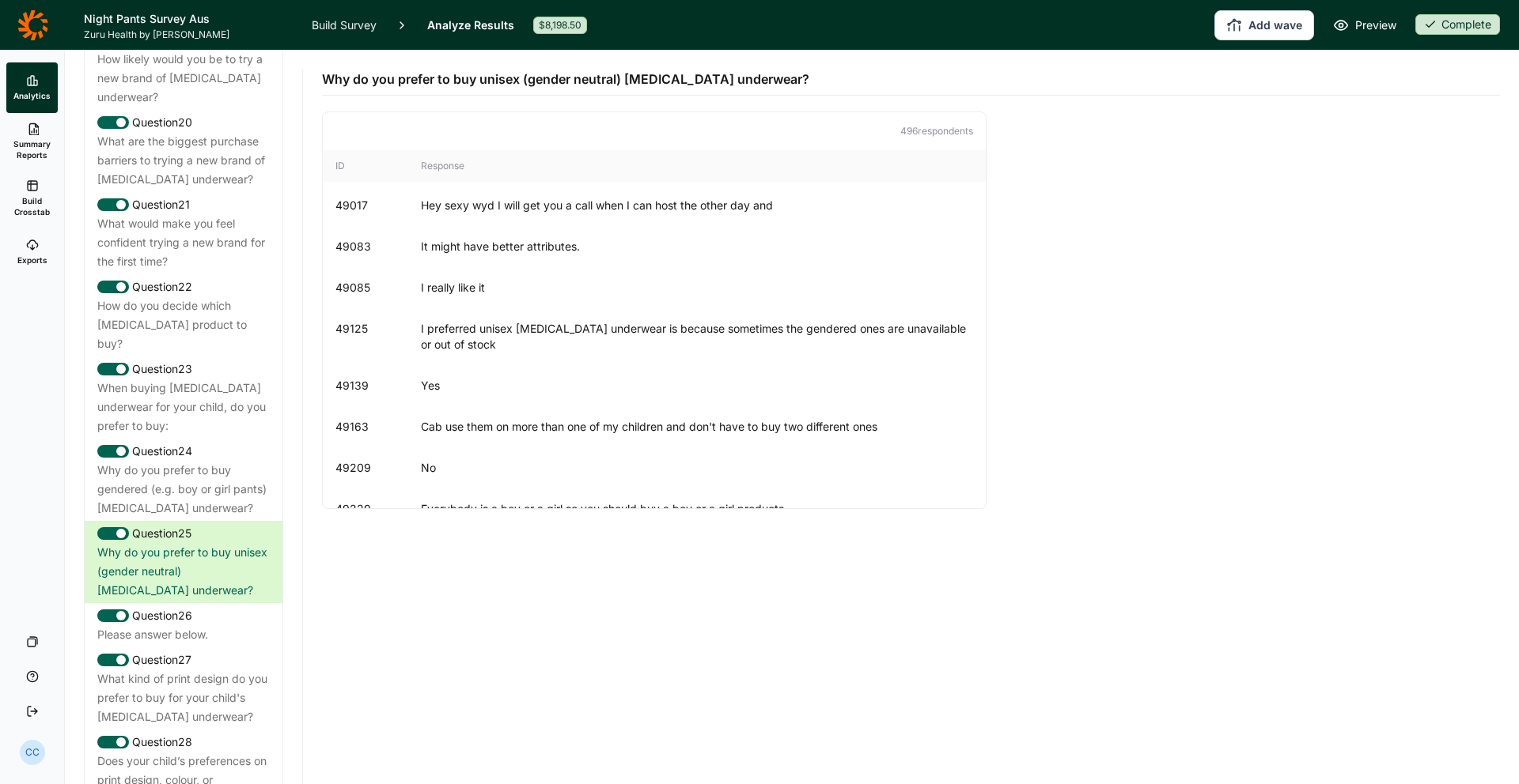
click at [853, 357] on div "49125 I preferred unisex bedwetting underwear is because sometimes the gendered…" at bounding box center [654, 336] width 663 height 56
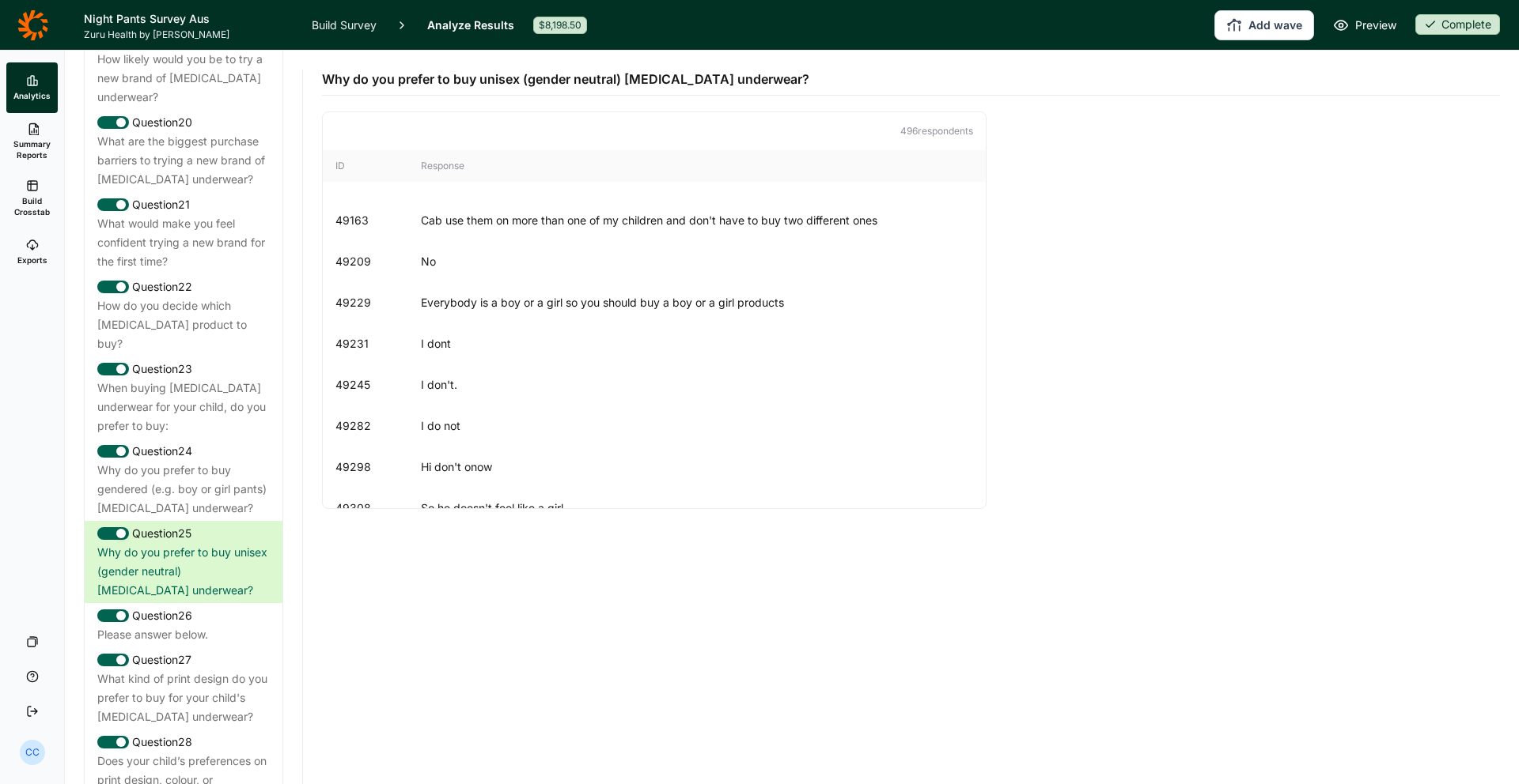
click at [853, 357] on div "49231 I dont" at bounding box center [654, 343] width 663 height 41
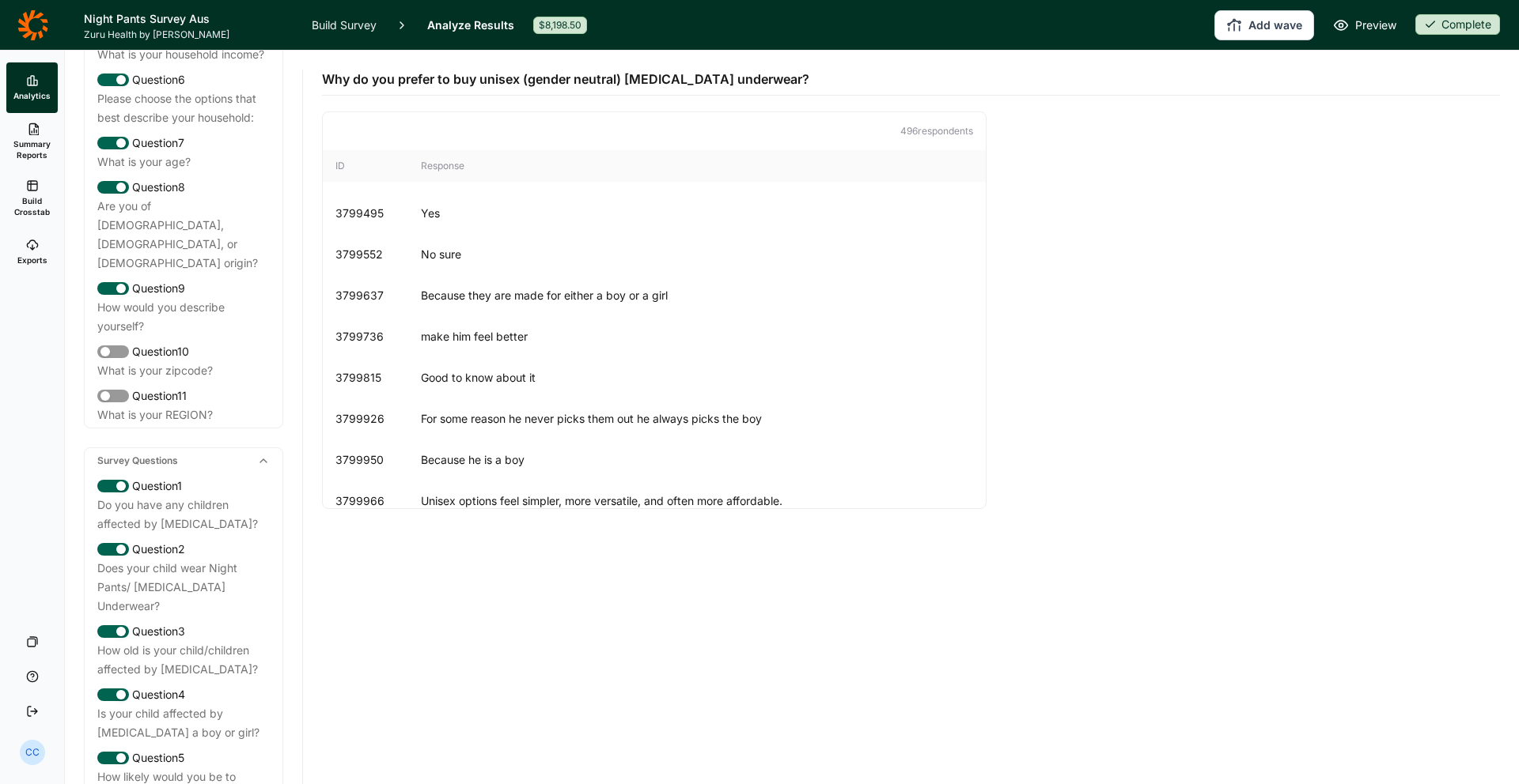
scroll to position [281, 0]
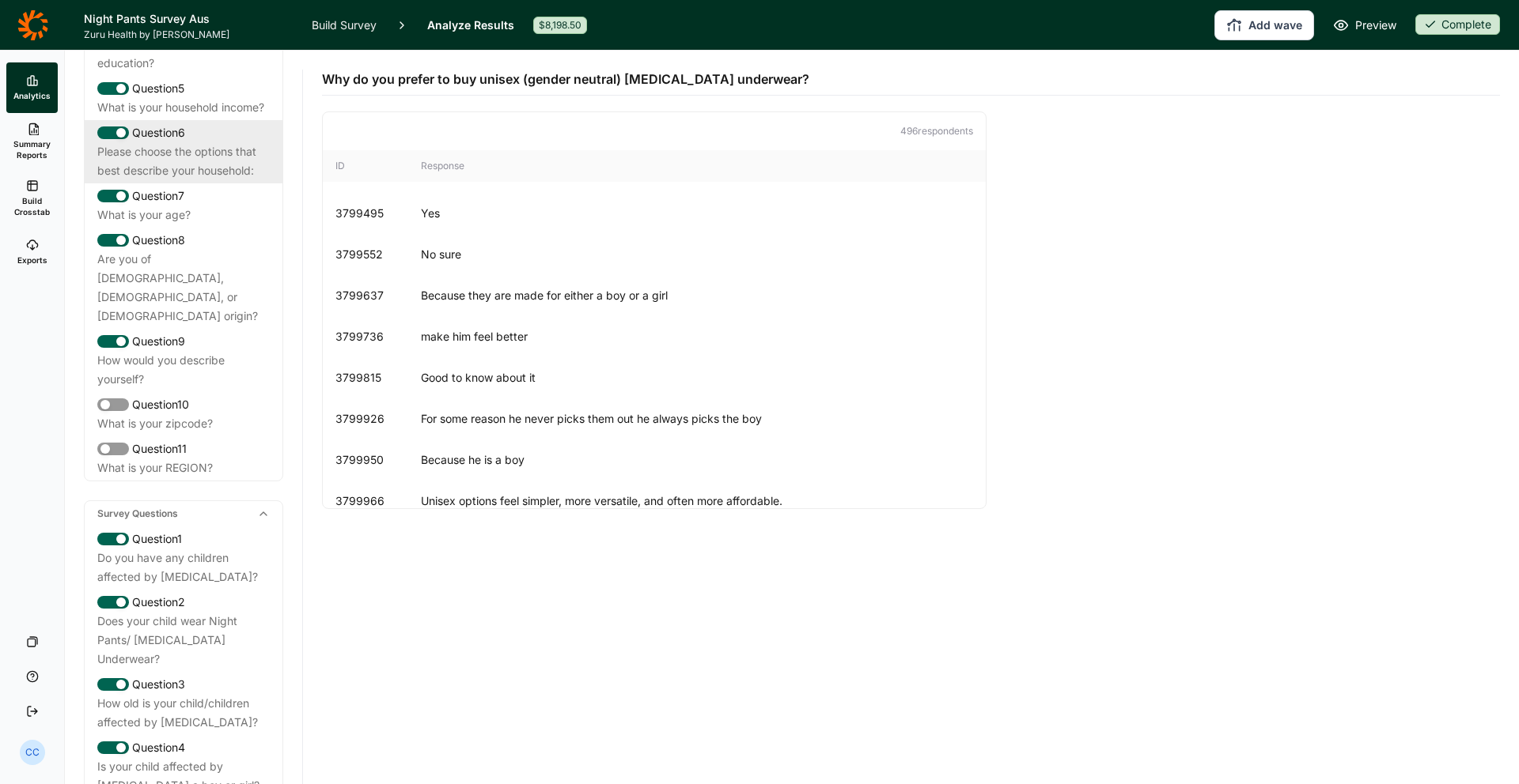
click at [223, 177] on div "Please choose the options that best describe your household:" at bounding box center [183, 162] width 172 height 38
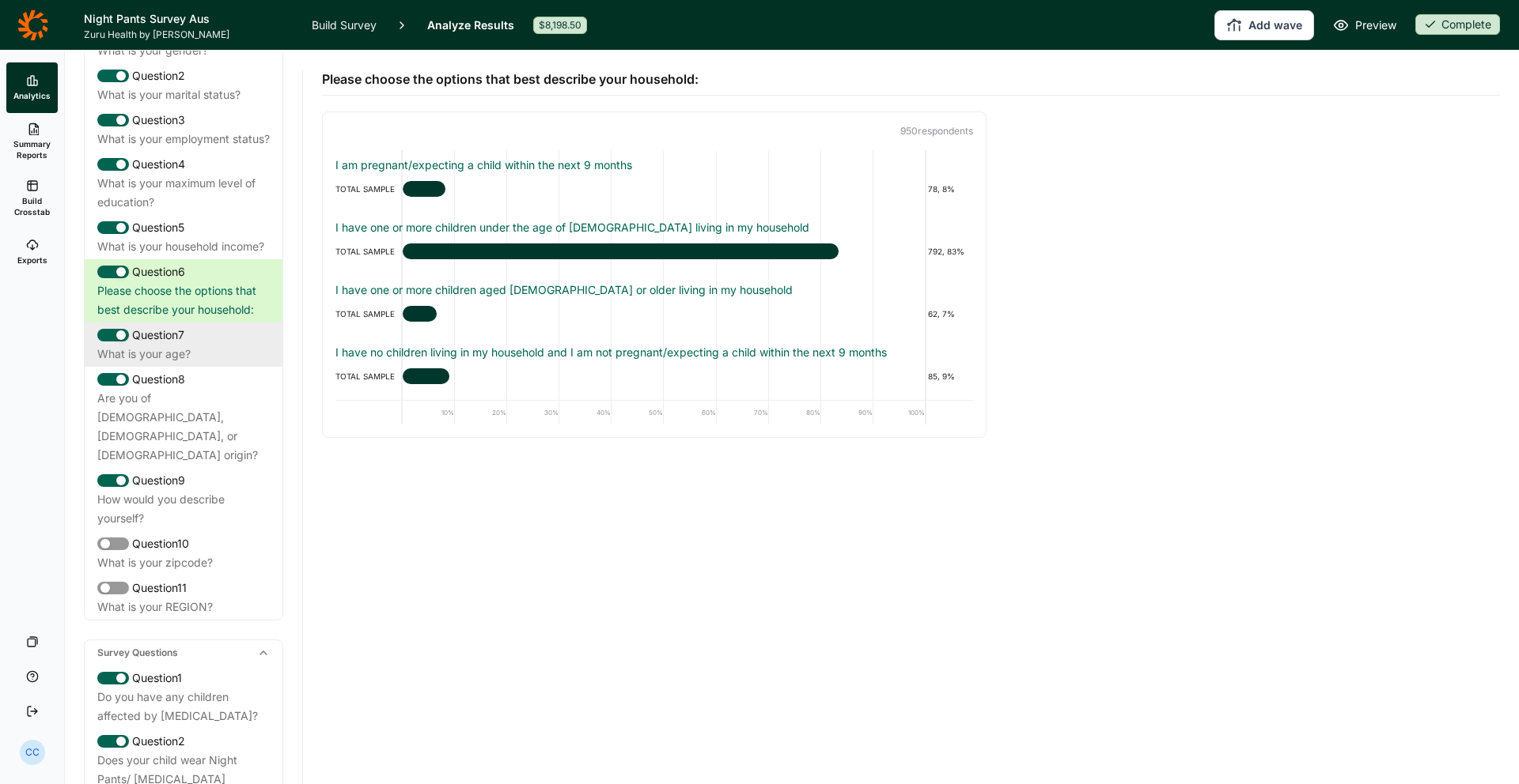
scroll to position [0, 0]
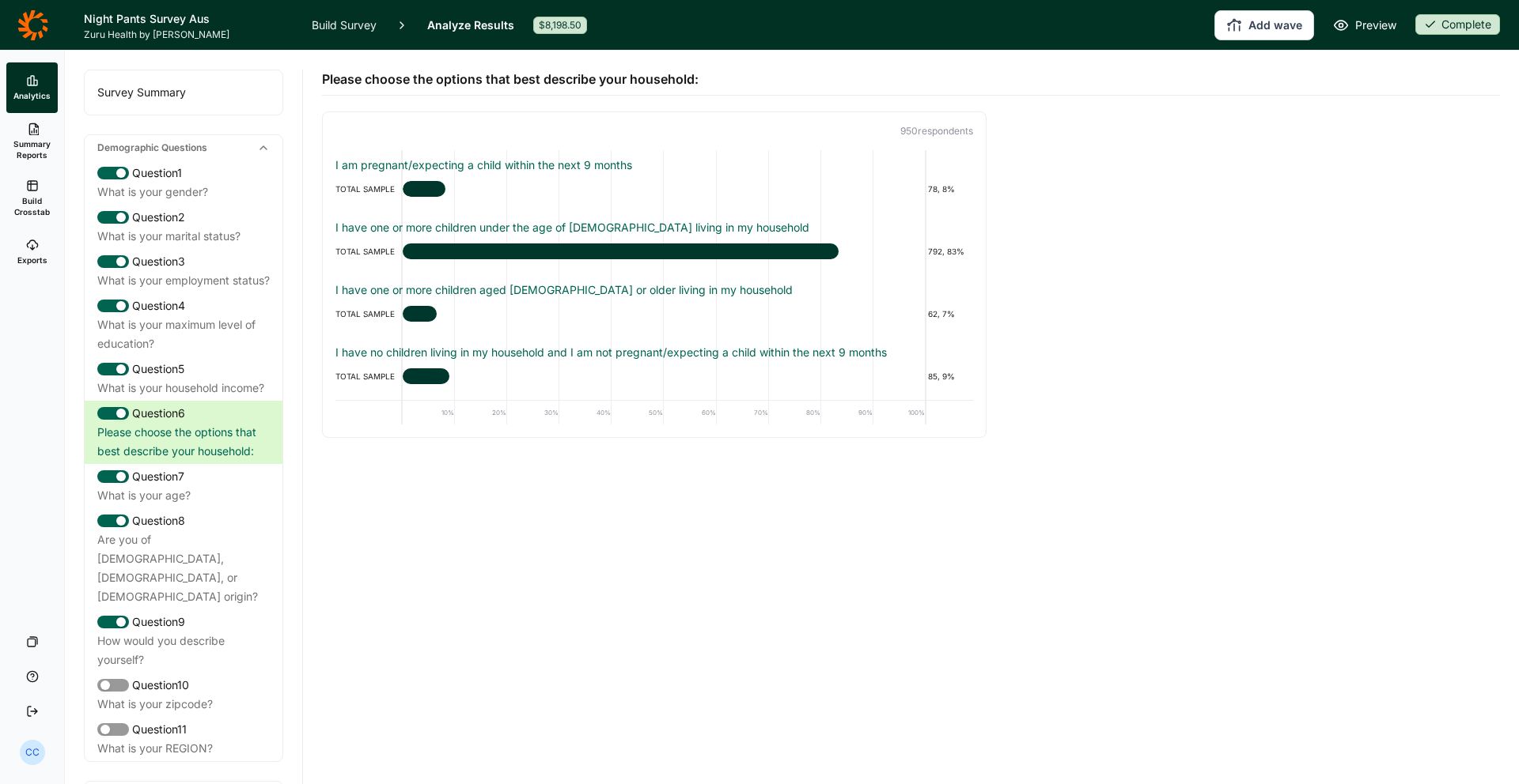
drag, startPoint x: 256, startPoint y: 144, endPoint x: 263, endPoint y: 153, distance: 11.4
click at [256, 144] on div "Demographic Questions" at bounding box center [183, 148] width 197 height 25
click at [263, 153] on icon at bounding box center [263, 148] width 13 height 13
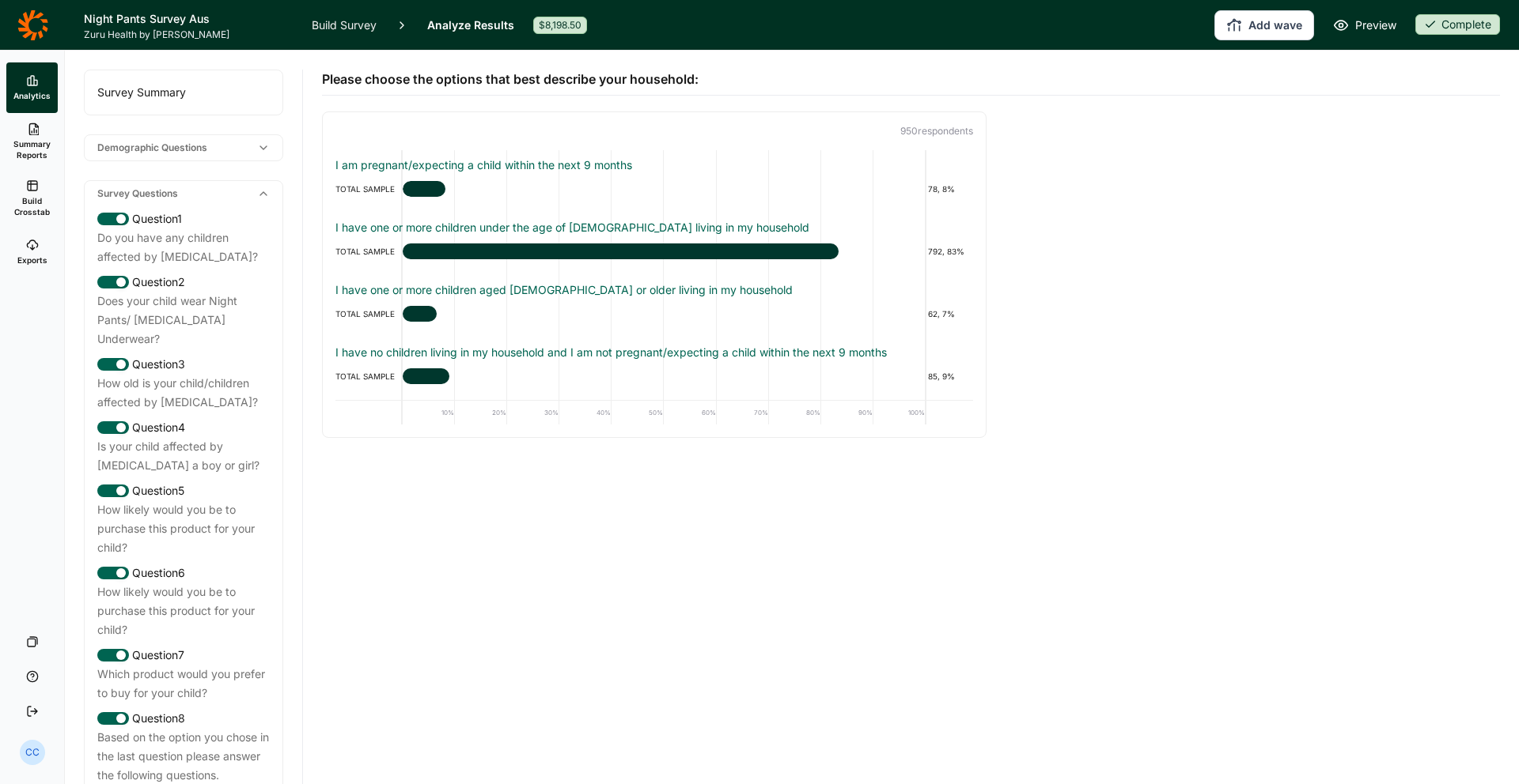
click at [186, 88] on div "Survey Summary" at bounding box center [183, 92] width 197 height 44
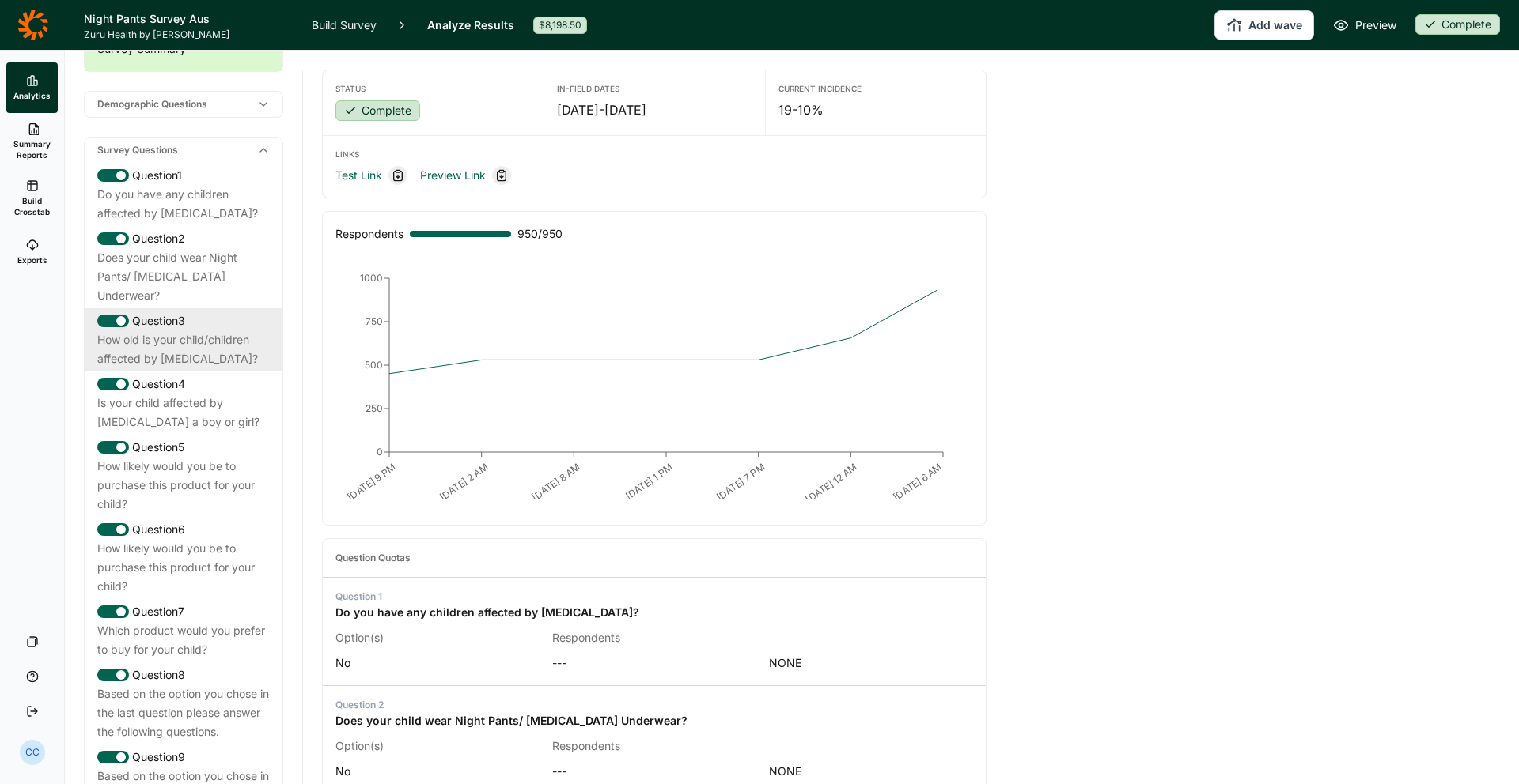
scroll to position [110, 0]
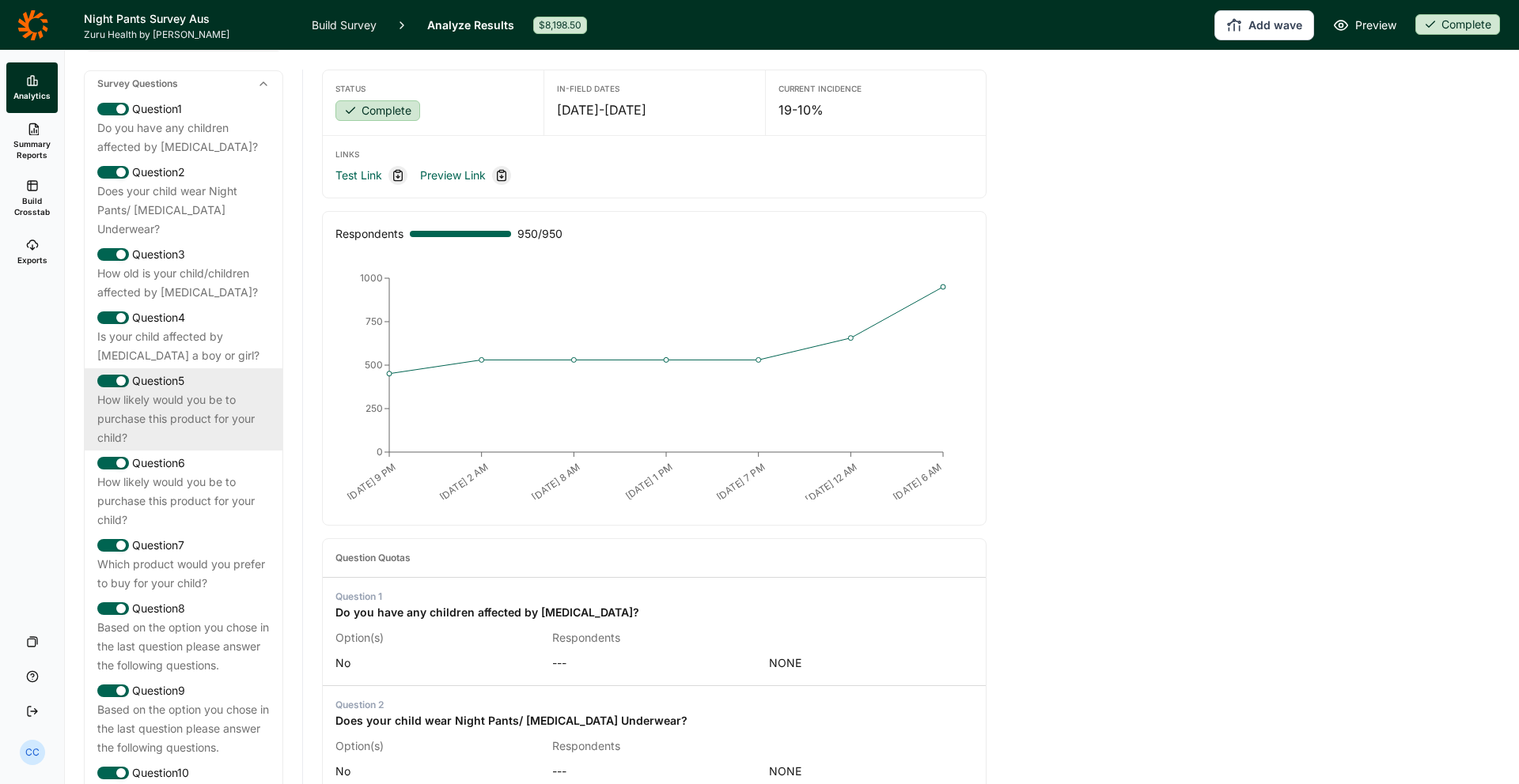
click at [180, 372] on div "Question 5" at bounding box center [183, 382] width 172 height 19
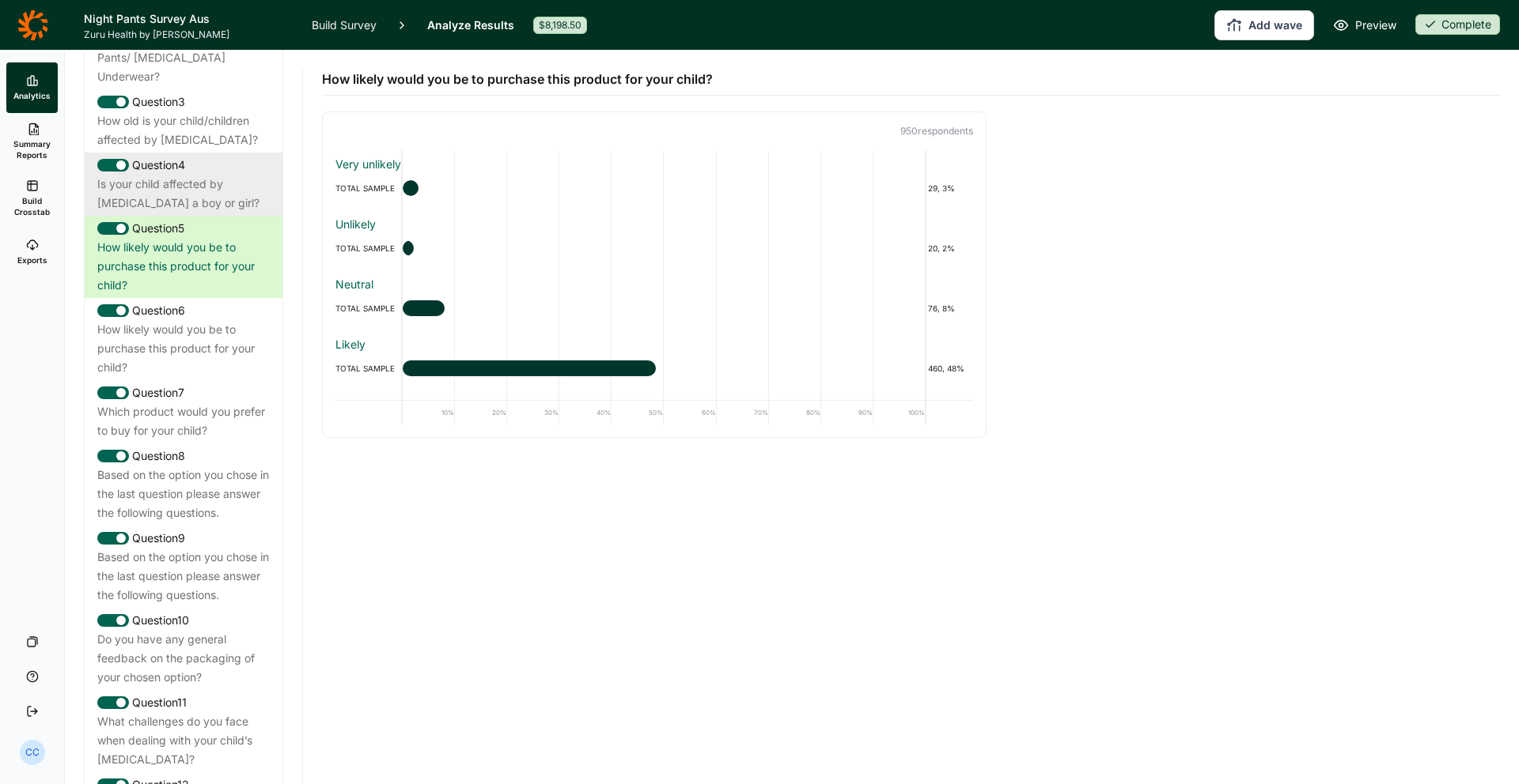
scroll to position [278, 0]
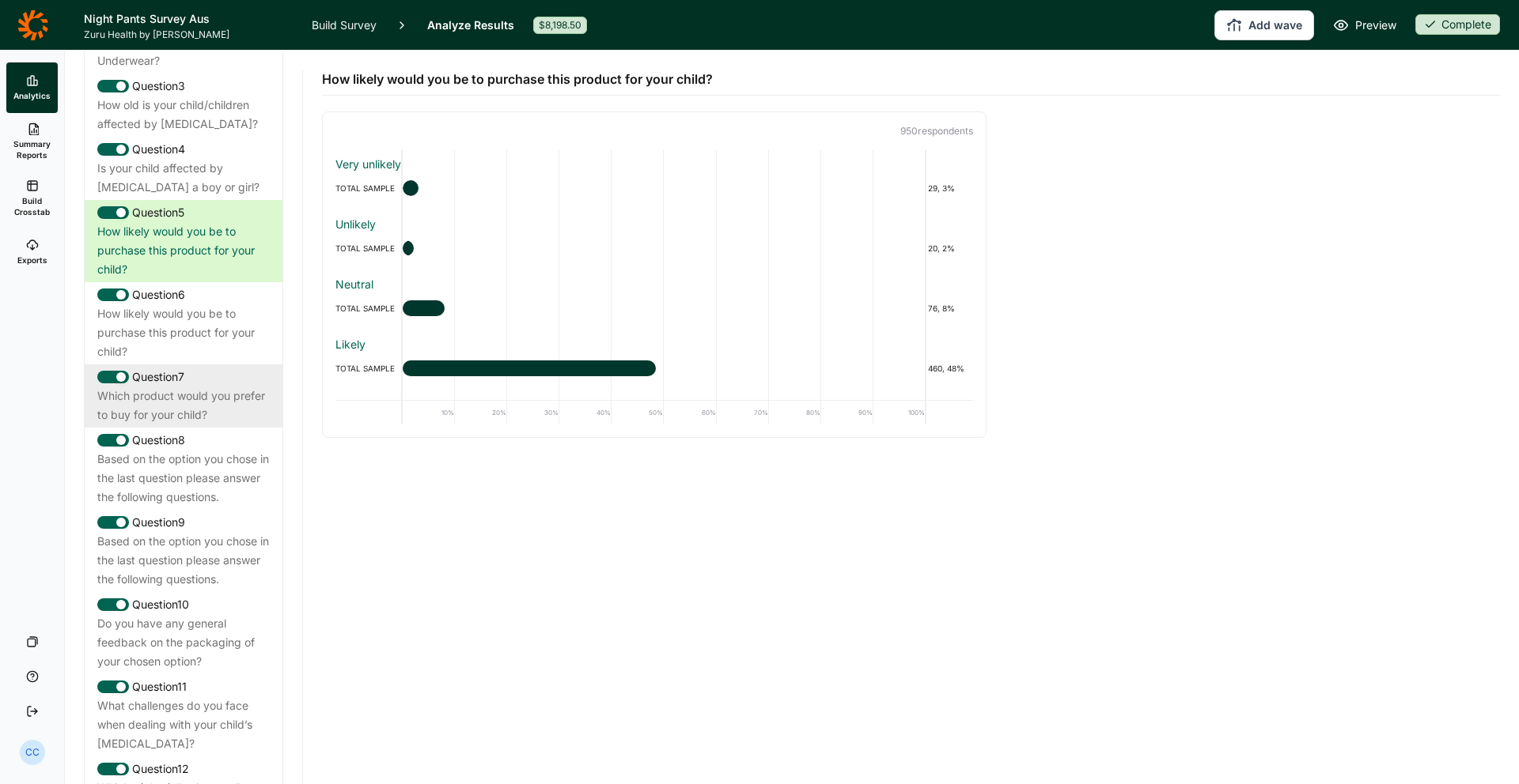
click at [220, 368] on div "Question 7" at bounding box center [183, 377] width 172 height 19
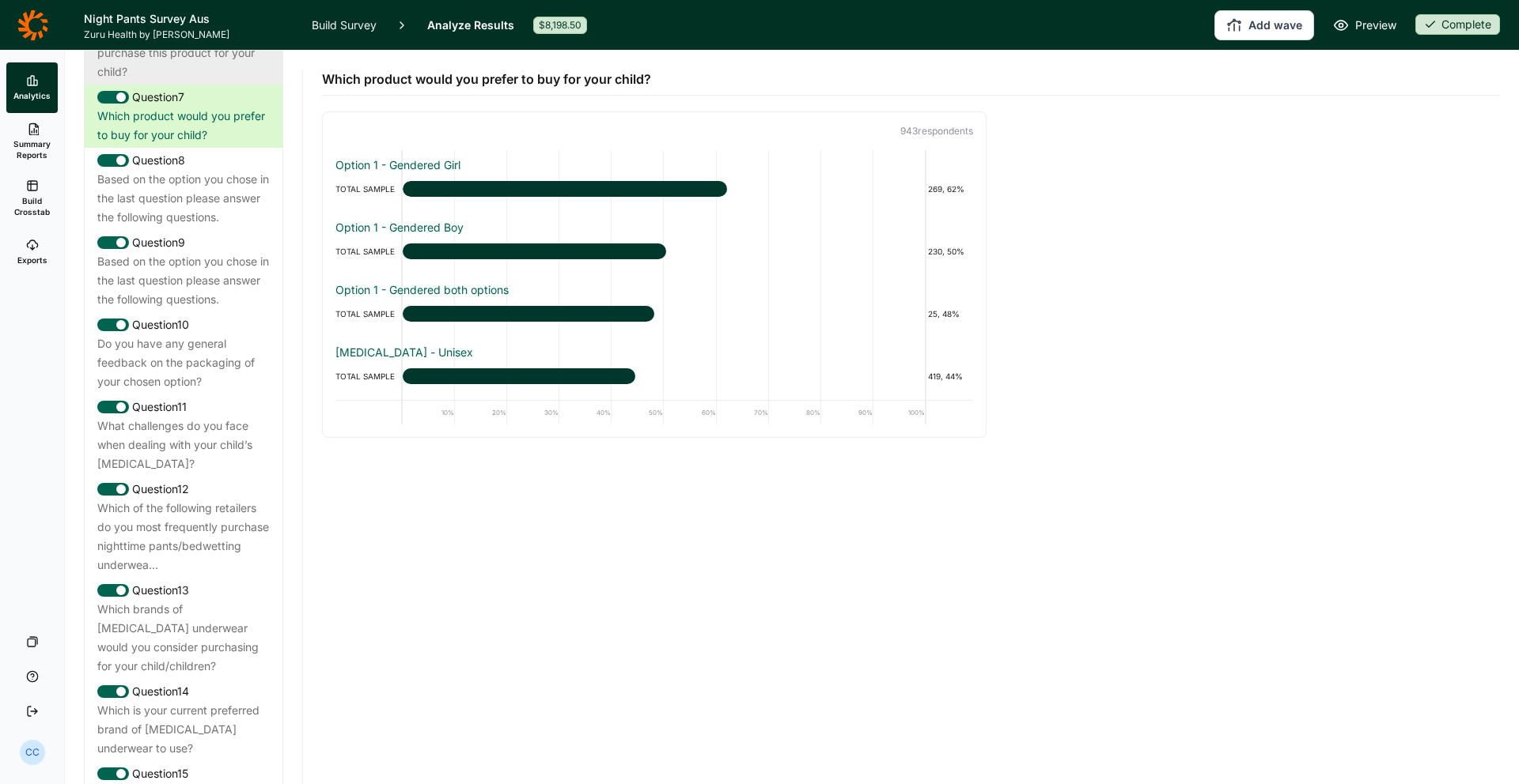
scroll to position [570, 0]
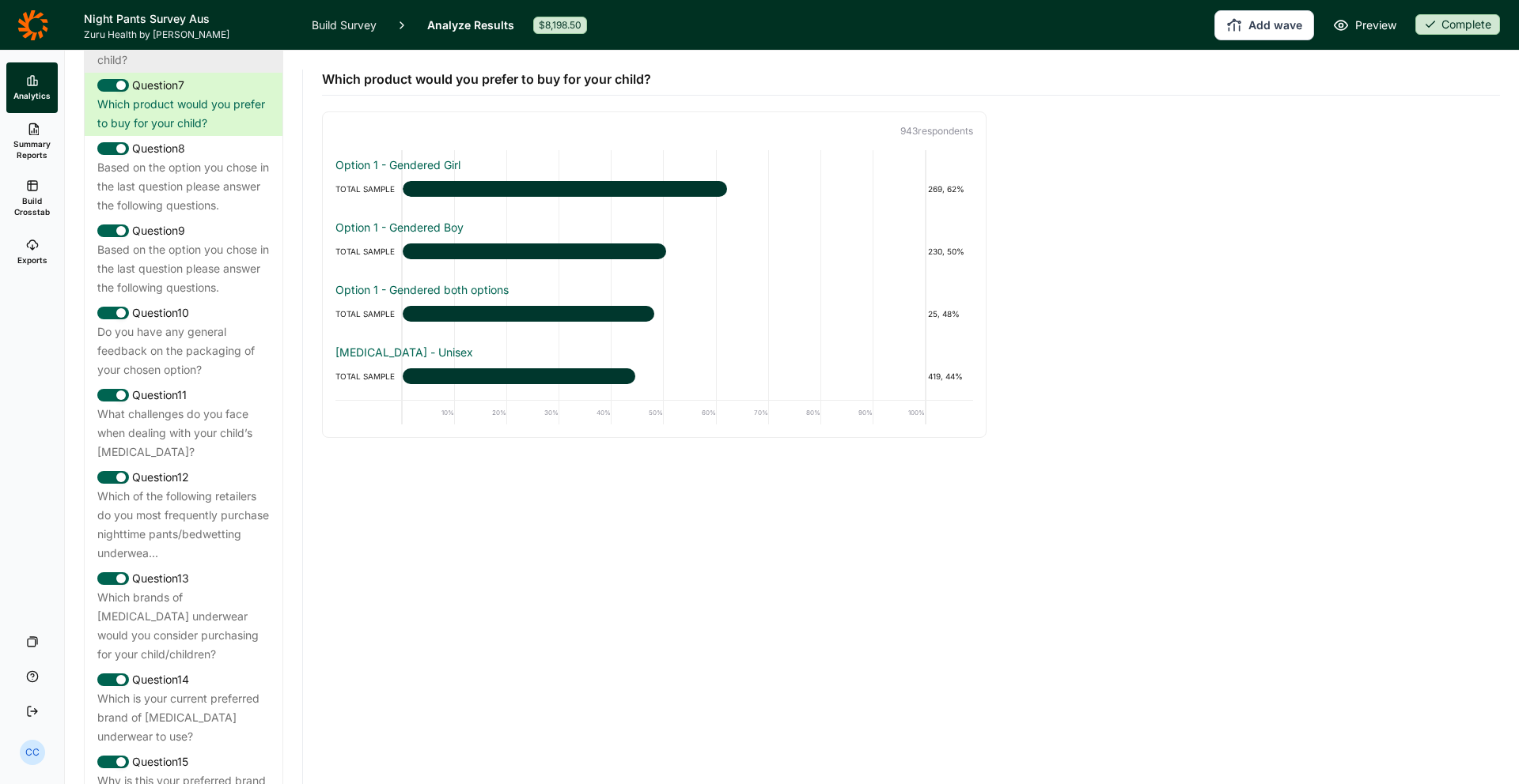
click at [228, 341] on div "Do you have any general feedback on the packaging of your chosen option?" at bounding box center [183, 350] width 172 height 56
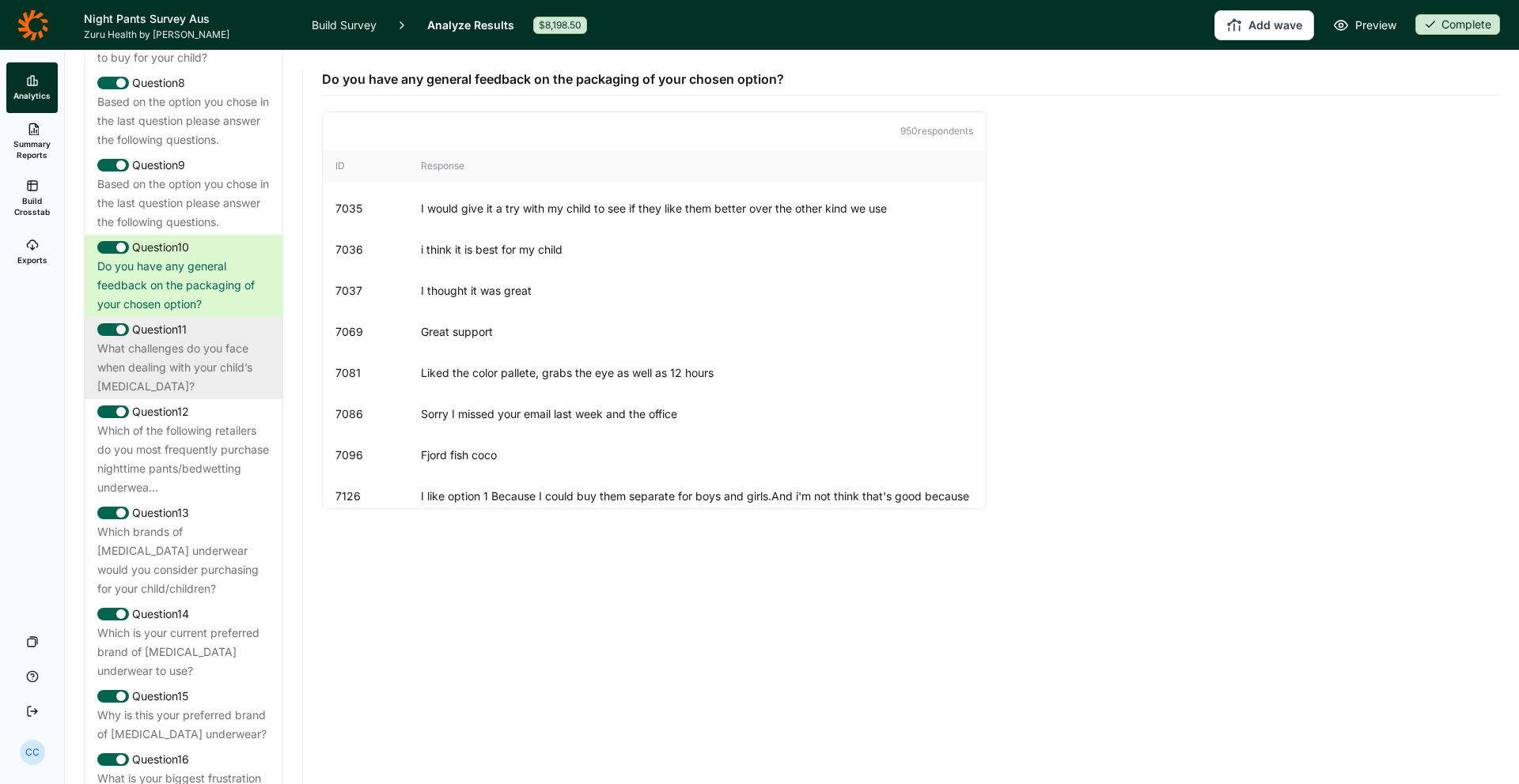
click at [228, 350] on div "What challenges do you face when dealing with your child’s [MEDICAL_DATA]?" at bounding box center [183, 367] width 172 height 56
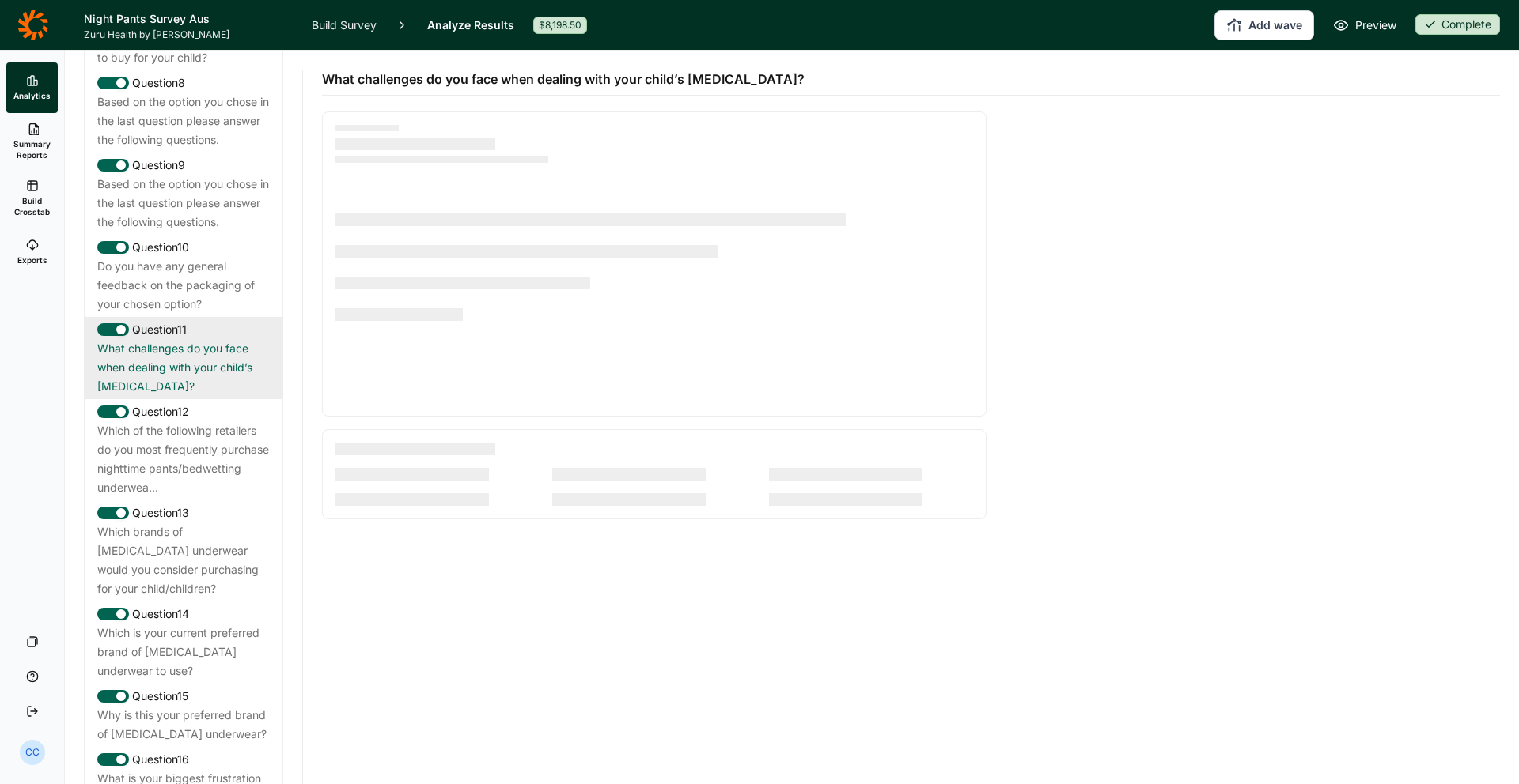
scroll to position [635, 0]
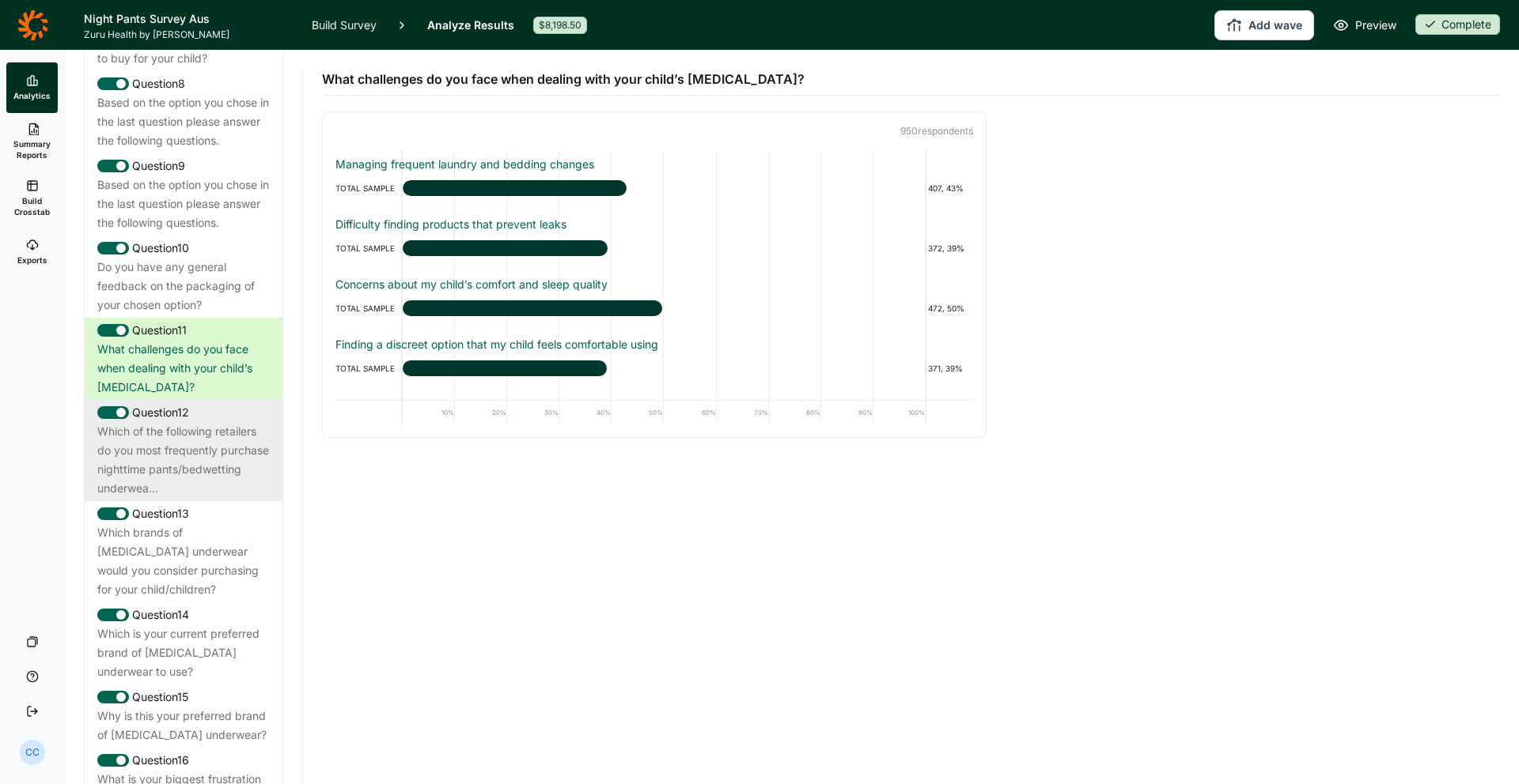
click at [223, 422] on div "Which of the following retailers do you most frequently purchase nighttime pant…" at bounding box center [183, 460] width 172 height 76
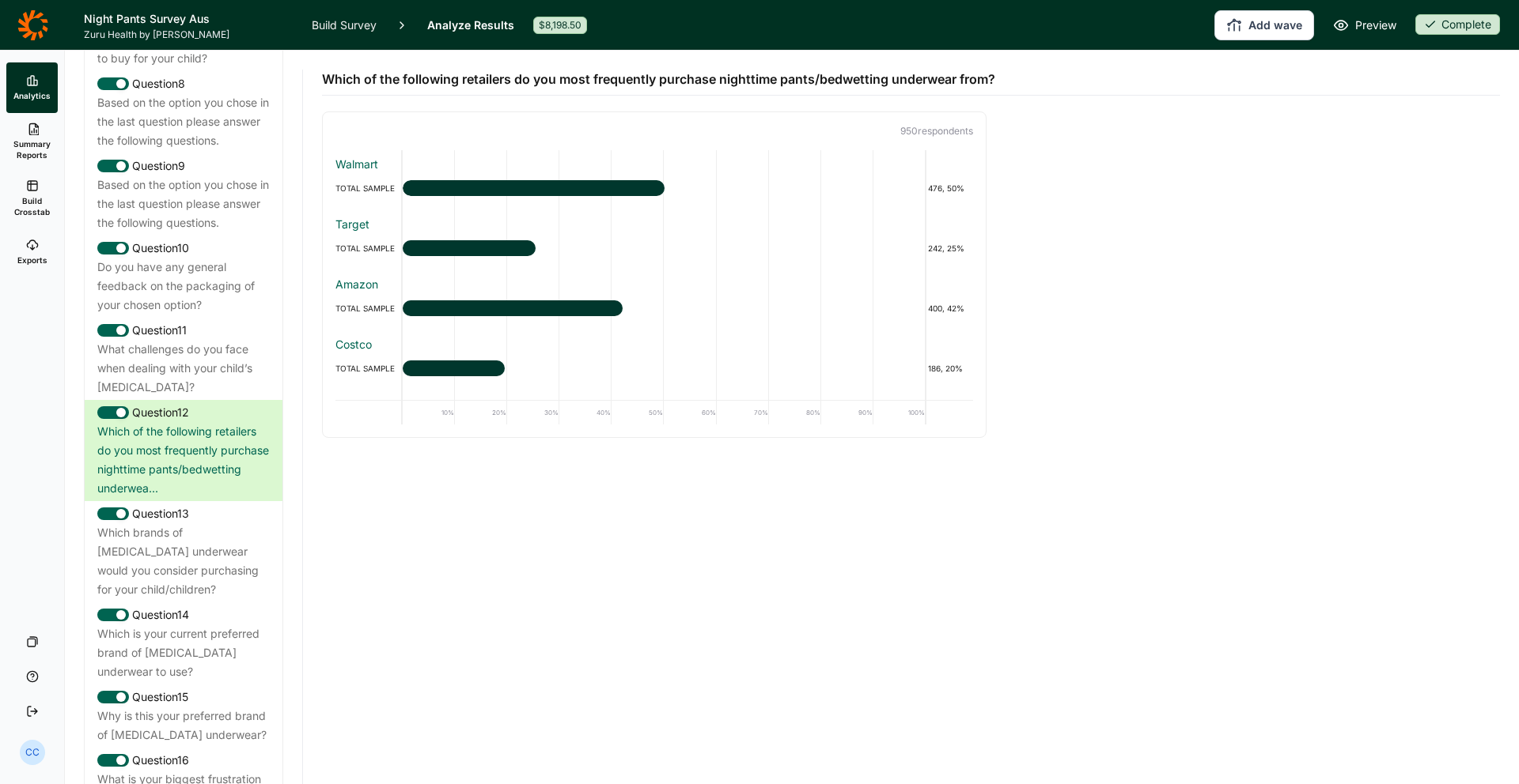
click at [42, 149] on span "Summary Reports" at bounding box center [32, 149] width 39 height 22
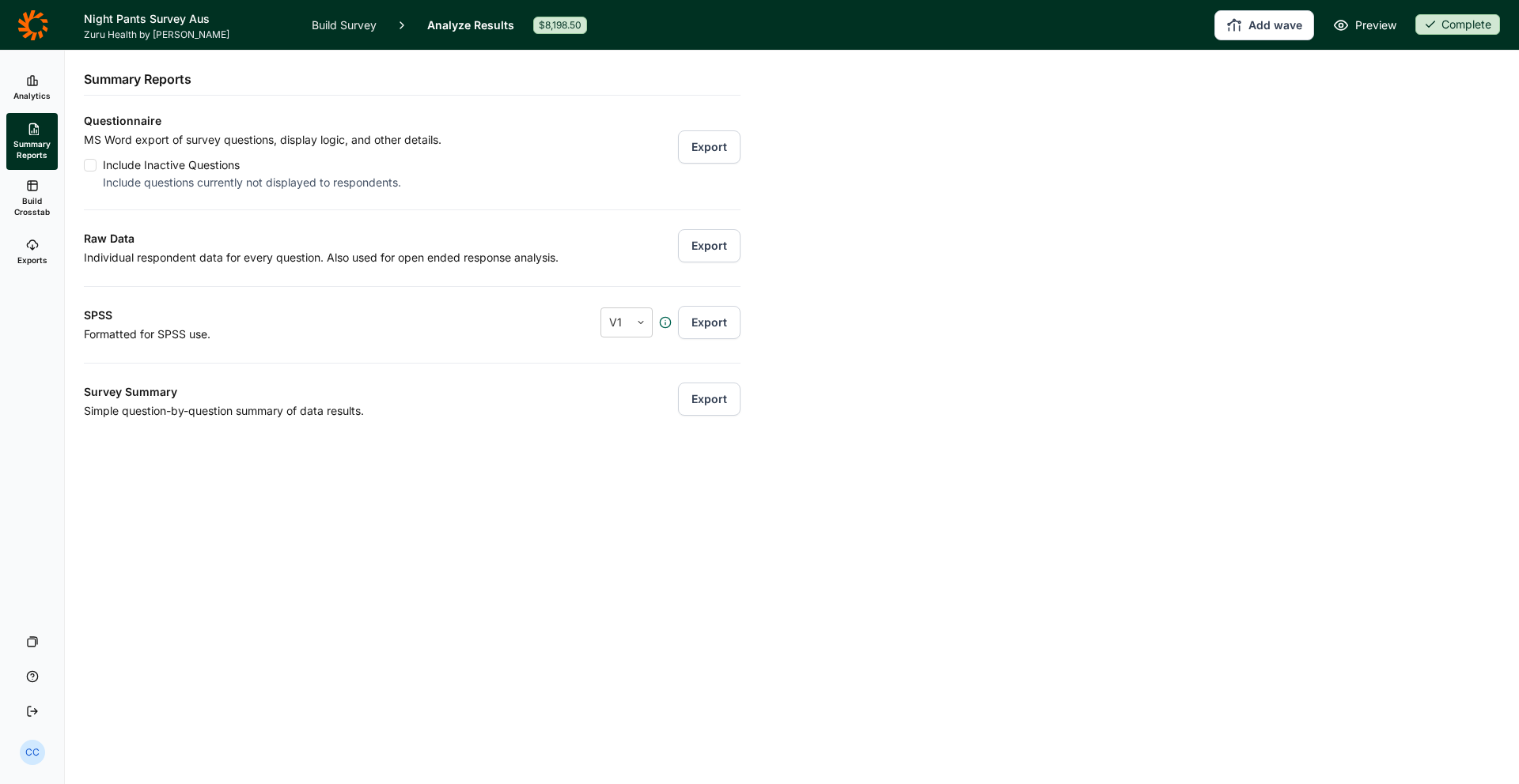
click at [709, 142] on button "Export" at bounding box center [710, 147] width 63 height 33
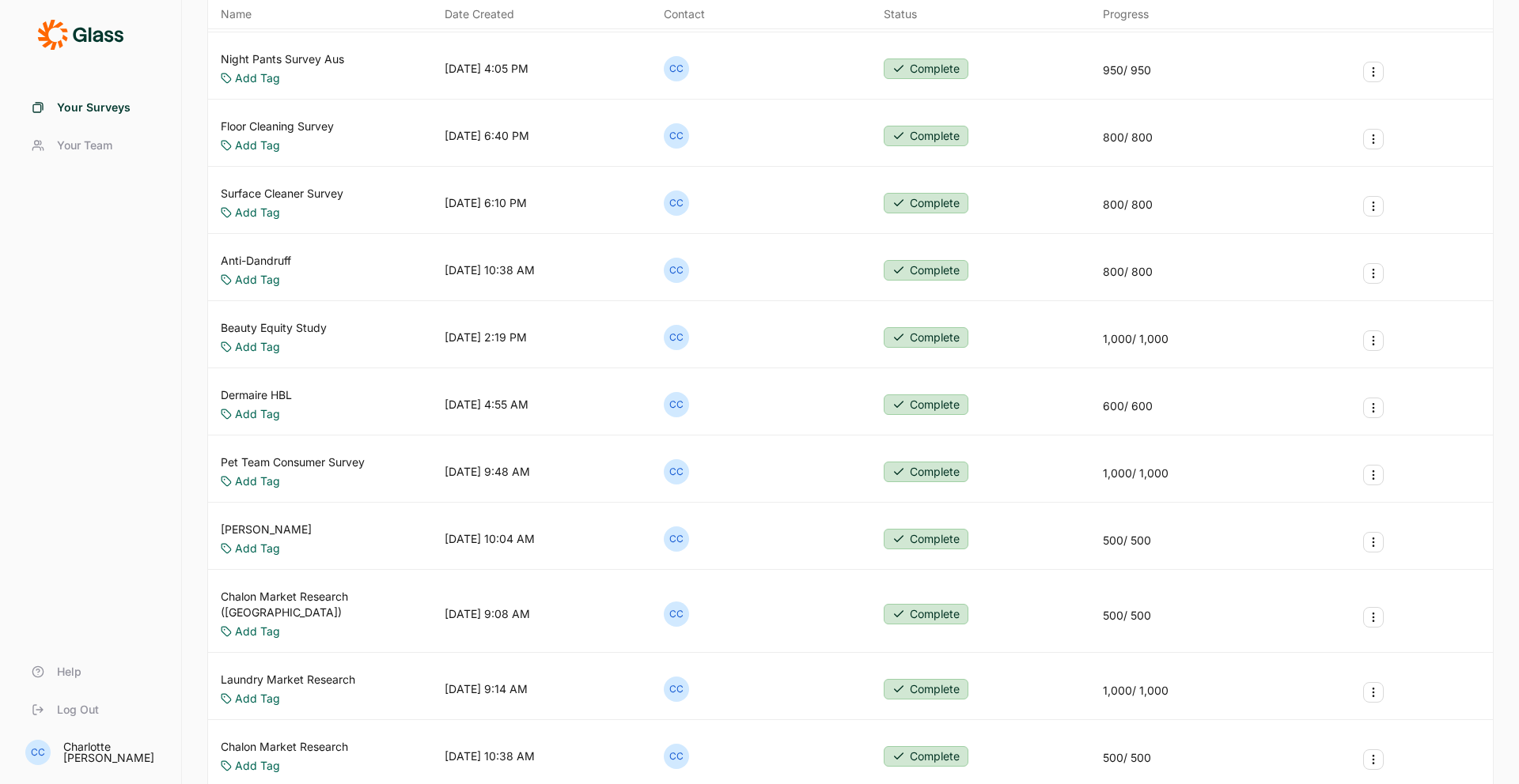
scroll to position [259, 0]
